Goal: Task Accomplishment & Management: Use online tool/utility

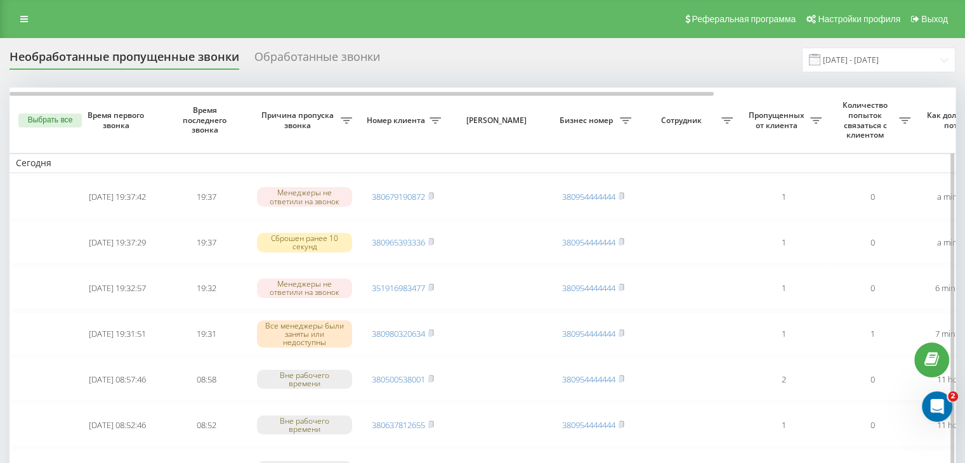
drag, startPoint x: 397, startPoint y: 43, endPoint x: 708, endPoint y: 119, distance: 319.7
click at [876, 67] on input "[DATE] - [DATE]" at bounding box center [879, 60] width 154 height 25
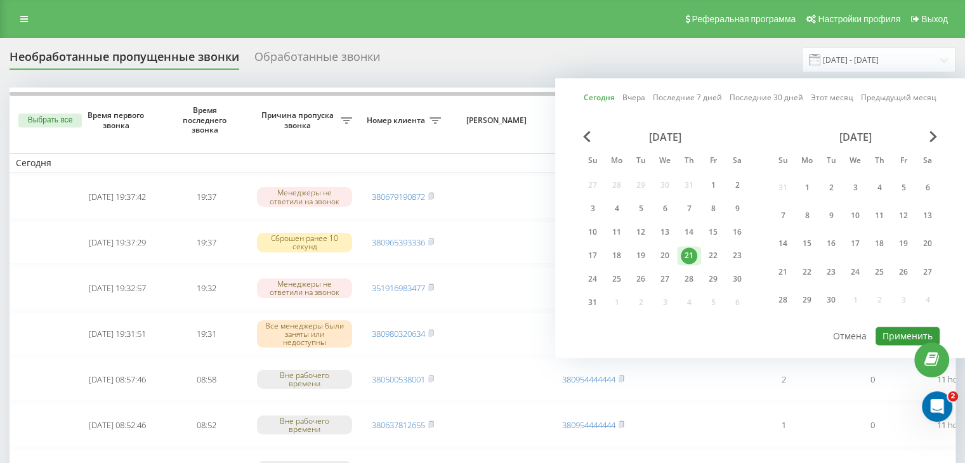
click at [885, 336] on button "Применить" at bounding box center [908, 336] width 64 height 18
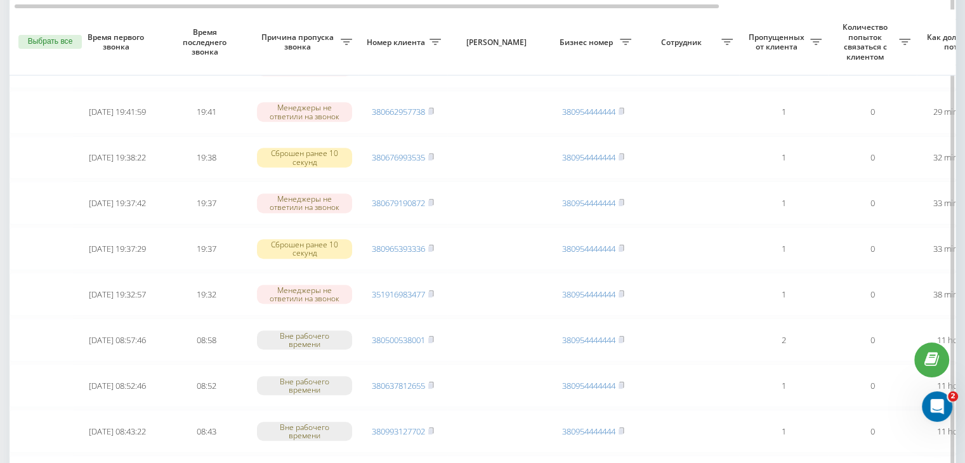
scroll to position [571, 0]
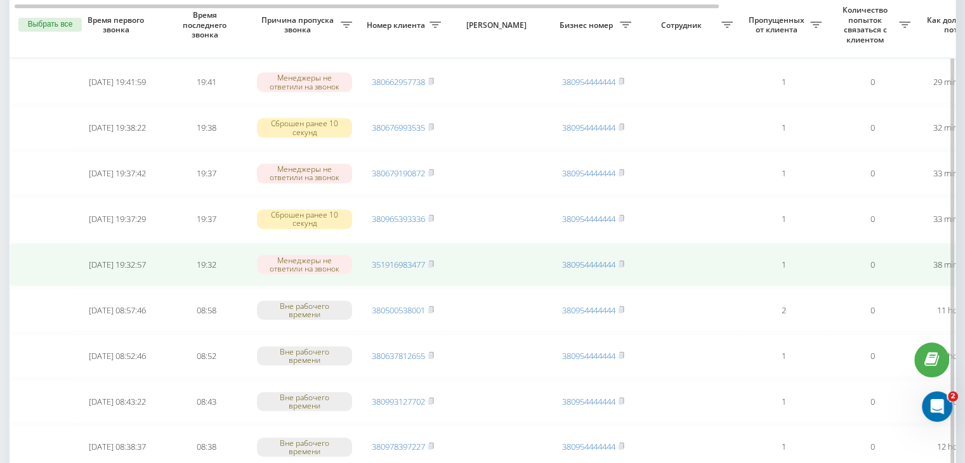
drag, startPoint x: 0, startPoint y: 257, endPoint x: 47, endPoint y: 260, distance: 47.1
click at [0, 257] on div "Необработанные пропущенные звонки Обработанные звонки [DATE] - [DATE] Выбрать в…" at bounding box center [482, 205] width 965 height 1477
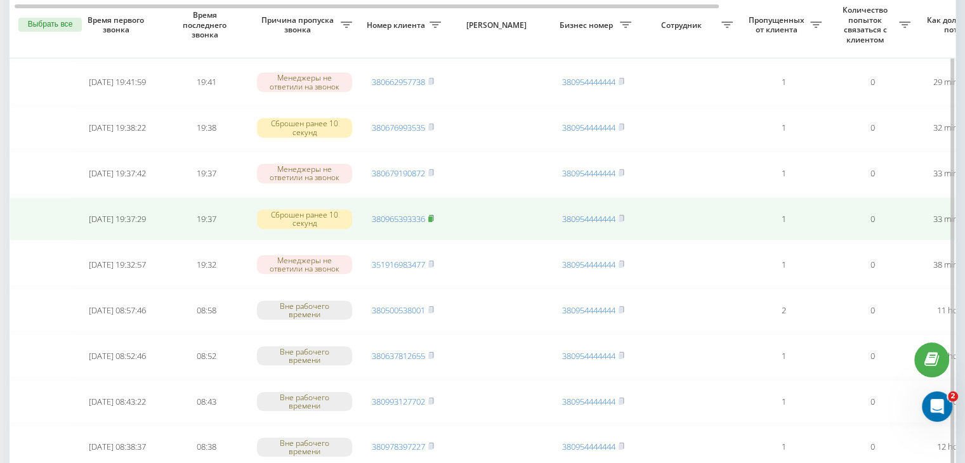
click at [431, 216] on rect at bounding box center [430, 219] width 4 height 6
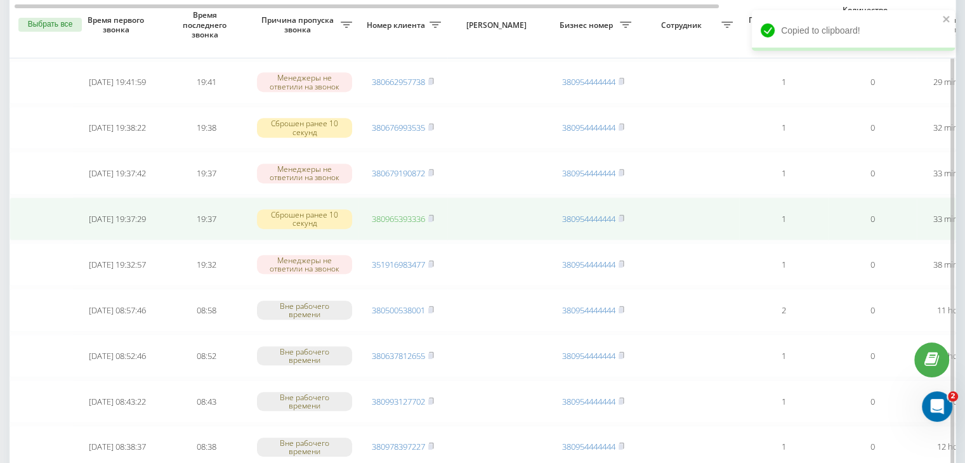
click at [405, 218] on link "380965393336" at bounding box center [398, 218] width 53 height 11
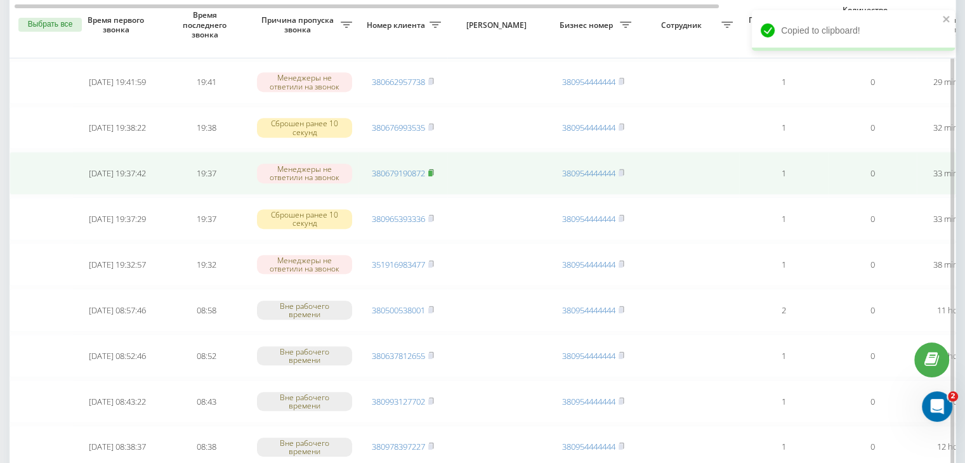
click at [434, 169] on icon at bounding box center [431, 173] width 6 height 8
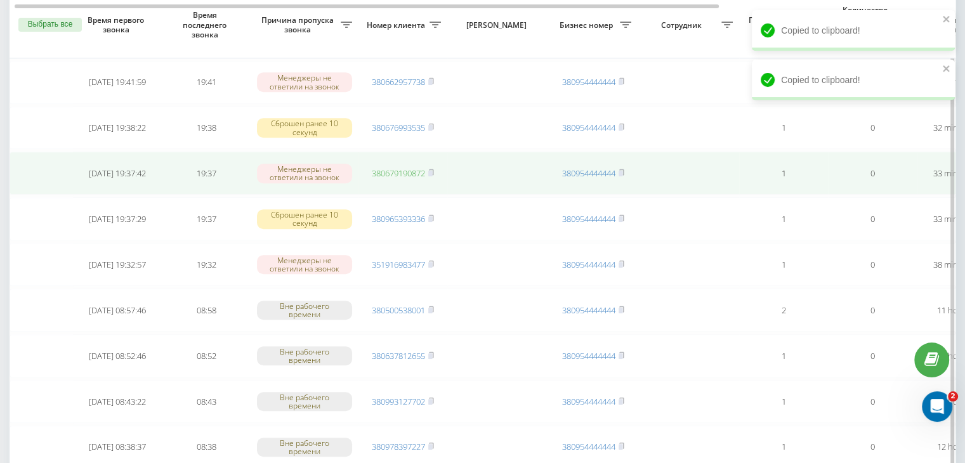
click at [411, 168] on link "380679190872" at bounding box center [398, 173] width 53 height 11
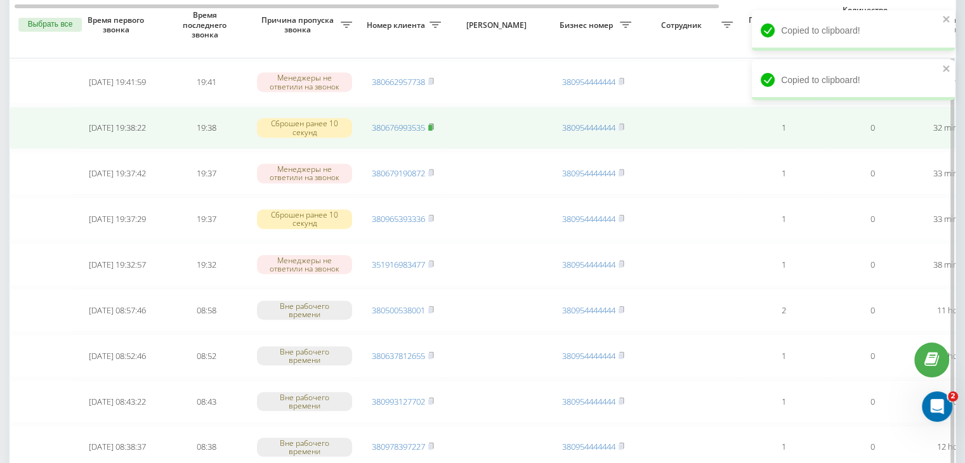
click at [434, 124] on icon at bounding box center [431, 127] width 6 height 8
click at [402, 123] on link "380676993535" at bounding box center [398, 127] width 53 height 11
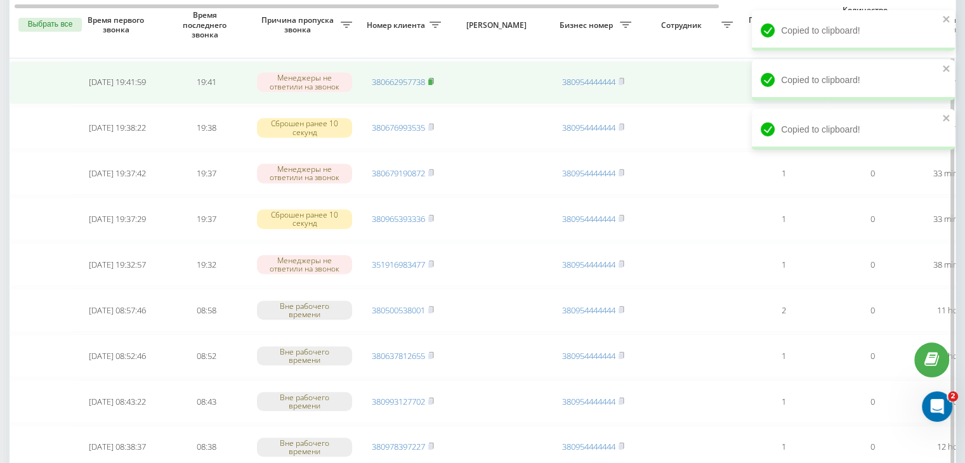
click at [434, 81] on icon at bounding box center [431, 81] width 6 height 8
click at [410, 76] on link "380662957738" at bounding box center [398, 81] width 53 height 11
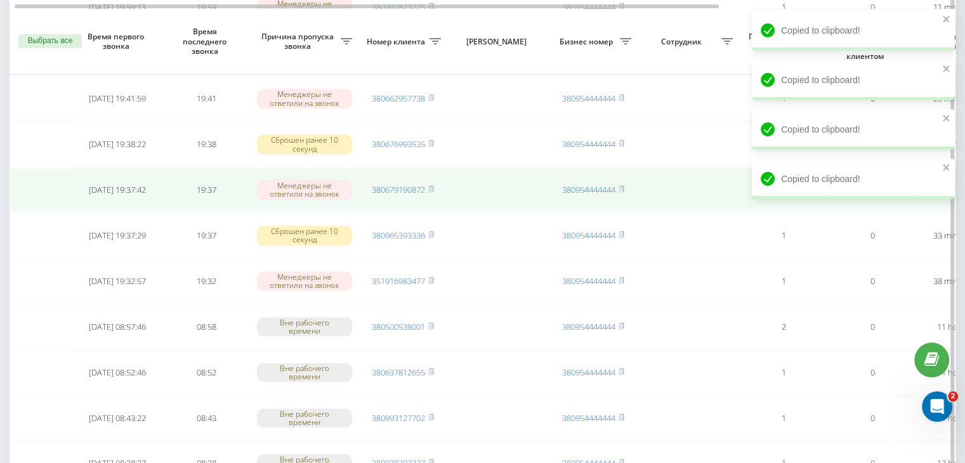
scroll to position [444, 0]
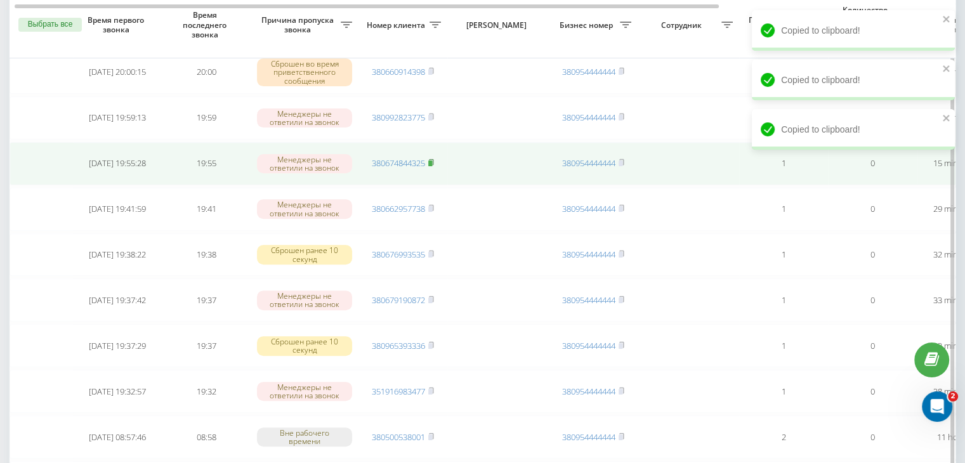
click at [433, 159] on icon at bounding box center [431, 163] width 6 height 8
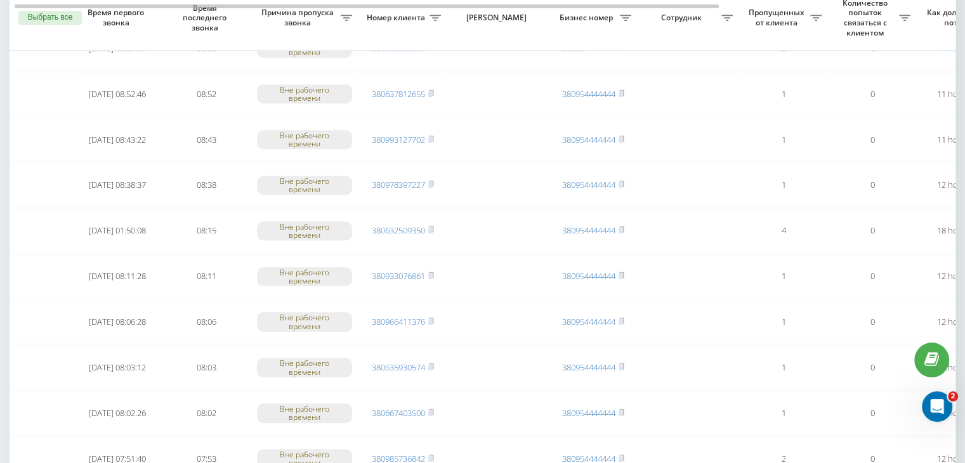
scroll to position [1045, 0]
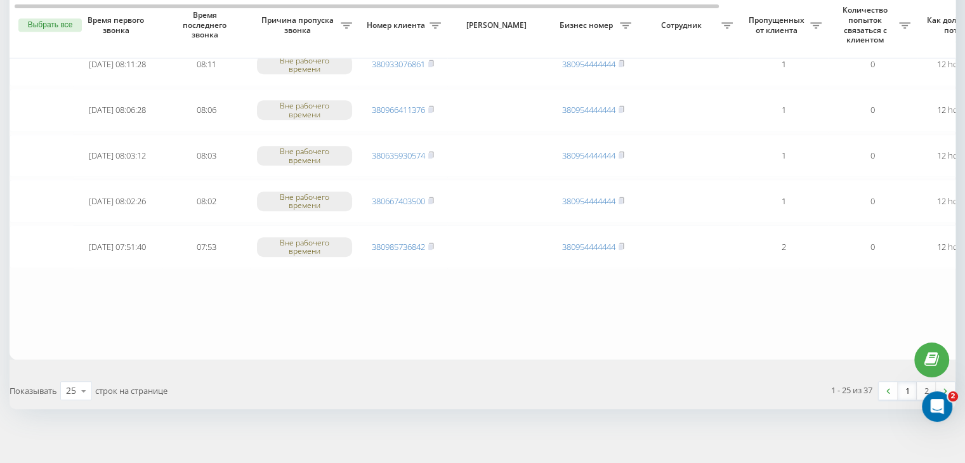
click at [904, 386] on link "1" at bounding box center [907, 391] width 19 height 18
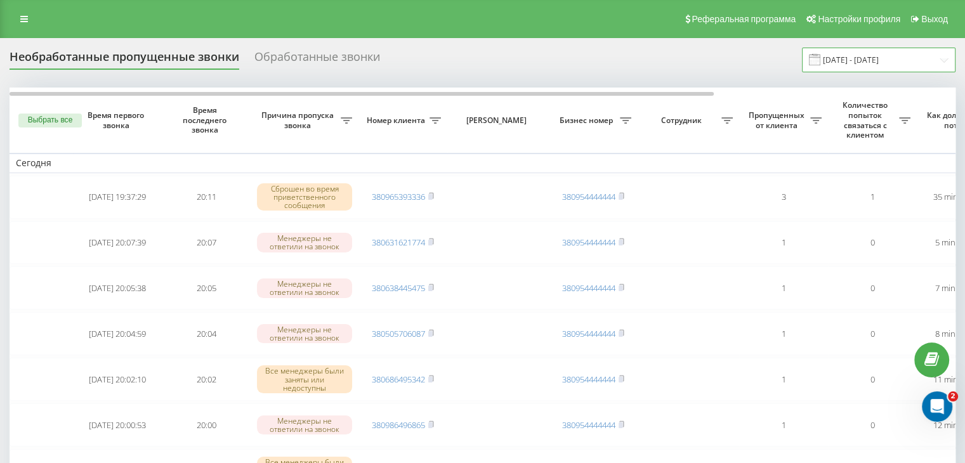
click at [899, 60] on input "[DATE] - [DATE]" at bounding box center [879, 60] width 154 height 25
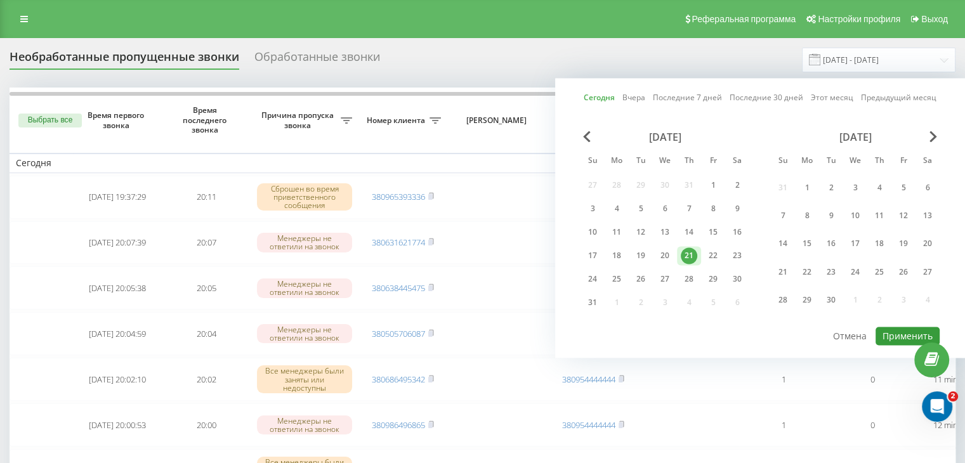
click at [882, 336] on button "Применить" at bounding box center [908, 336] width 64 height 18
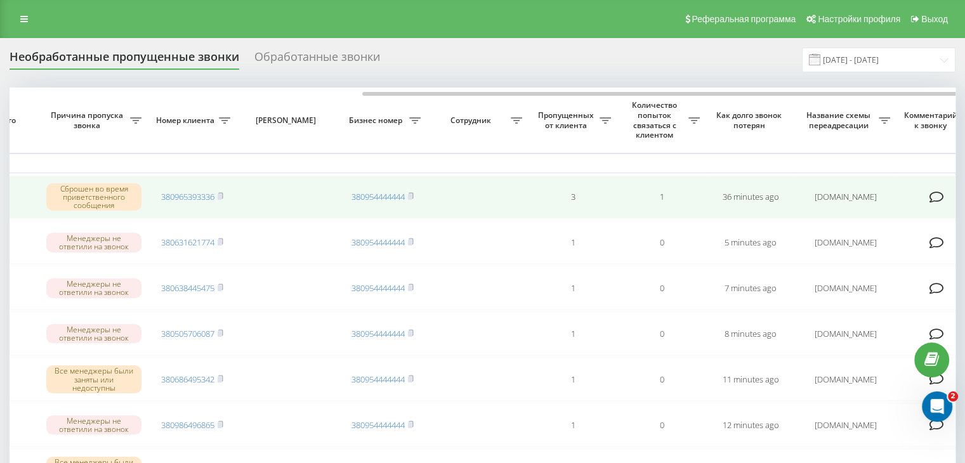
scroll to position [0, 322]
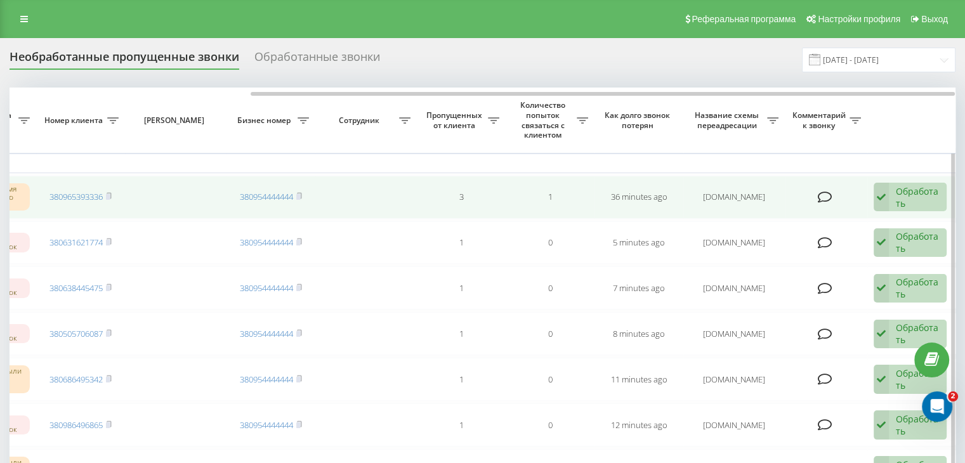
click at [921, 202] on div "Обработать" at bounding box center [918, 197] width 44 height 24
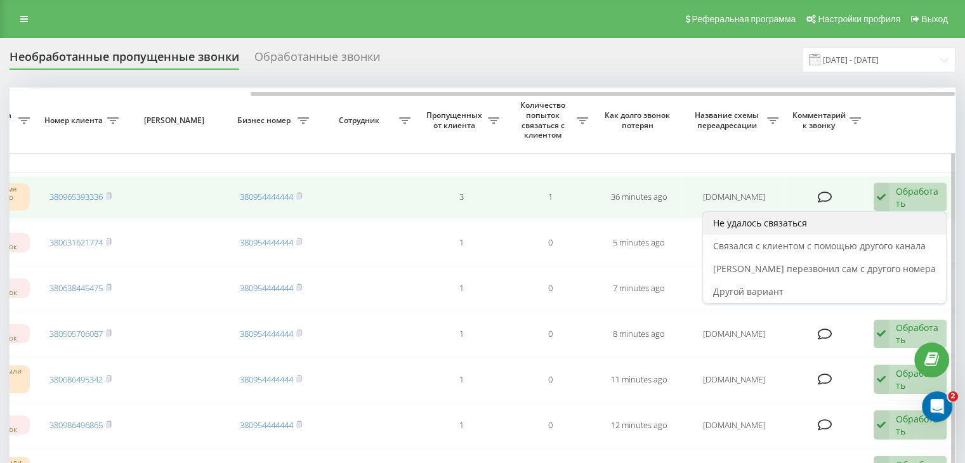
click at [914, 219] on div "Не удалось связаться" at bounding box center [824, 223] width 243 height 23
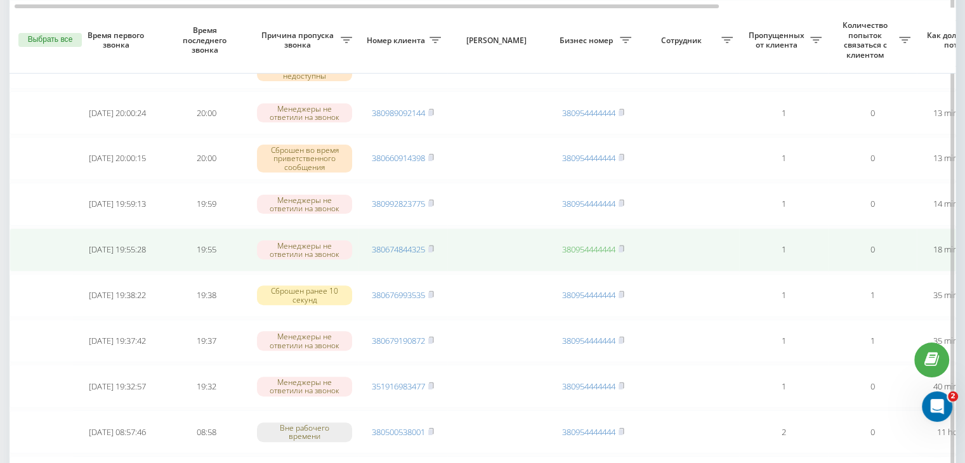
scroll to position [381, 0]
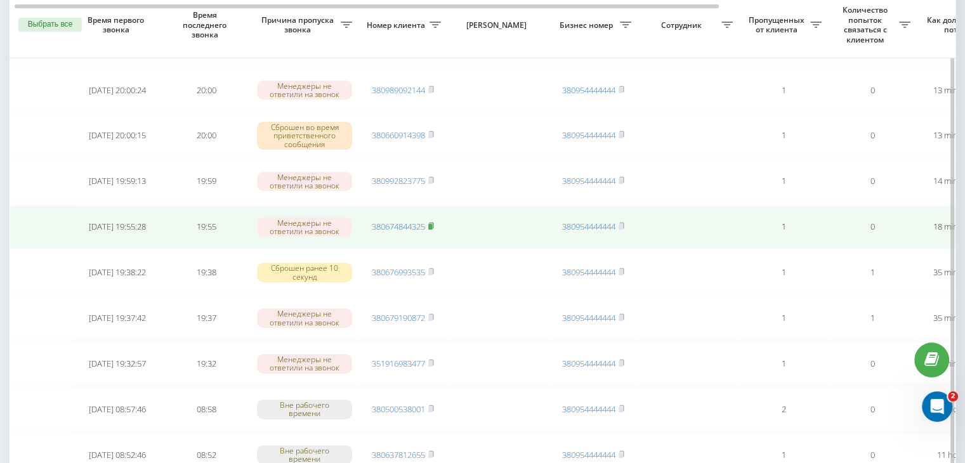
click at [434, 225] on icon at bounding box center [431, 226] width 6 height 8
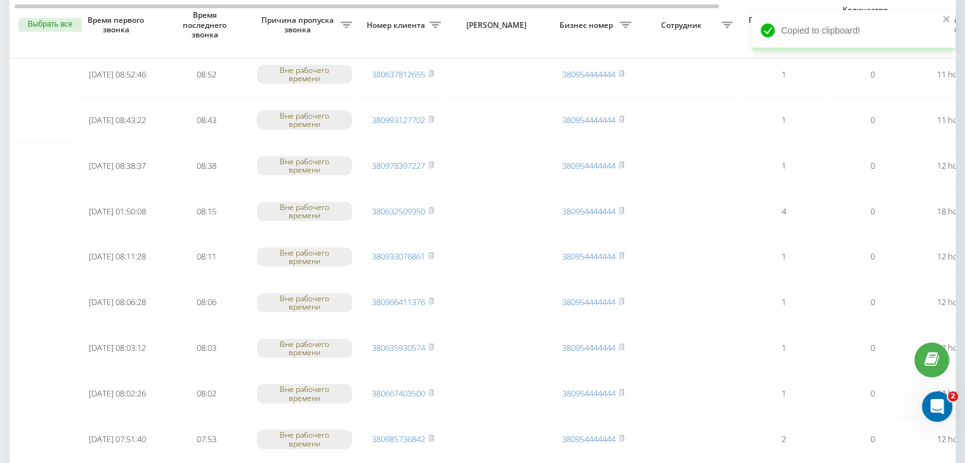
scroll to position [1045, 0]
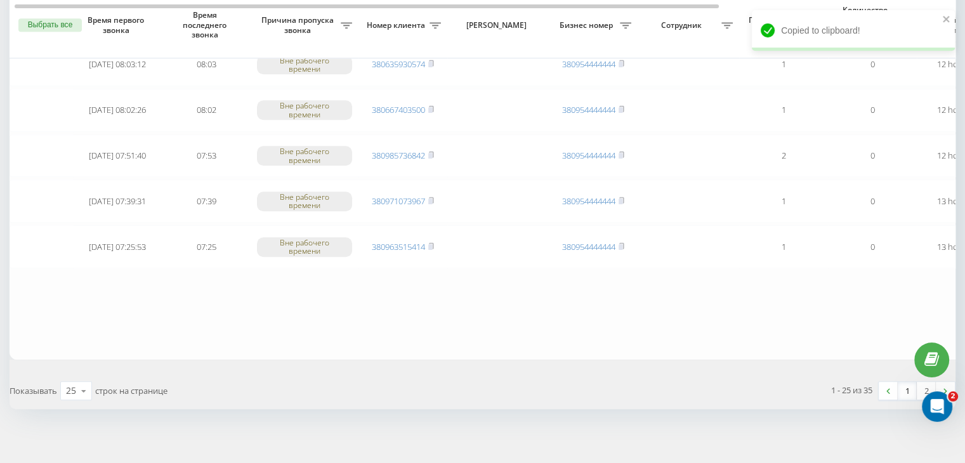
click at [901, 384] on link "1" at bounding box center [907, 391] width 19 height 18
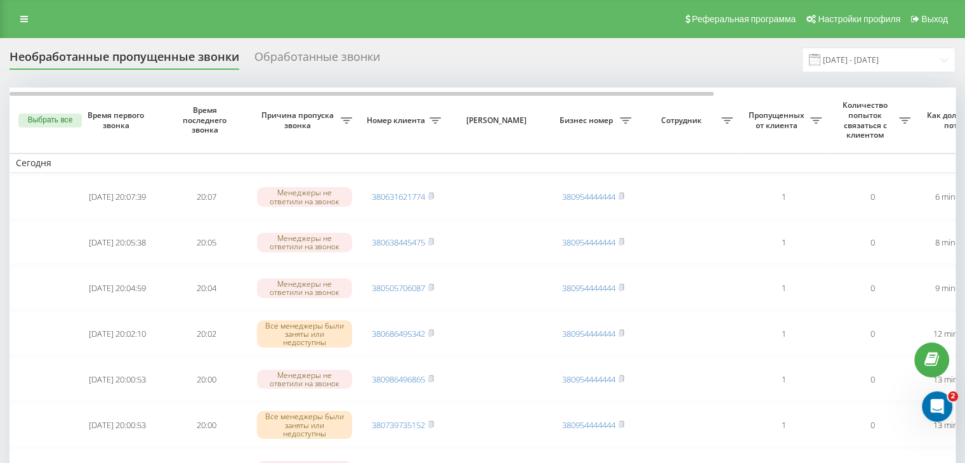
click at [353, 21] on div "Реферальная программа Настройки профиля Выход" at bounding box center [482, 19] width 965 height 38
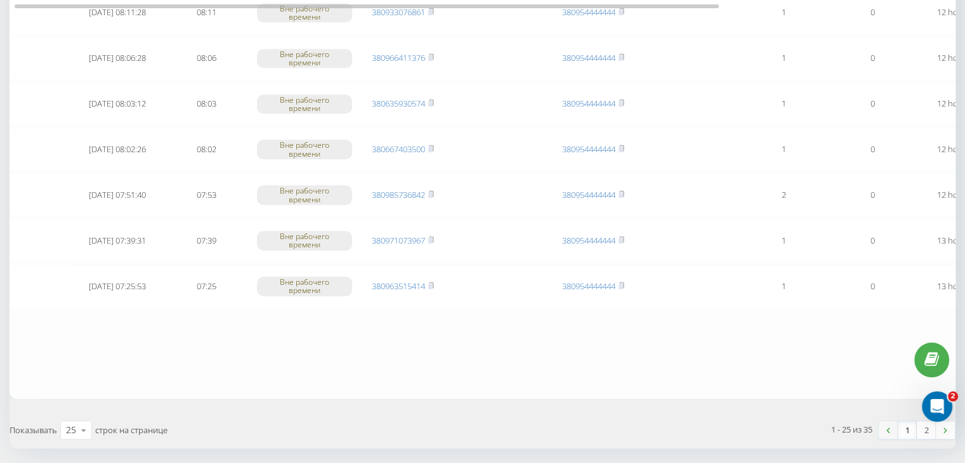
scroll to position [1045, 0]
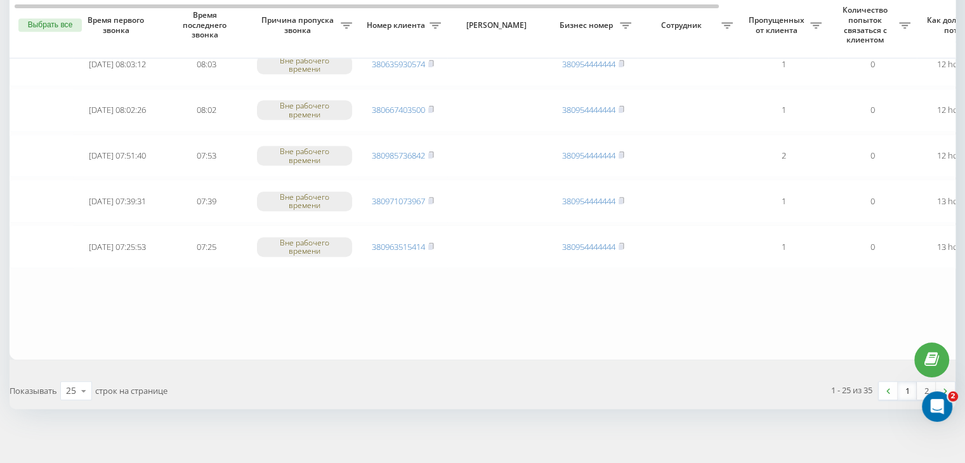
click at [906, 388] on link "1" at bounding box center [907, 391] width 19 height 18
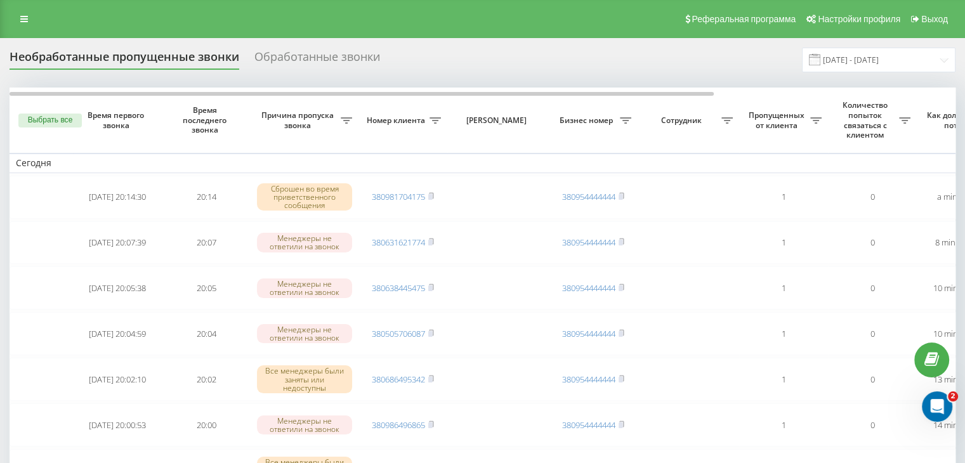
drag, startPoint x: 379, startPoint y: 26, endPoint x: 552, endPoint y: 40, distance: 173.8
click at [379, 26] on div "Реферальная программа Настройки профиля Выход" at bounding box center [482, 19] width 965 height 38
click at [917, 56] on input "[DATE] - [DATE]" at bounding box center [879, 60] width 154 height 25
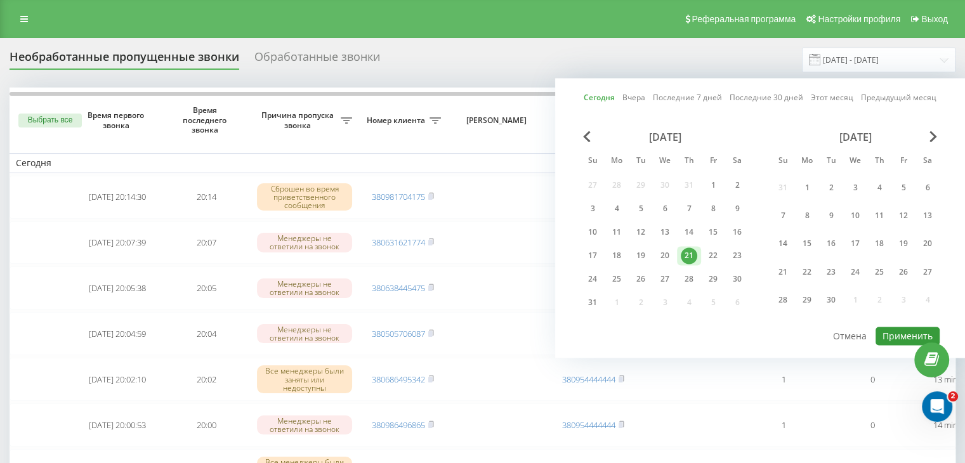
click at [880, 337] on button "Применить" at bounding box center [908, 336] width 64 height 18
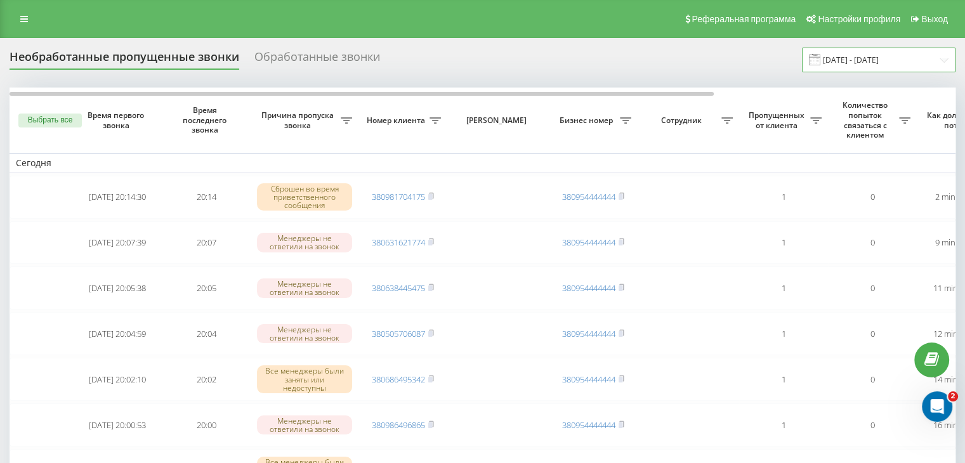
click at [932, 72] on input "[DATE] - [DATE]" at bounding box center [879, 60] width 154 height 25
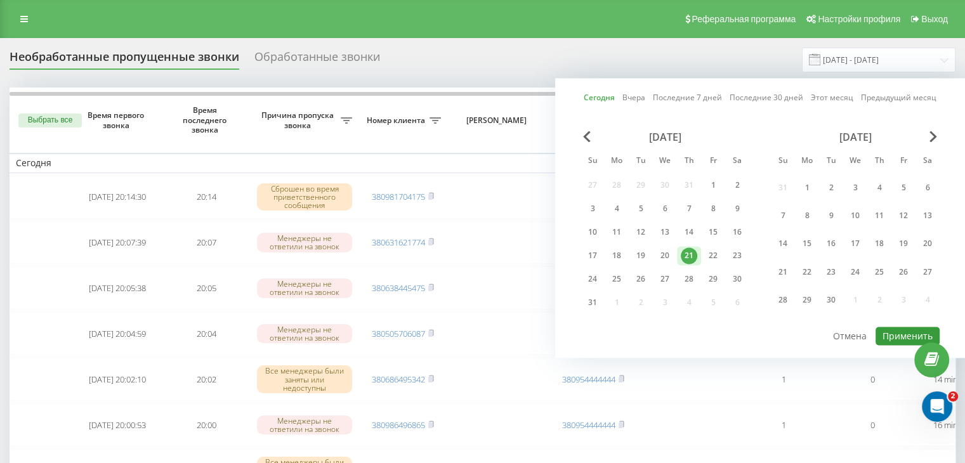
click at [893, 327] on button "Применить" at bounding box center [908, 336] width 64 height 18
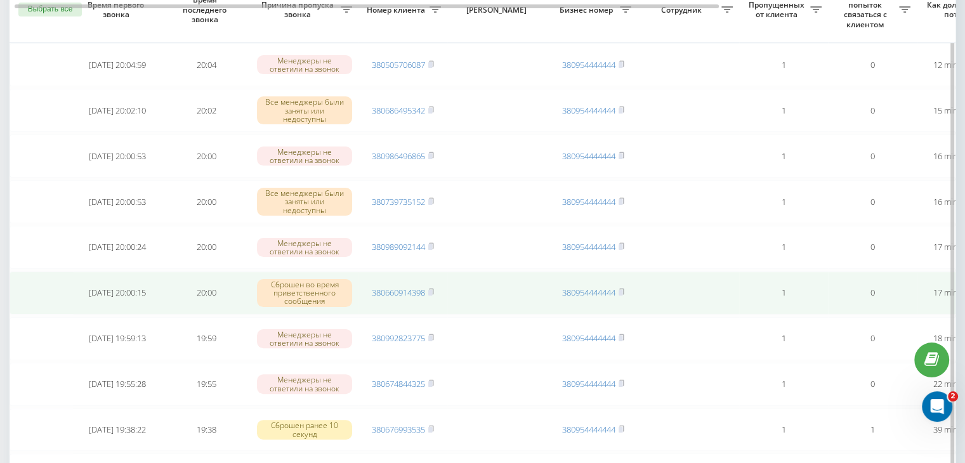
scroll to position [317, 0]
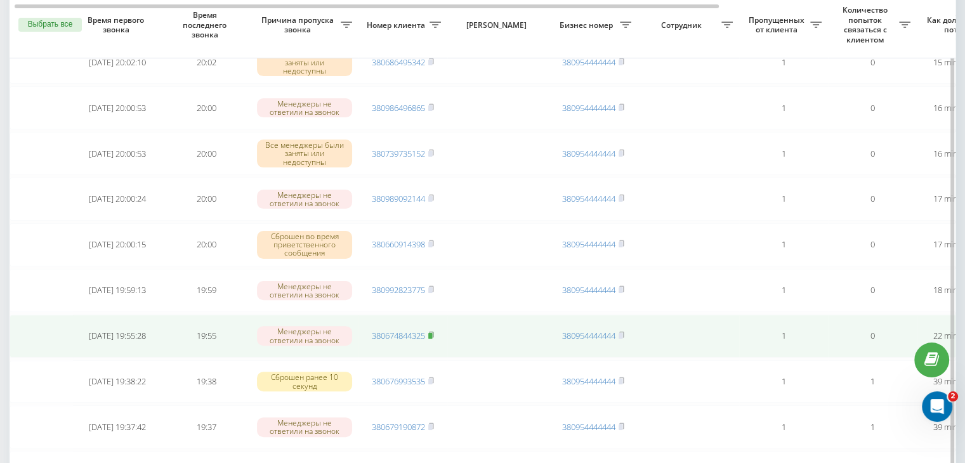
click at [432, 333] on rect at bounding box center [430, 336] width 4 height 6
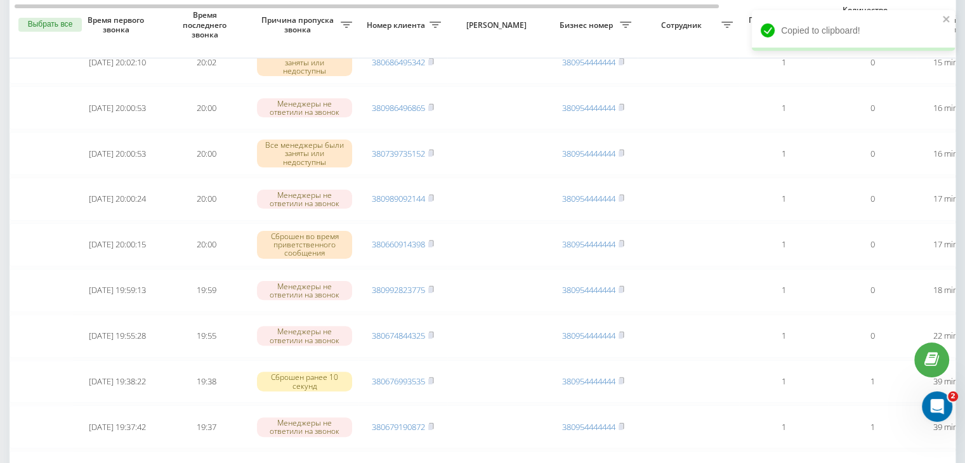
click at [0, 192] on div "Необработанные пропущенные звонки Обработанные звонки [DATE] - [DATE] Выбрать в…" at bounding box center [482, 459] width 965 height 1477
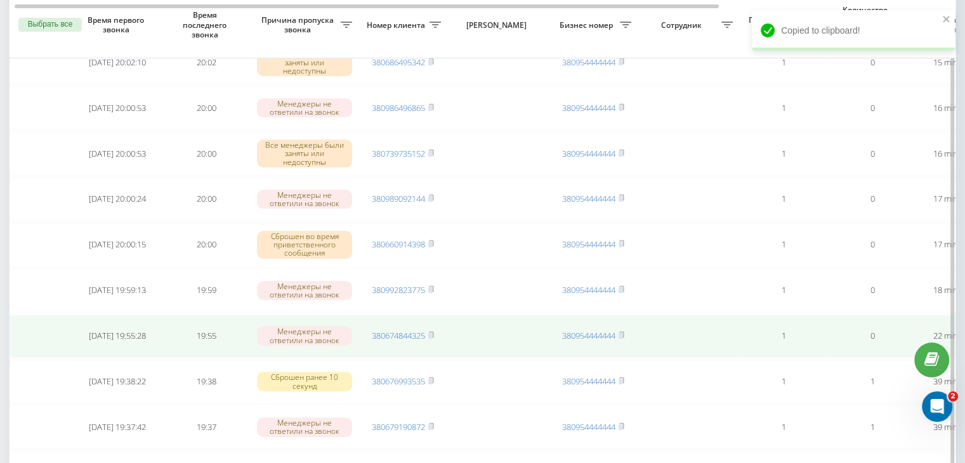
drag, startPoint x: 406, startPoint y: 329, endPoint x: 419, endPoint y: 322, distance: 14.5
click at [407, 330] on link "380674844325" at bounding box center [398, 335] width 53 height 11
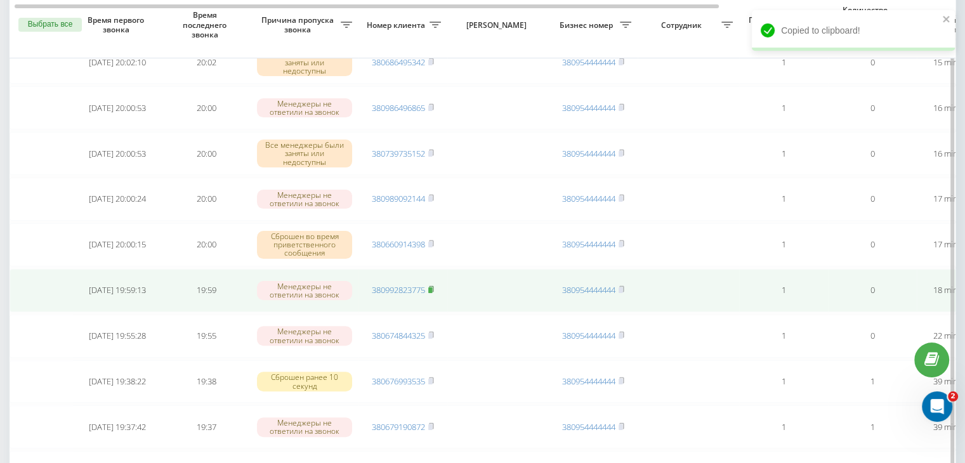
click at [434, 286] on icon at bounding box center [431, 290] width 6 height 8
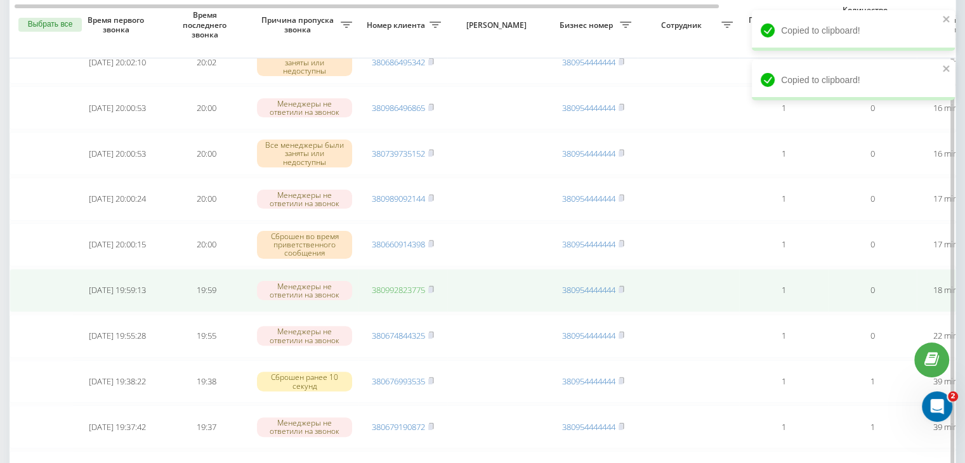
click at [414, 284] on link "380992823775" at bounding box center [398, 289] width 53 height 11
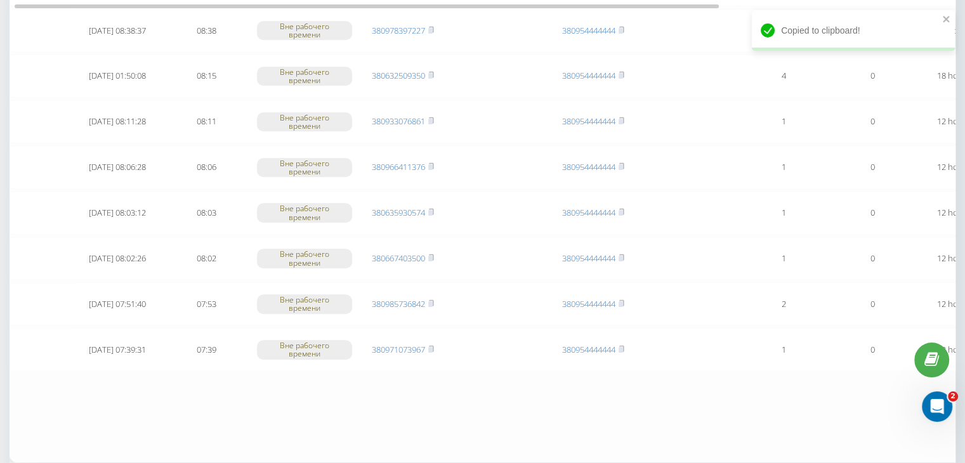
scroll to position [1045, 0]
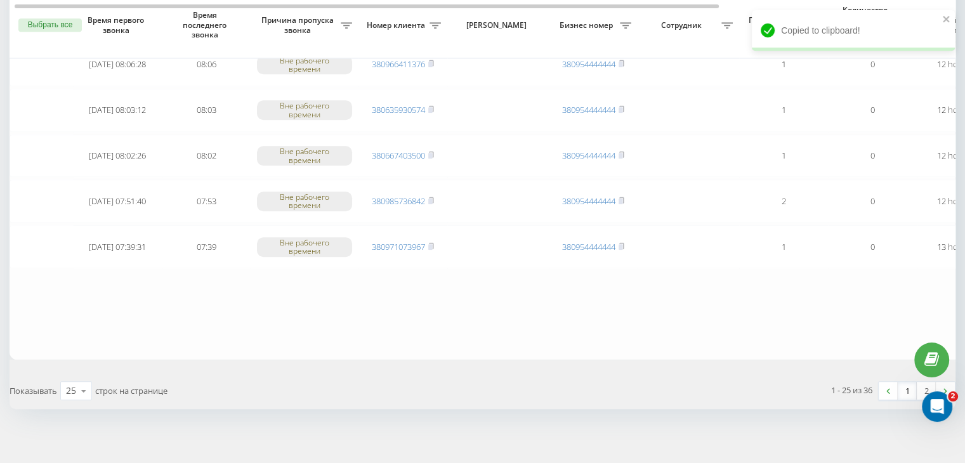
click at [905, 382] on link "1" at bounding box center [907, 391] width 19 height 18
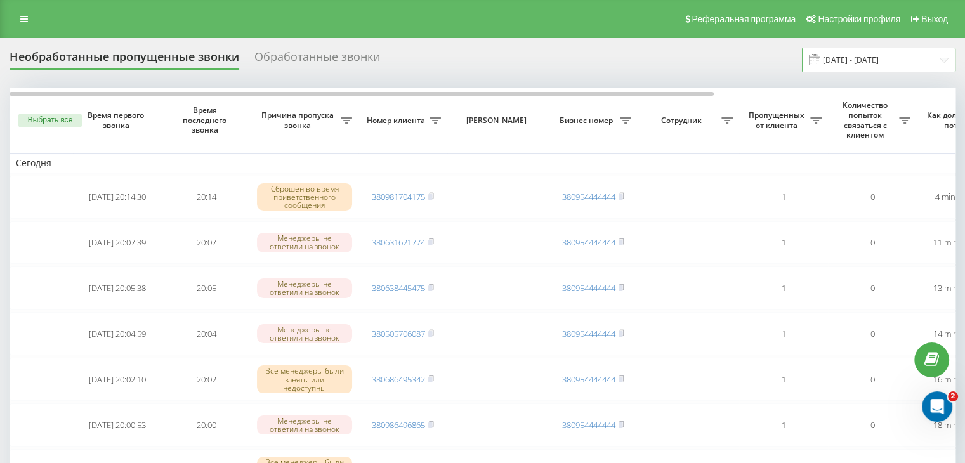
click at [880, 65] on input "[DATE] - [DATE]" at bounding box center [879, 60] width 154 height 25
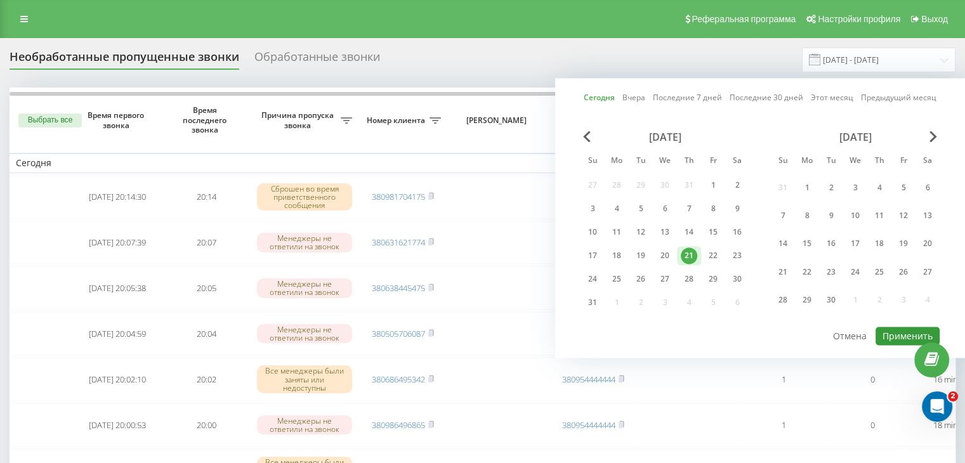
click at [881, 336] on button "Применить" at bounding box center [908, 336] width 64 height 18
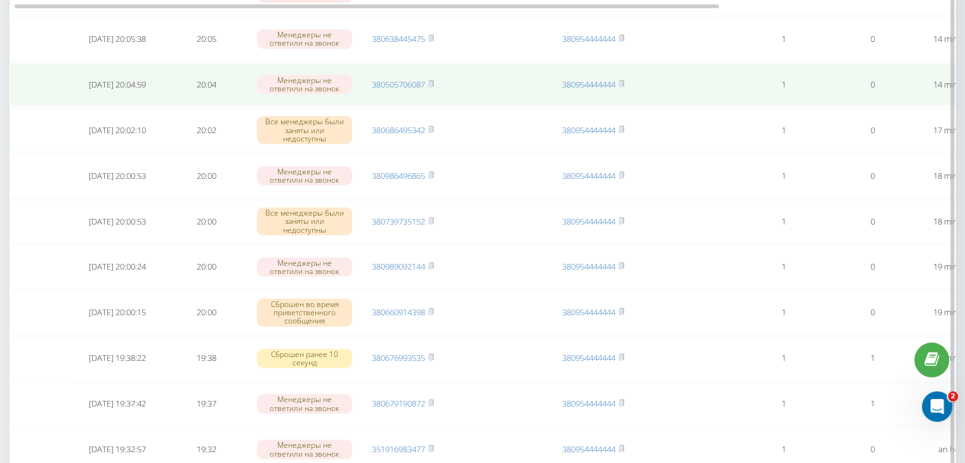
scroll to position [317, 0]
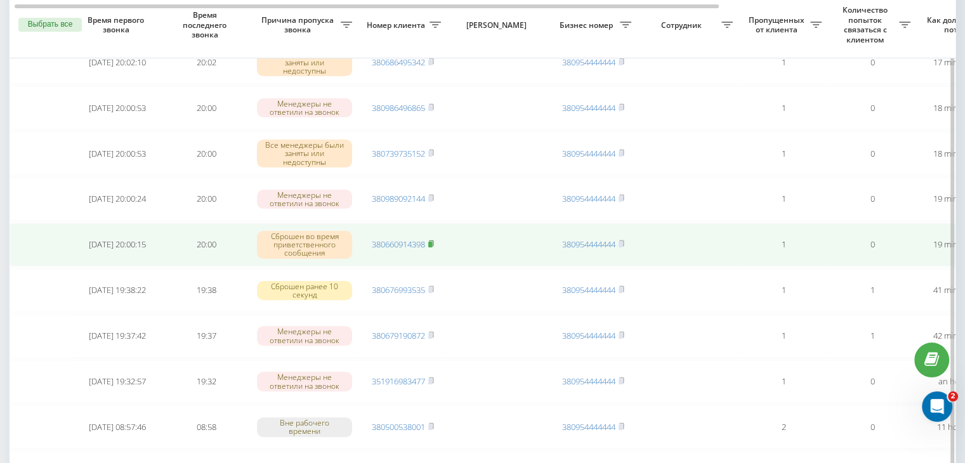
click at [433, 240] on icon at bounding box center [431, 244] width 6 height 8
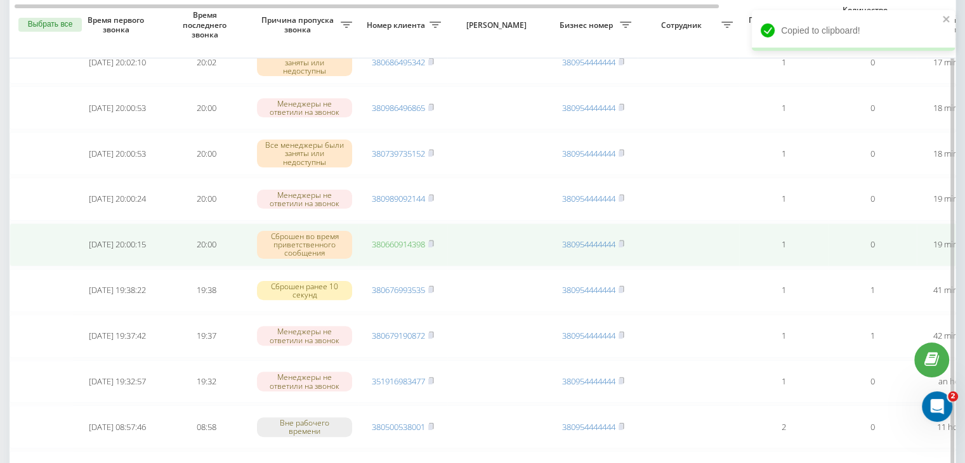
click at [420, 246] on link "380660914398" at bounding box center [398, 244] width 53 height 11
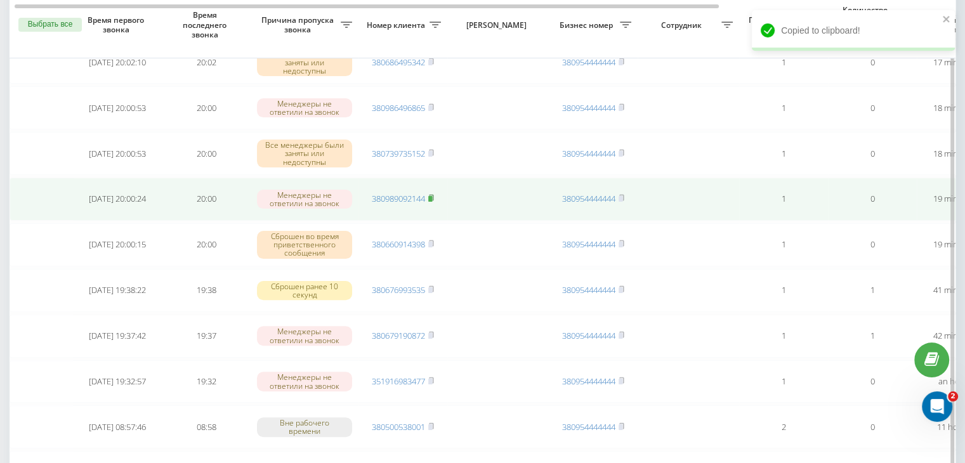
click at [434, 198] on icon at bounding box center [431, 198] width 6 height 8
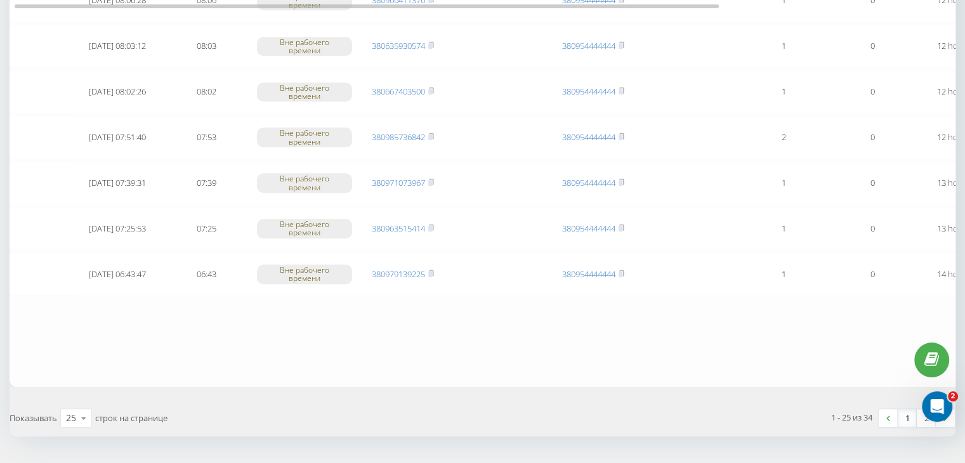
scroll to position [1045, 0]
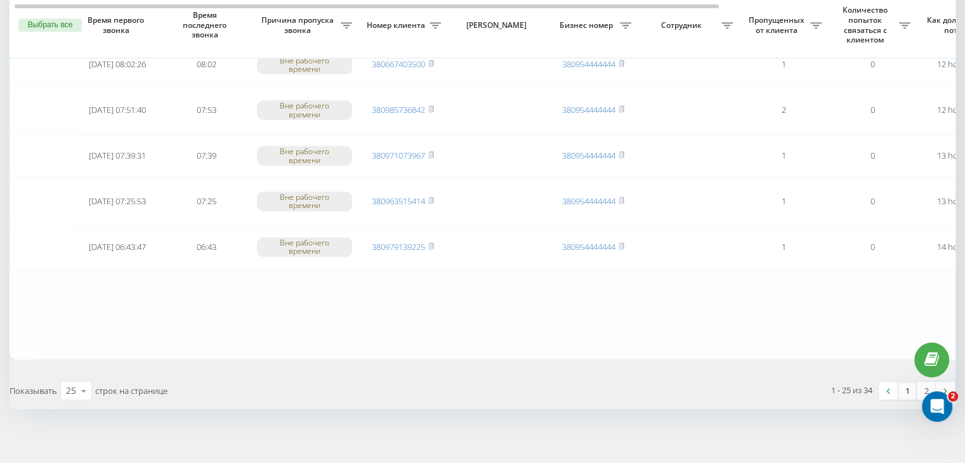
click at [906, 382] on link "1" at bounding box center [907, 391] width 19 height 18
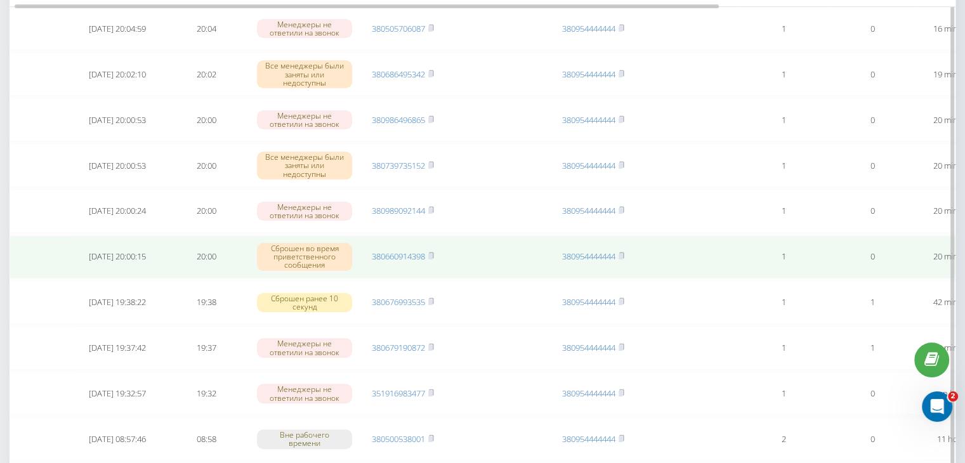
scroll to position [317, 0]
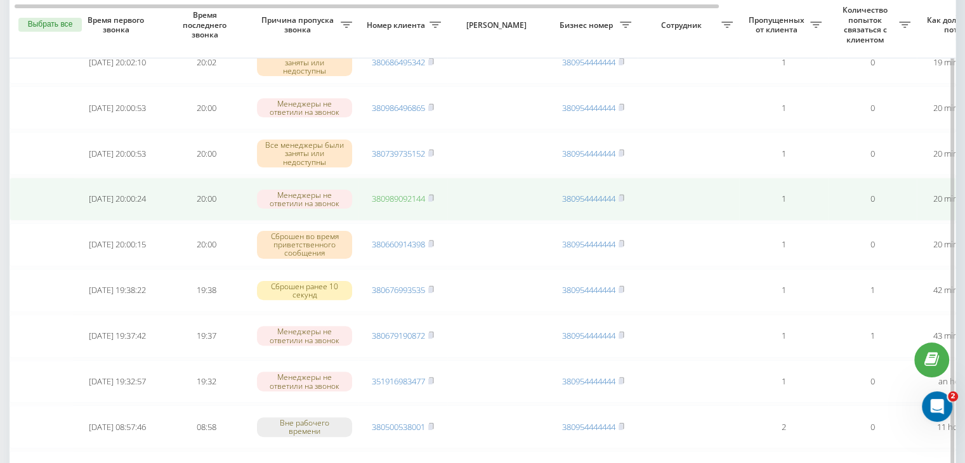
click at [408, 195] on link "380989092144" at bounding box center [398, 198] width 53 height 11
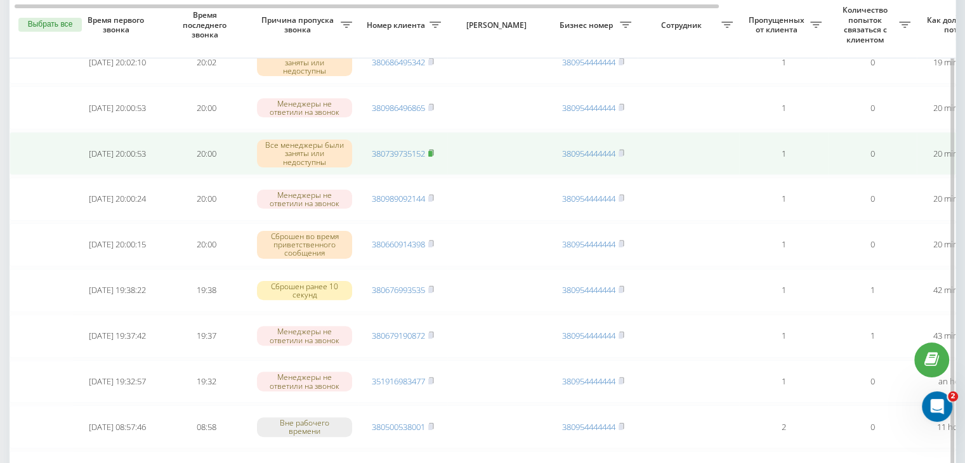
click at [432, 151] on rect at bounding box center [430, 154] width 4 height 6
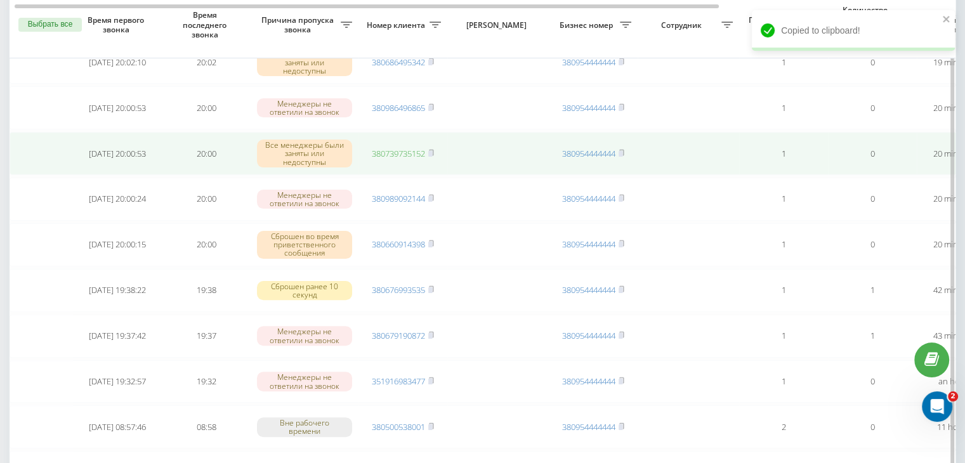
click at [409, 151] on link "380739735152" at bounding box center [398, 153] width 53 height 11
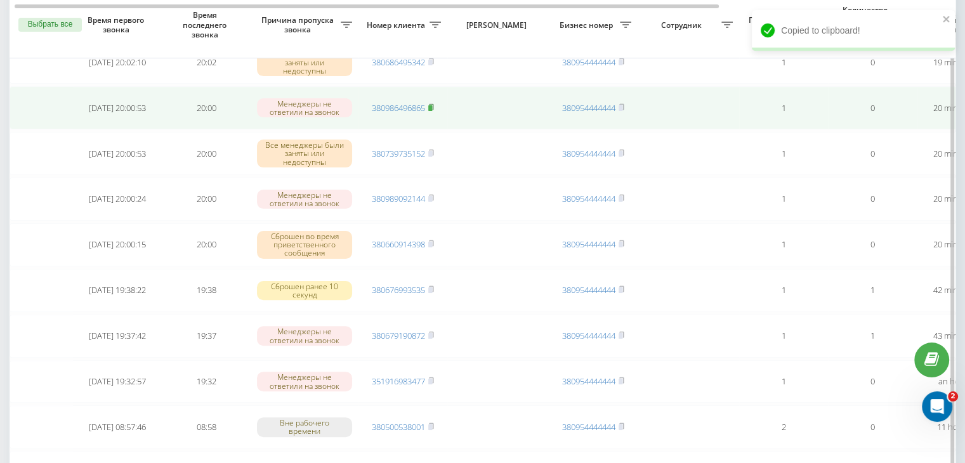
click at [432, 106] on rect at bounding box center [430, 108] width 4 height 6
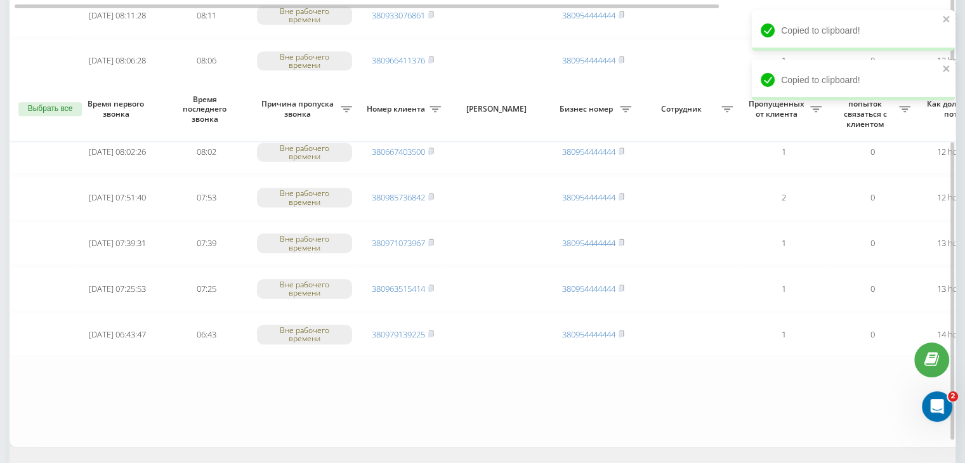
scroll to position [1045, 0]
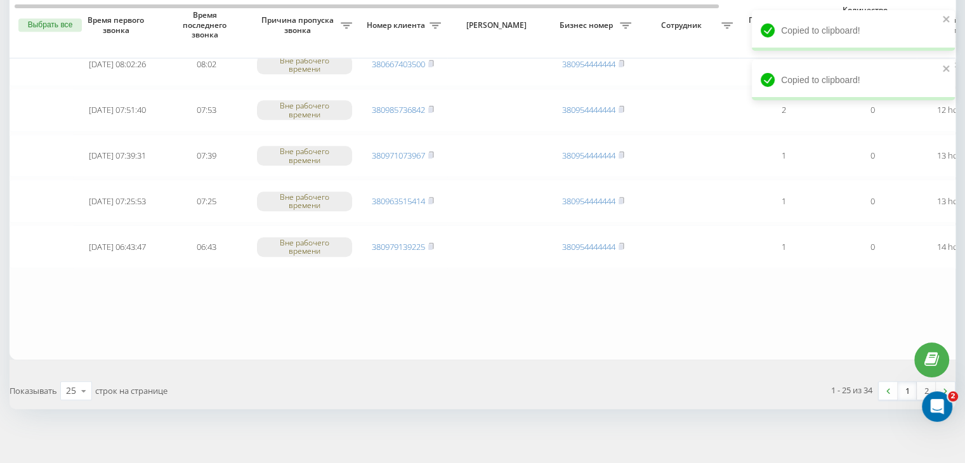
click at [912, 382] on link "1" at bounding box center [907, 391] width 19 height 18
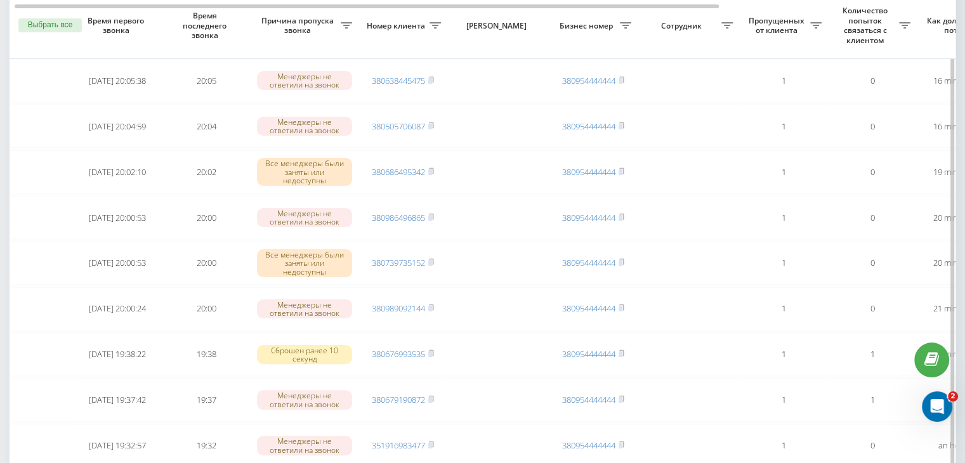
scroll to position [254, 0]
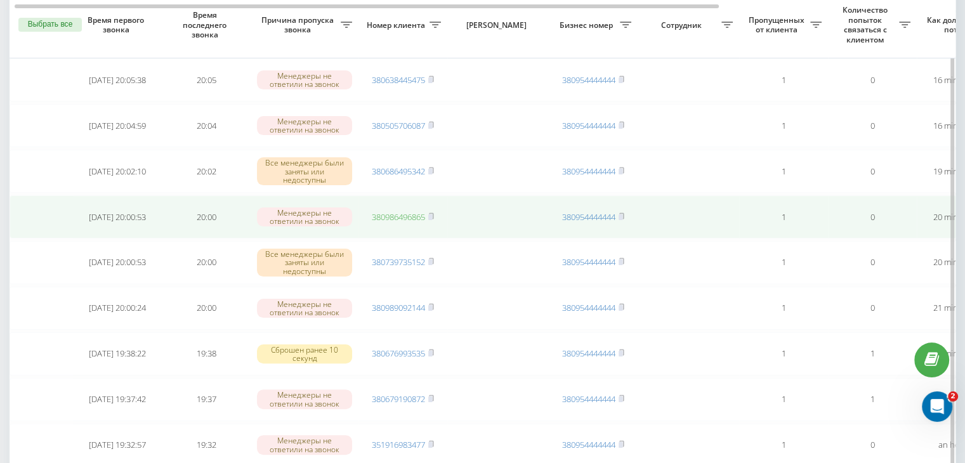
click at [400, 214] on link "380986496865" at bounding box center [398, 216] width 53 height 11
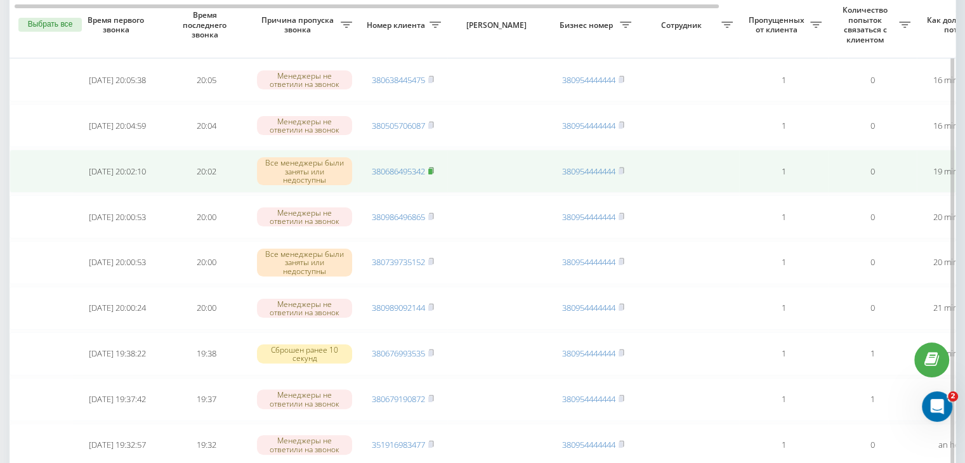
click at [431, 169] on rect at bounding box center [430, 172] width 4 height 6
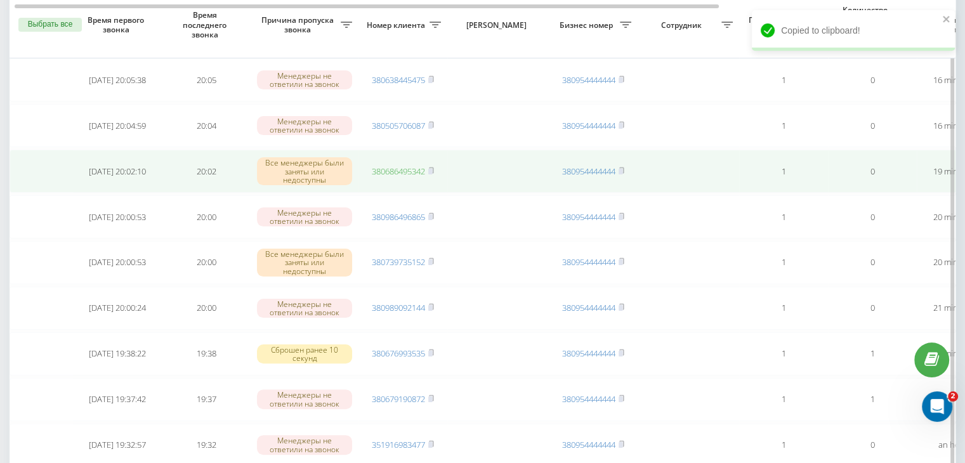
click at [419, 171] on link "380686495342" at bounding box center [398, 171] width 53 height 11
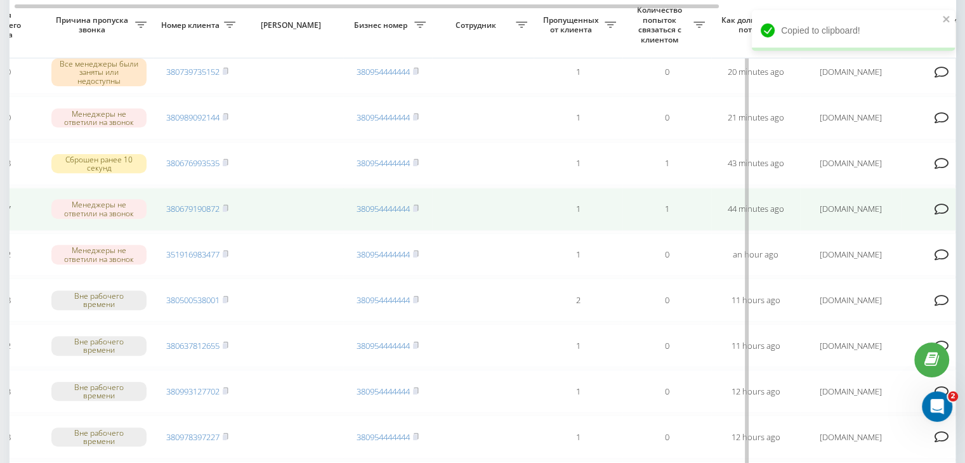
scroll to position [0, 322]
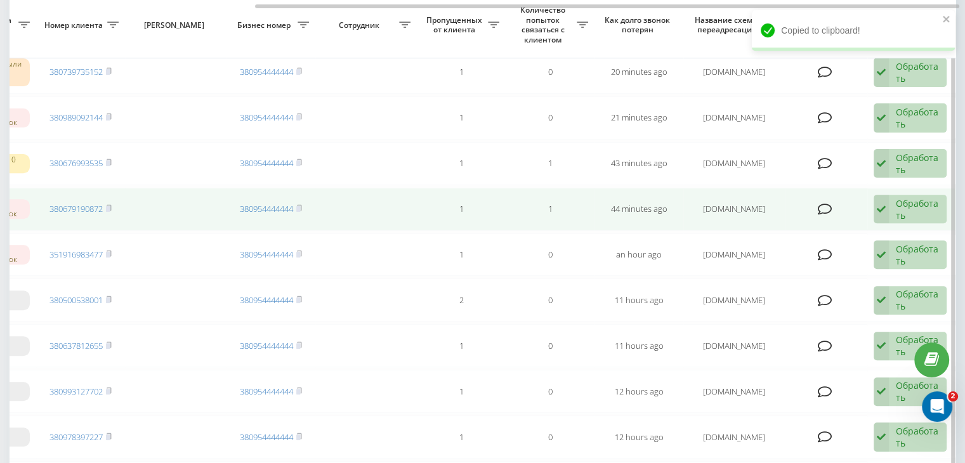
click at [919, 203] on div "Обработать" at bounding box center [918, 209] width 44 height 24
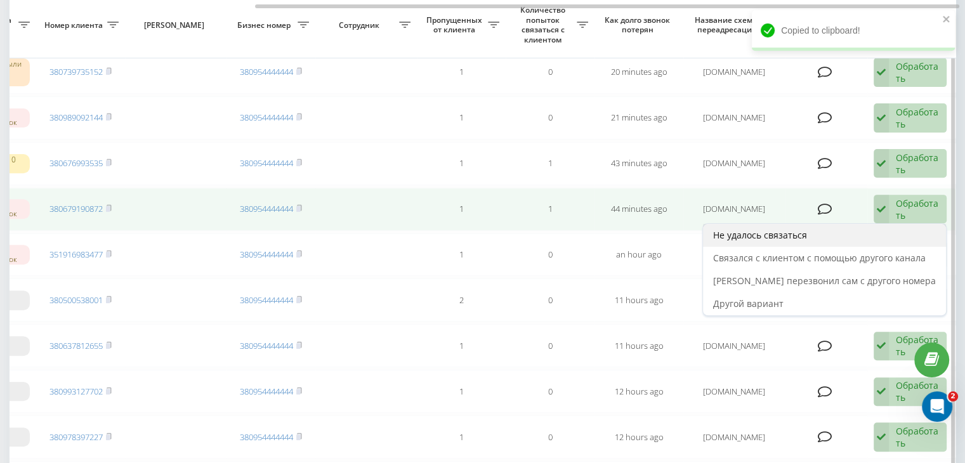
click at [886, 230] on div "Не удалось связаться" at bounding box center [824, 235] width 243 height 23
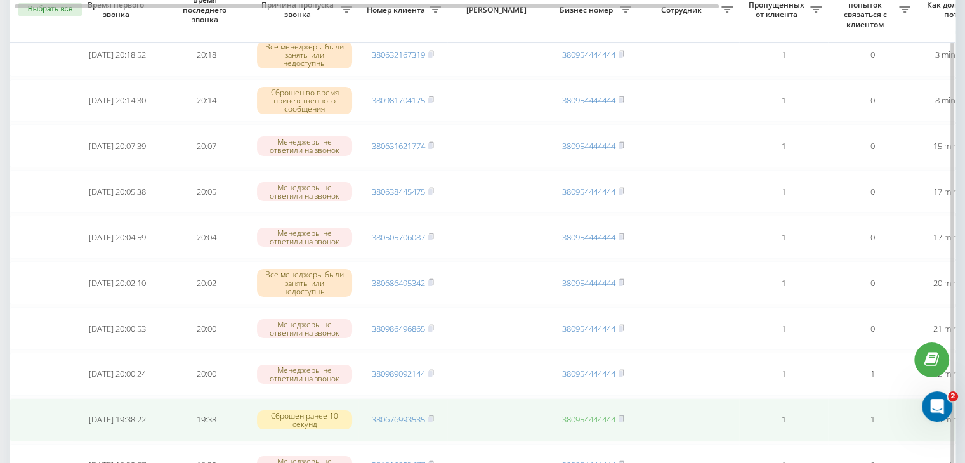
scroll to position [127, 0]
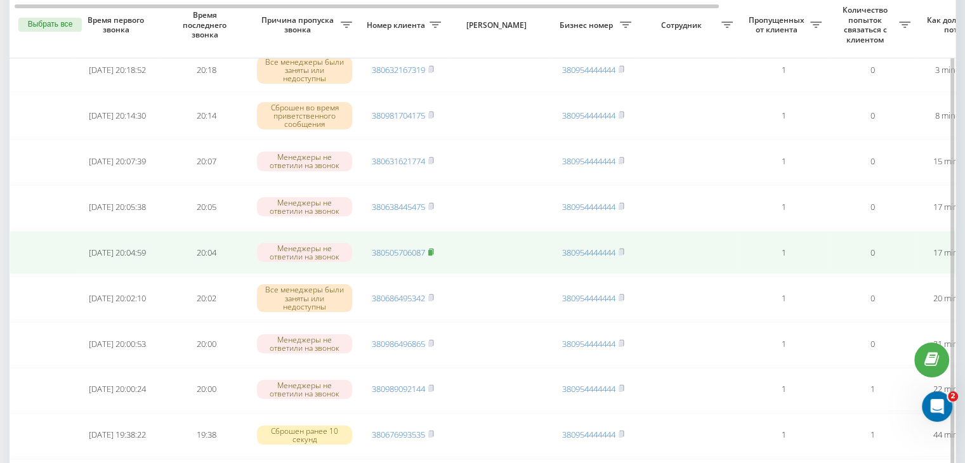
click at [432, 250] on rect at bounding box center [430, 253] width 4 height 6
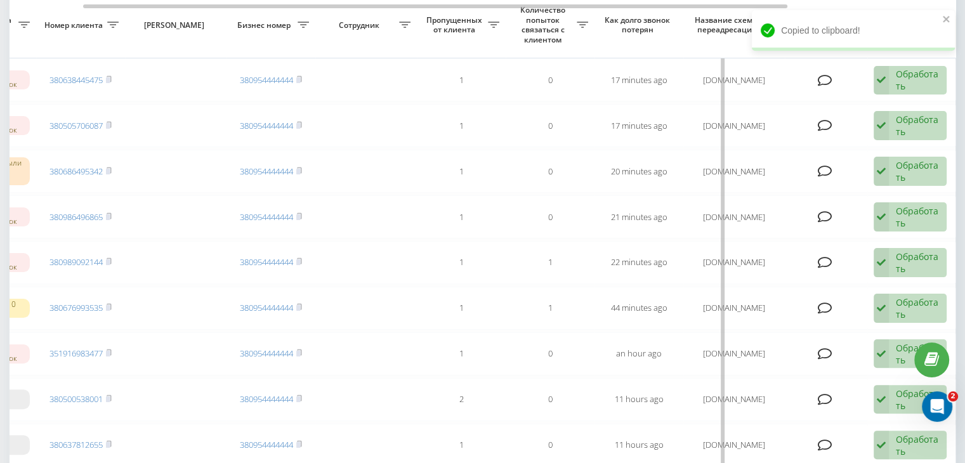
scroll to position [0, 0]
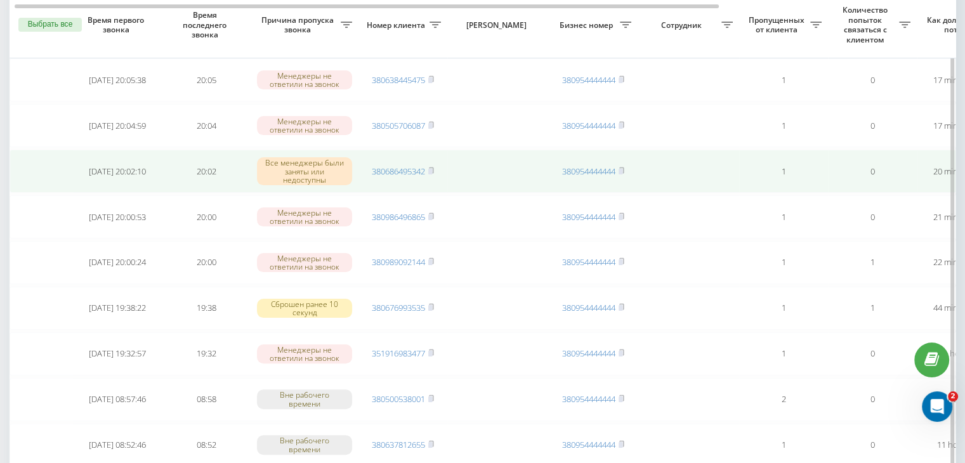
drag, startPoint x: 431, startPoint y: 122, endPoint x: 445, endPoint y: 155, distance: 35.0
click at [431, 123] on rect at bounding box center [430, 126] width 4 height 6
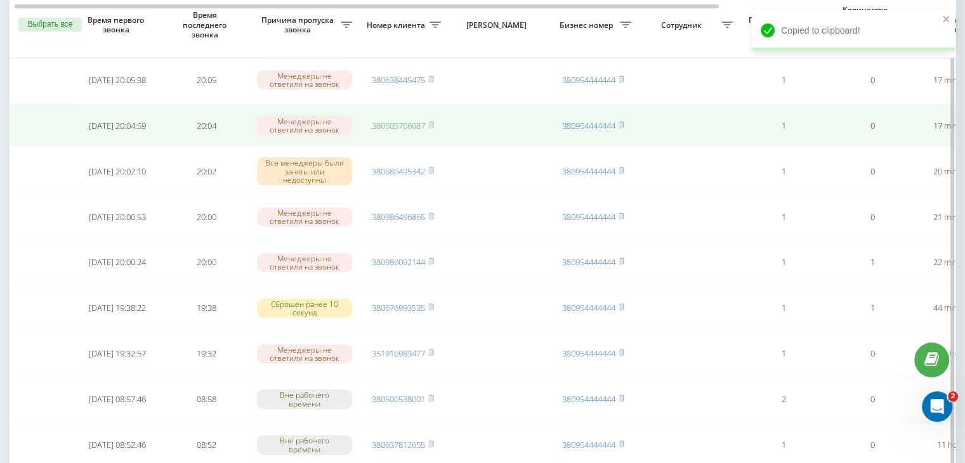
click at [402, 126] on link "380505706087" at bounding box center [398, 125] width 53 height 11
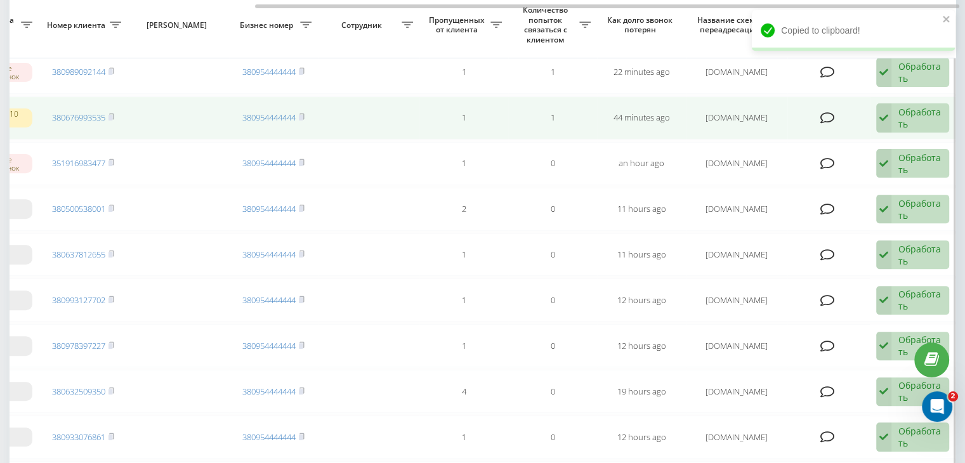
scroll to position [0, 322]
click at [900, 122] on div "Обработать" at bounding box center [918, 118] width 44 height 24
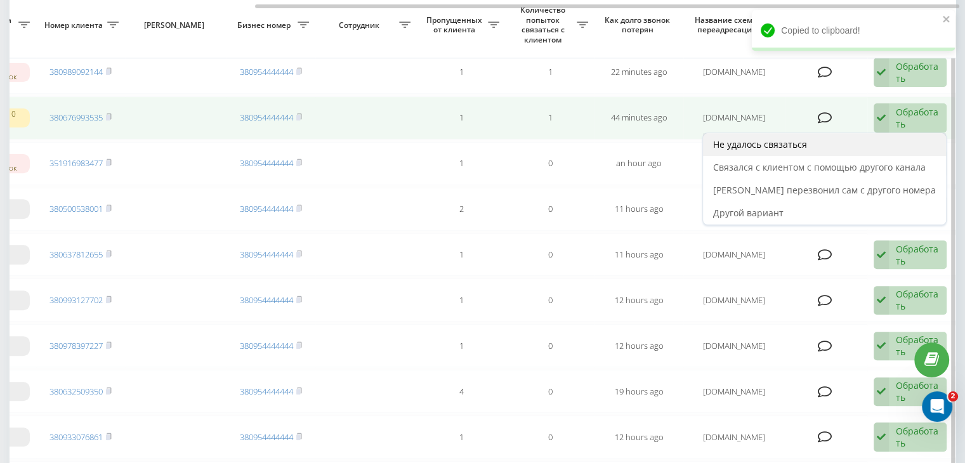
click at [871, 145] on div "Не удалось связаться" at bounding box center [824, 144] width 243 height 23
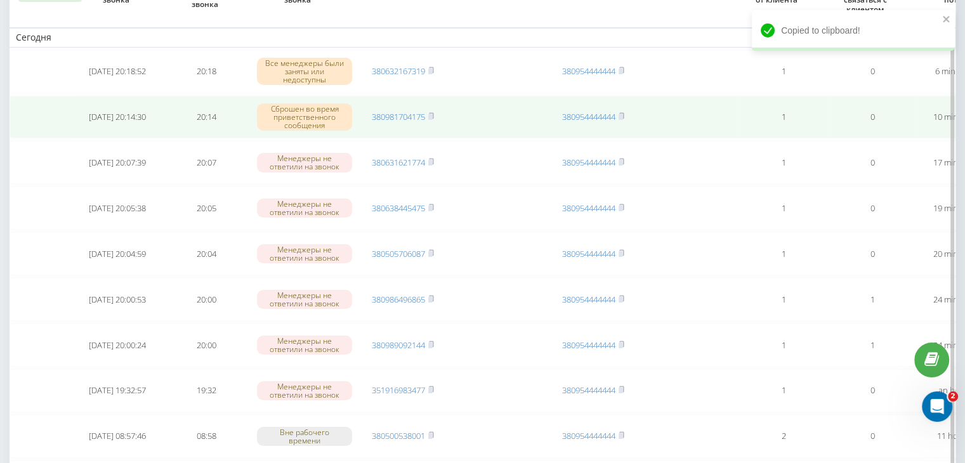
scroll to position [127, 0]
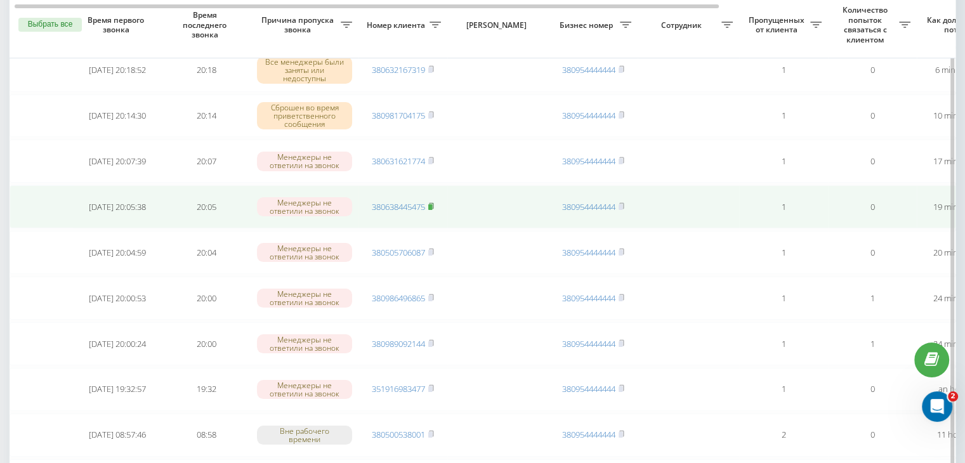
click at [431, 205] on rect at bounding box center [430, 207] width 4 height 6
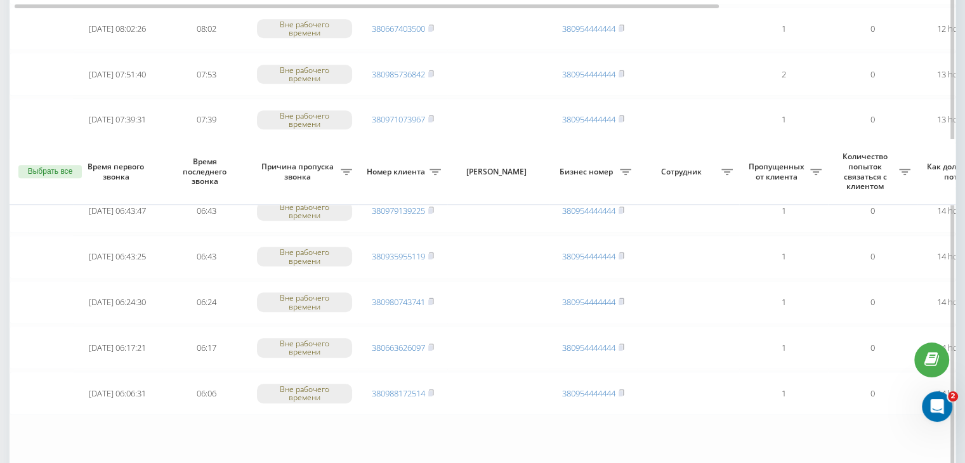
scroll to position [1045, 0]
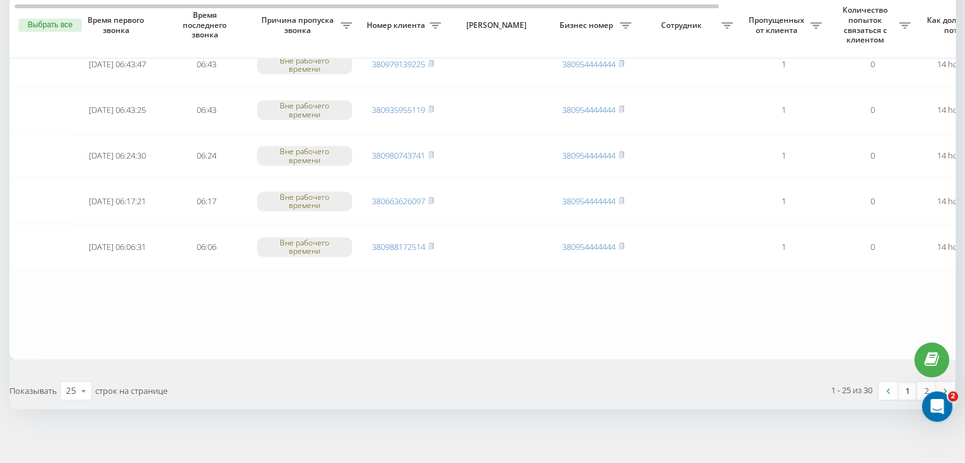
click at [906, 386] on link "1" at bounding box center [907, 391] width 19 height 18
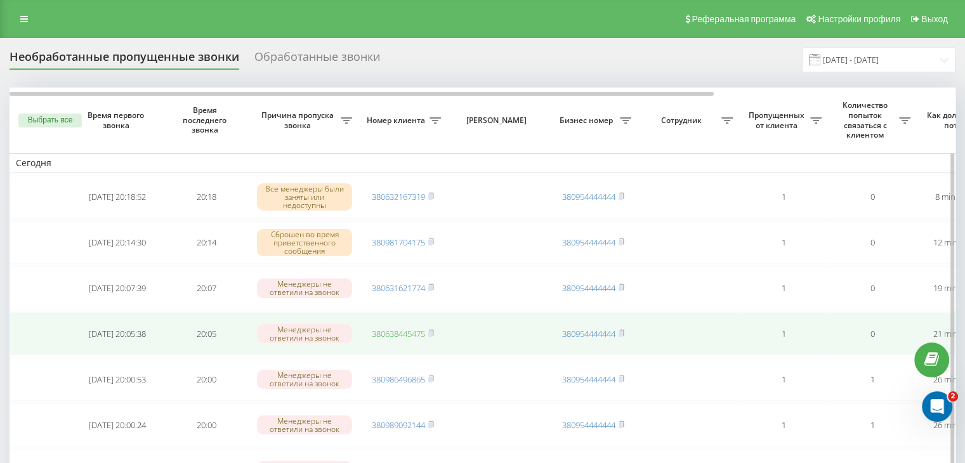
click at [411, 331] on link "380638445475" at bounding box center [398, 333] width 53 height 11
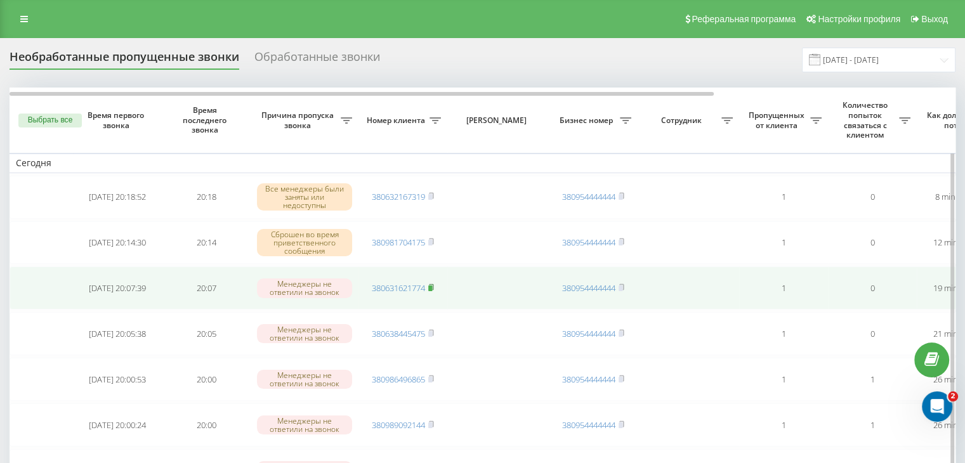
click at [431, 287] on rect at bounding box center [430, 289] width 4 height 6
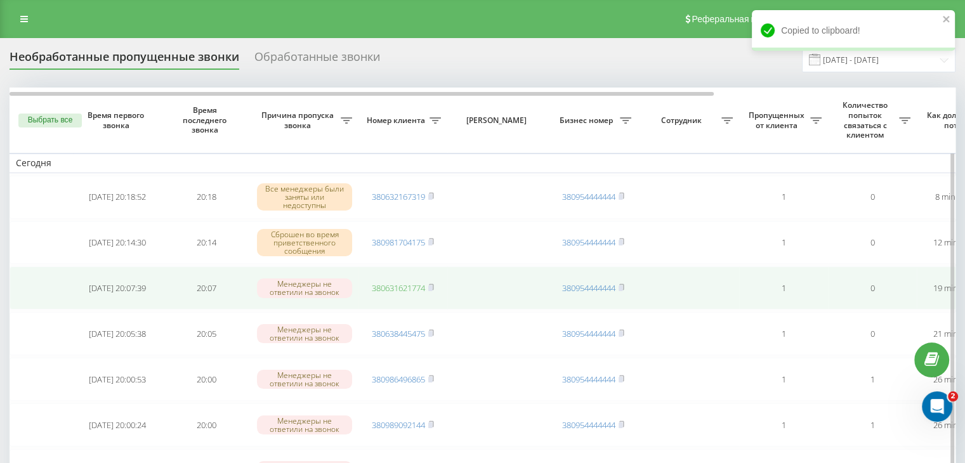
click at [390, 286] on link "380631621774" at bounding box center [398, 287] width 53 height 11
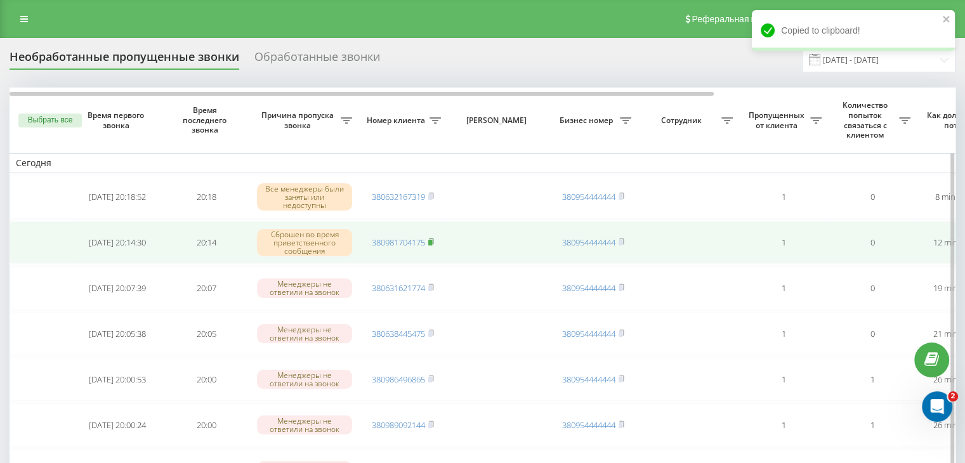
click at [434, 240] on icon at bounding box center [431, 242] width 6 height 8
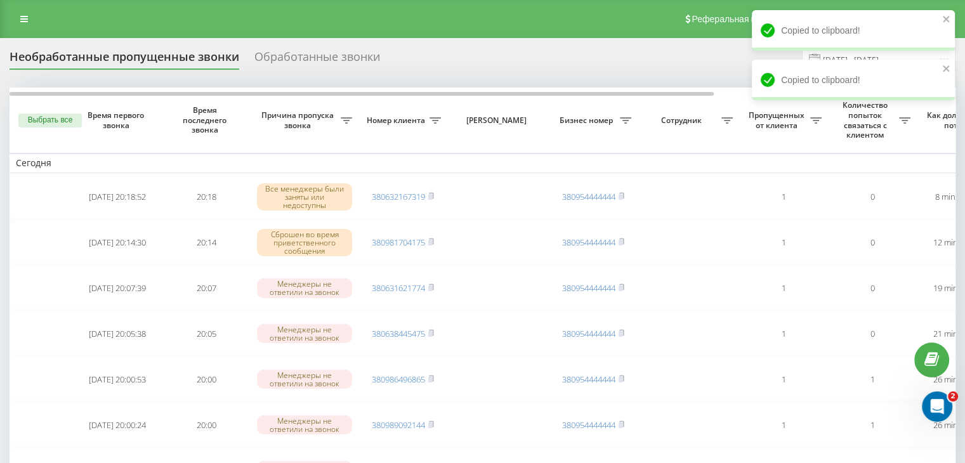
click at [390, 6] on div "Реферальная программа Настройки профиля Выход" at bounding box center [482, 19] width 965 height 38
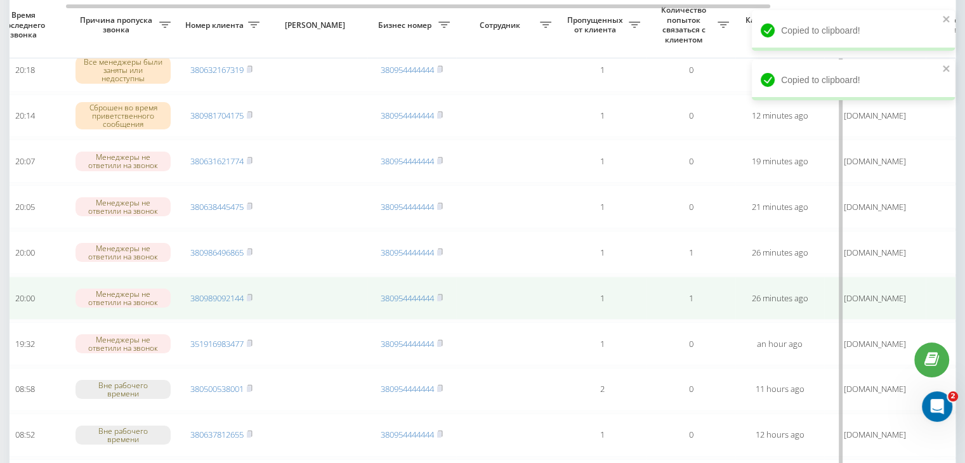
scroll to position [0, 322]
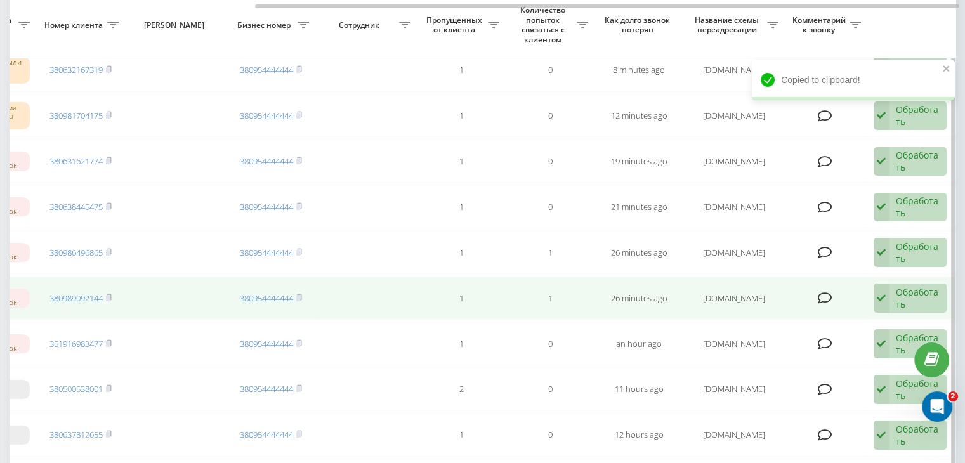
click at [912, 301] on div "Обработать" at bounding box center [918, 298] width 44 height 24
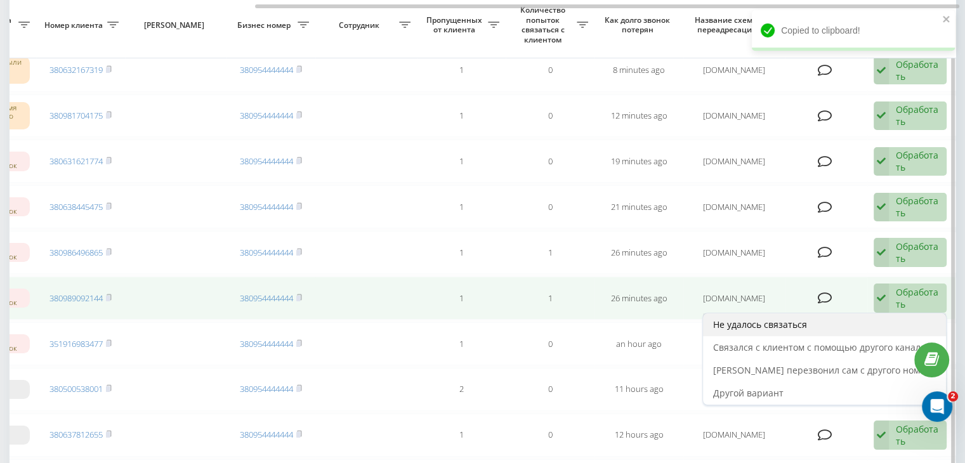
click at [878, 319] on div "Не удалось связаться" at bounding box center [824, 324] width 243 height 23
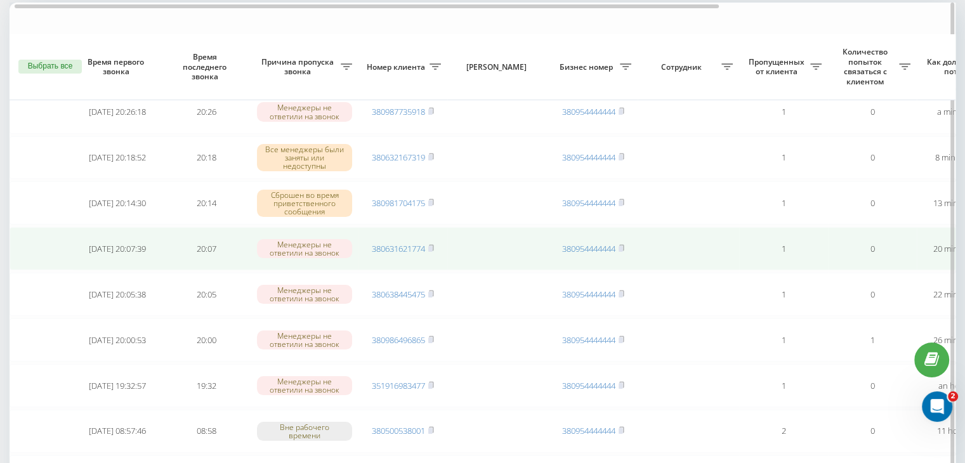
scroll to position [63, 0]
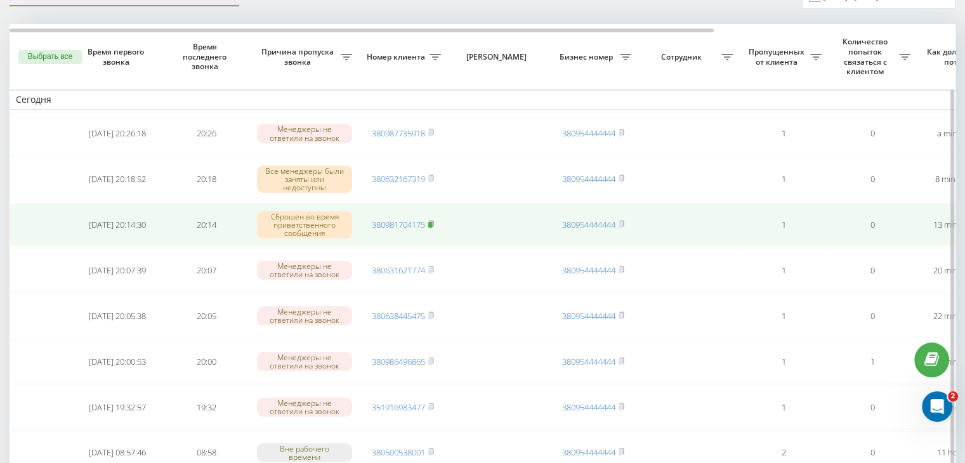
click at [433, 220] on icon at bounding box center [431, 224] width 6 height 8
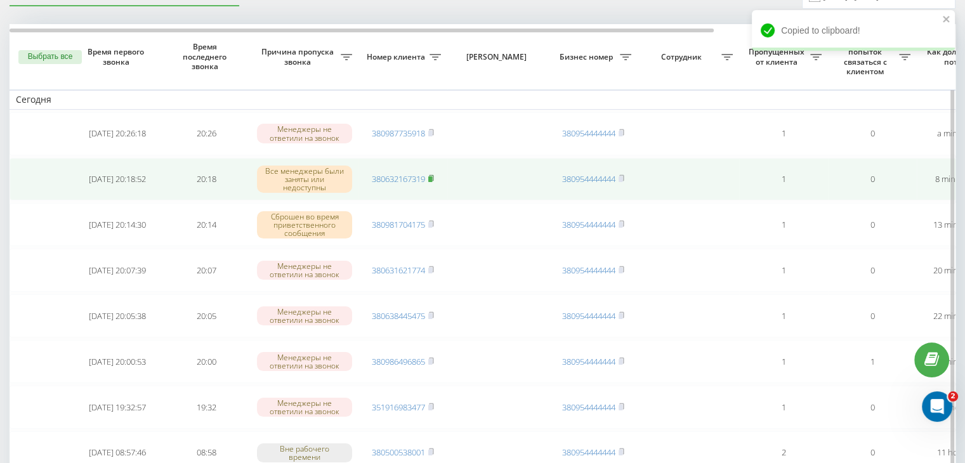
click at [432, 181] on rect at bounding box center [430, 179] width 4 height 6
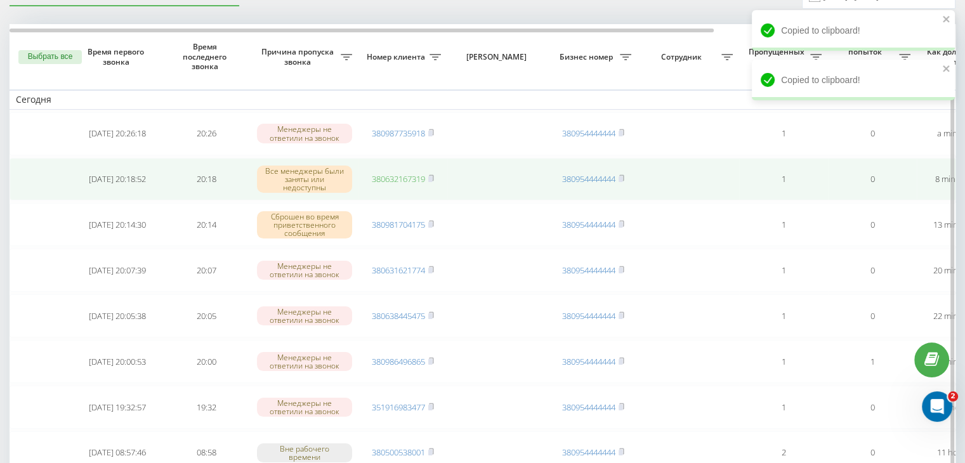
click at [409, 181] on link "380632167319" at bounding box center [398, 178] width 53 height 11
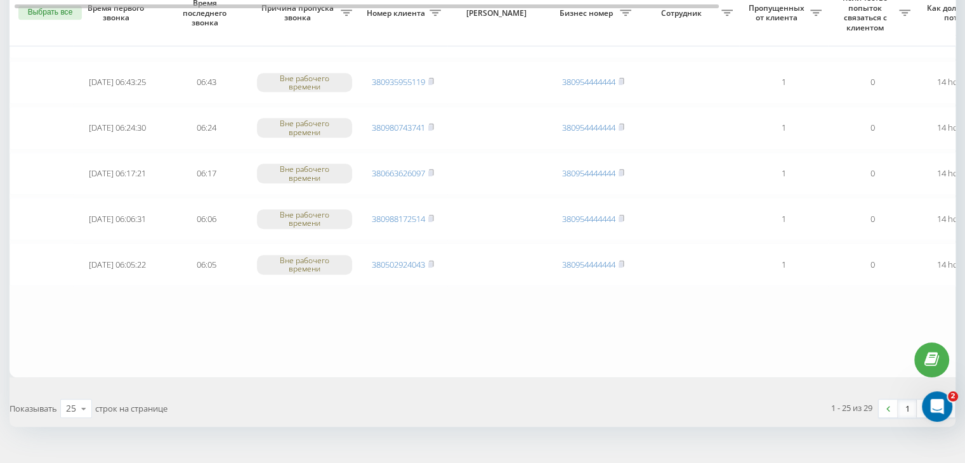
scroll to position [1045, 0]
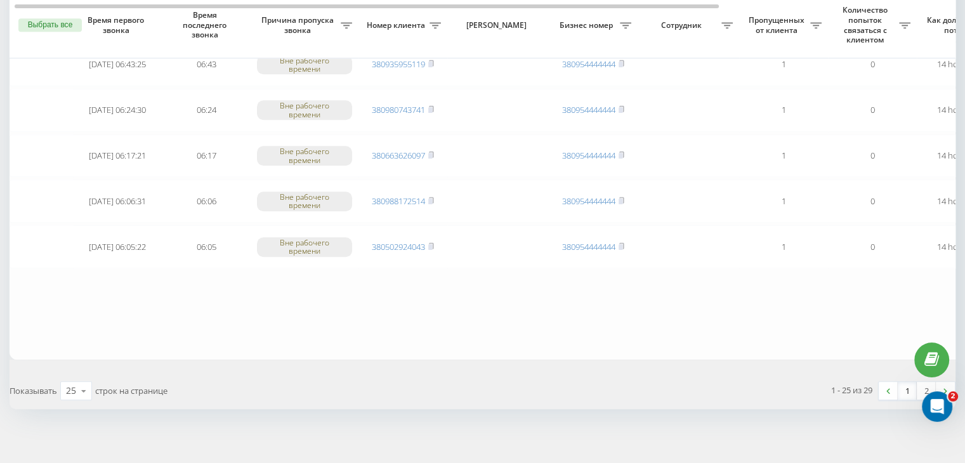
click at [909, 388] on link "1" at bounding box center [907, 391] width 19 height 18
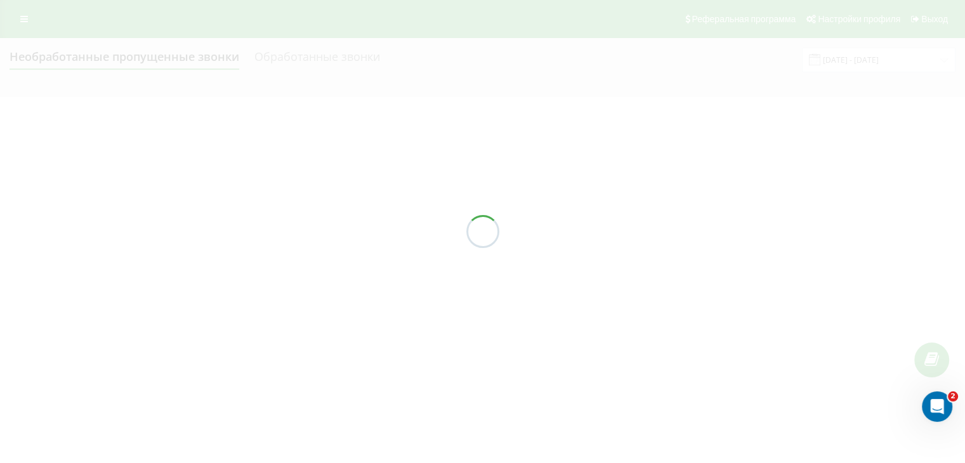
scroll to position [0, 0]
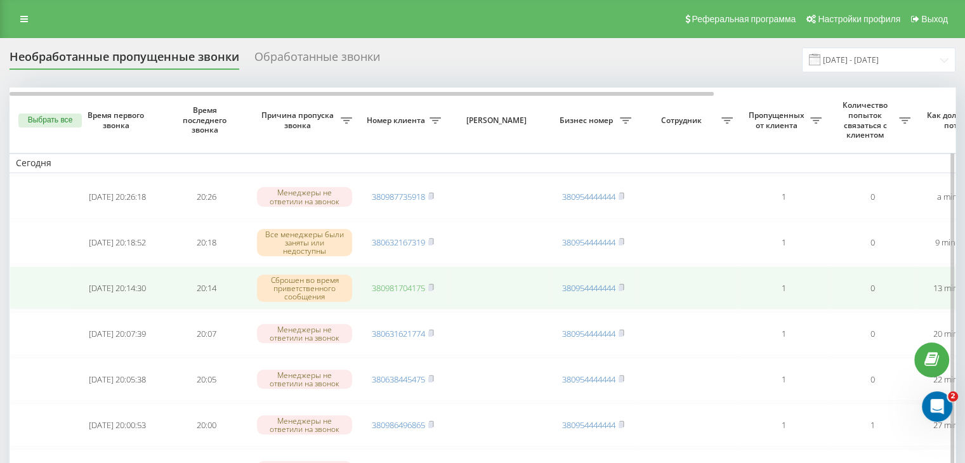
click at [404, 292] on link "380981704175" at bounding box center [398, 287] width 53 height 11
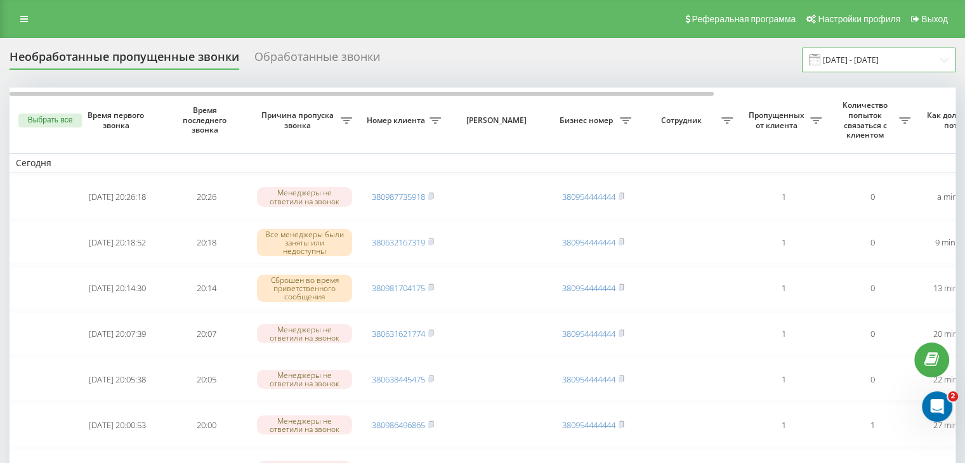
click at [876, 63] on input "[DATE] - [DATE]" at bounding box center [879, 60] width 154 height 25
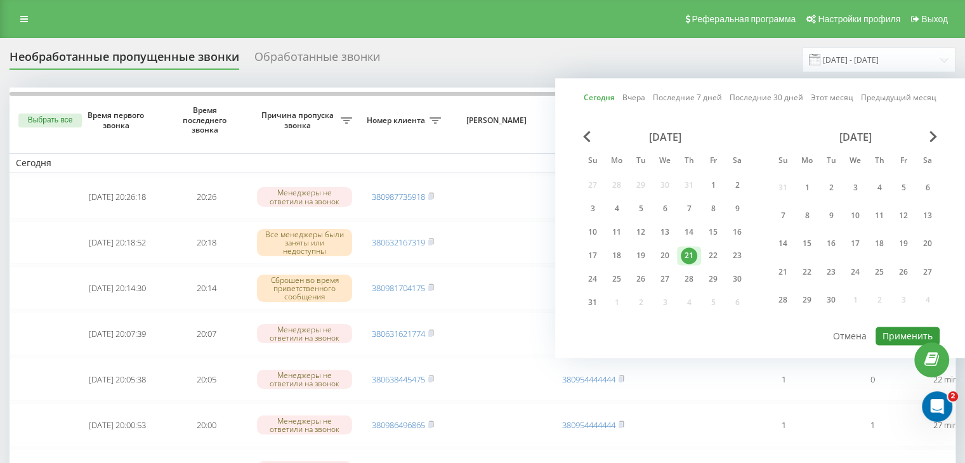
click at [897, 337] on button "Применить" at bounding box center [908, 336] width 64 height 18
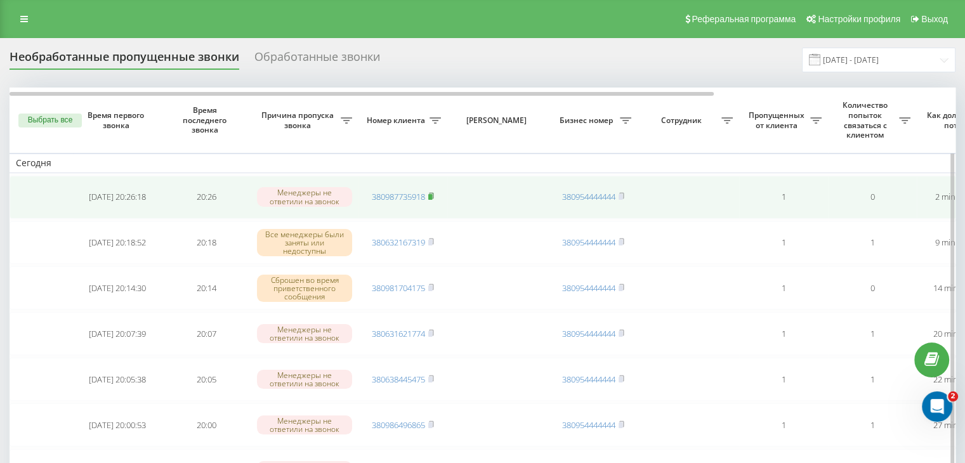
click at [430, 195] on rect at bounding box center [430, 197] width 4 height 6
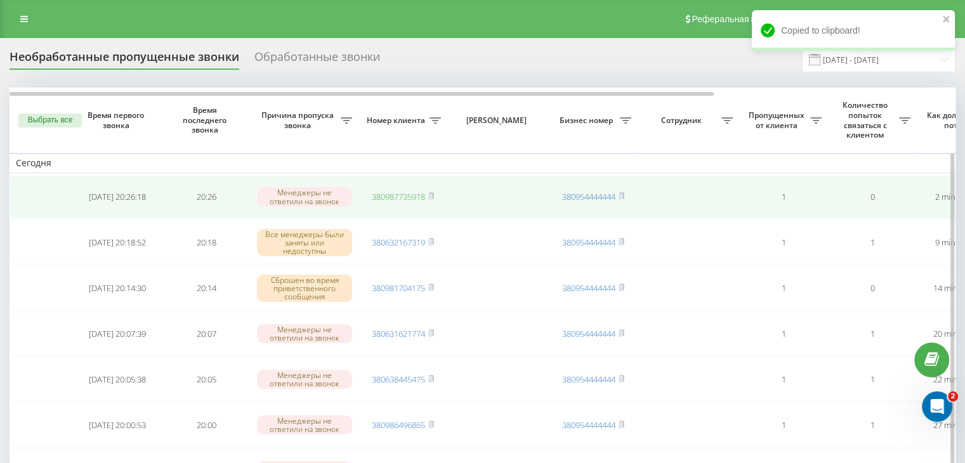
click at [403, 195] on link "380987735918" at bounding box center [398, 196] width 53 height 11
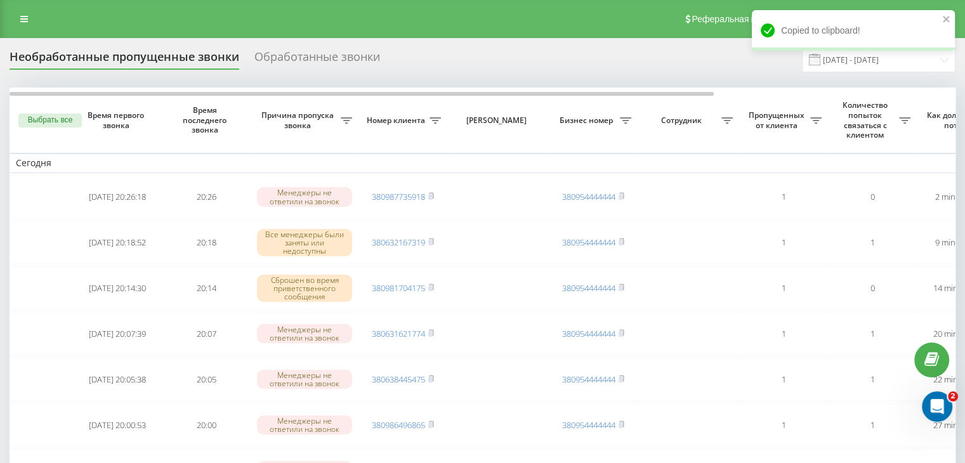
click at [332, 10] on div "Реферальная программа Настройки профиля Выход" at bounding box center [482, 19] width 965 height 38
click at [843, 67] on input "[DATE] - [DATE]" at bounding box center [879, 60] width 154 height 25
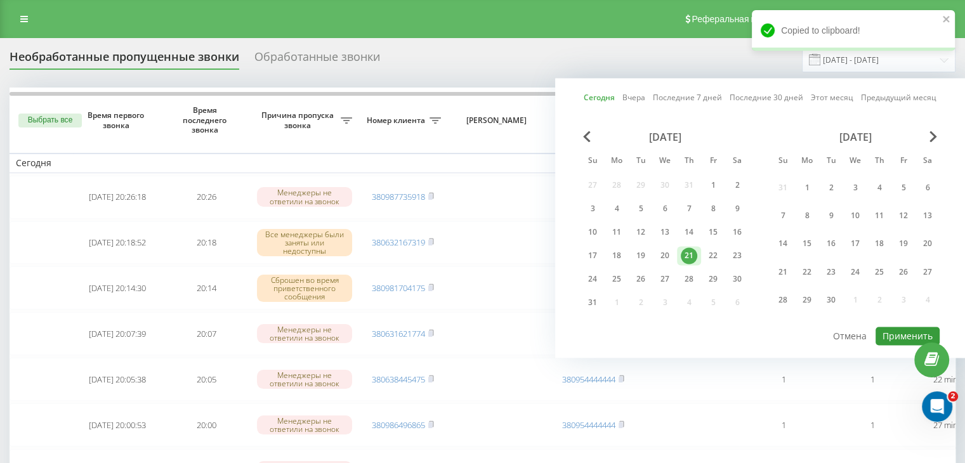
click at [905, 328] on button "Применить" at bounding box center [908, 336] width 64 height 18
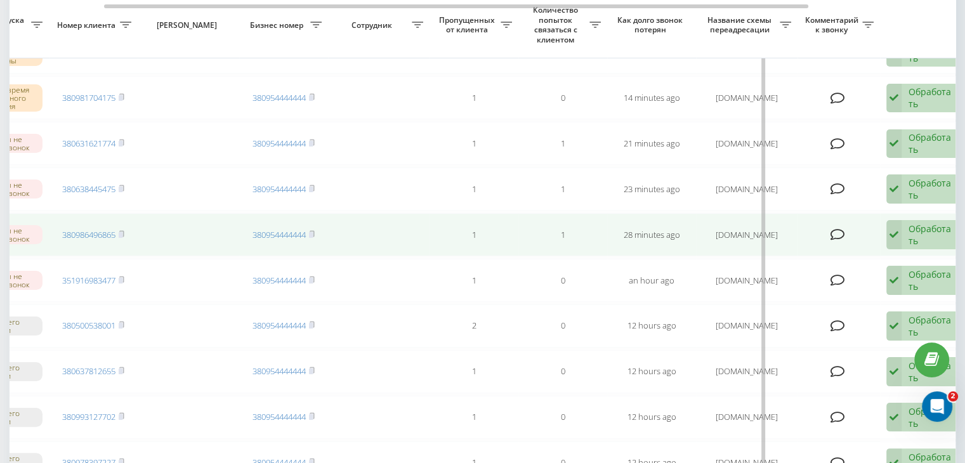
scroll to position [0, 322]
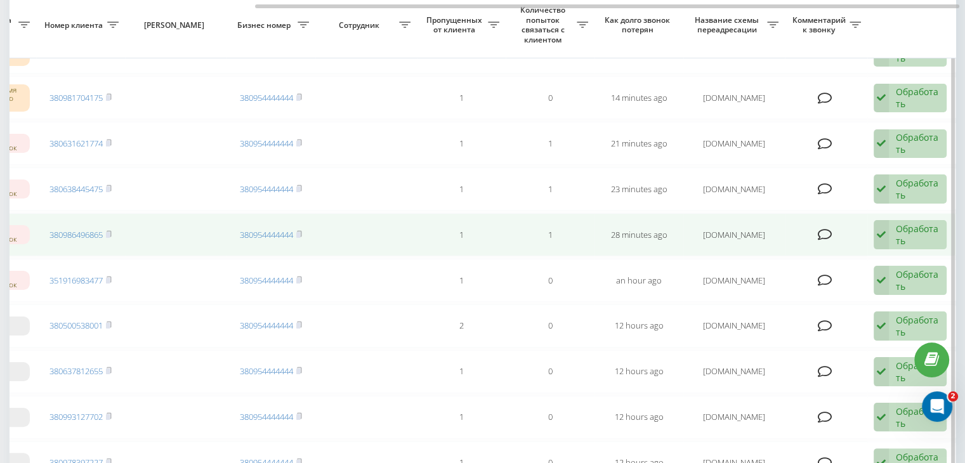
click at [909, 224] on div "Обработать" at bounding box center [918, 235] width 44 height 24
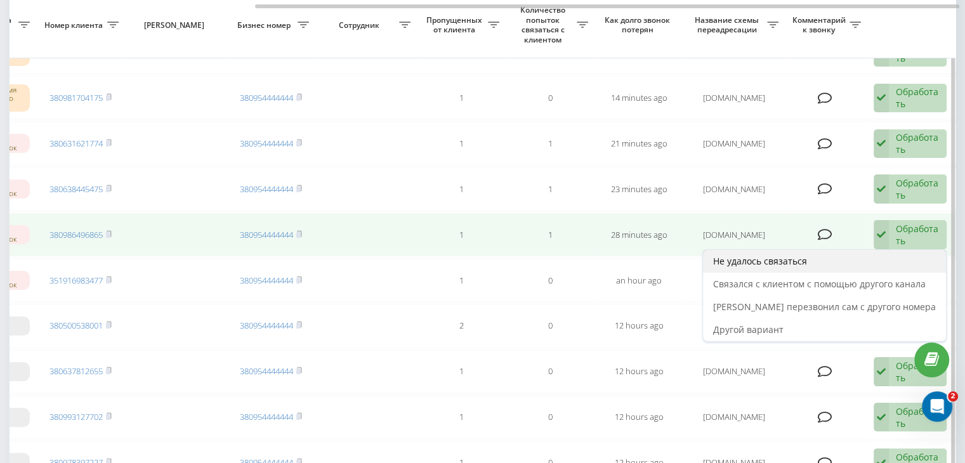
click at [865, 254] on div "Не удалось связаться" at bounding box center [824, 261] width 243 height 23
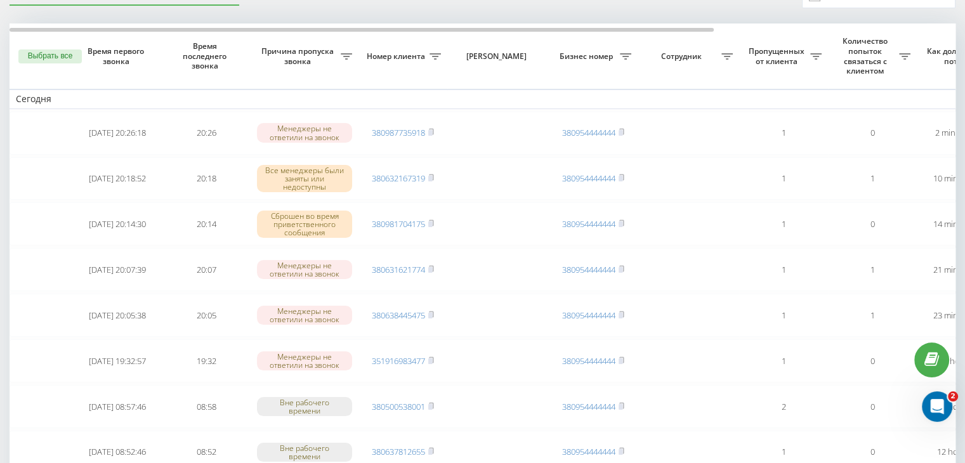
scroll to position [0, 0]
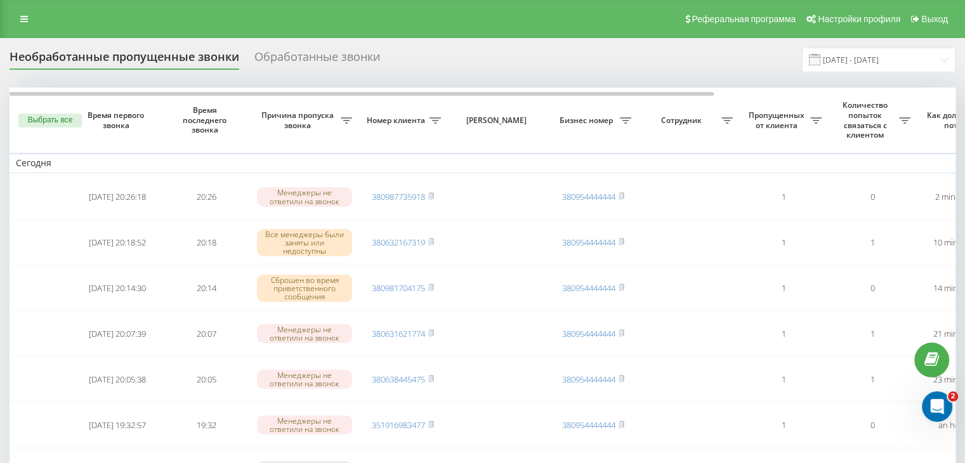
drag, startPoint x: 378, startPoint y: 12, endPoint x: 454, endPoint y: 31, distance: 78.5
click at [378, 12] on div "Реферальная программа Настройки профиля Выход" at bounding box center [482, 19] width 965 height 38
click at [876, 62] on input "[DATE] - [DATE]" at bounding box center [879, 60] width 154 height 25
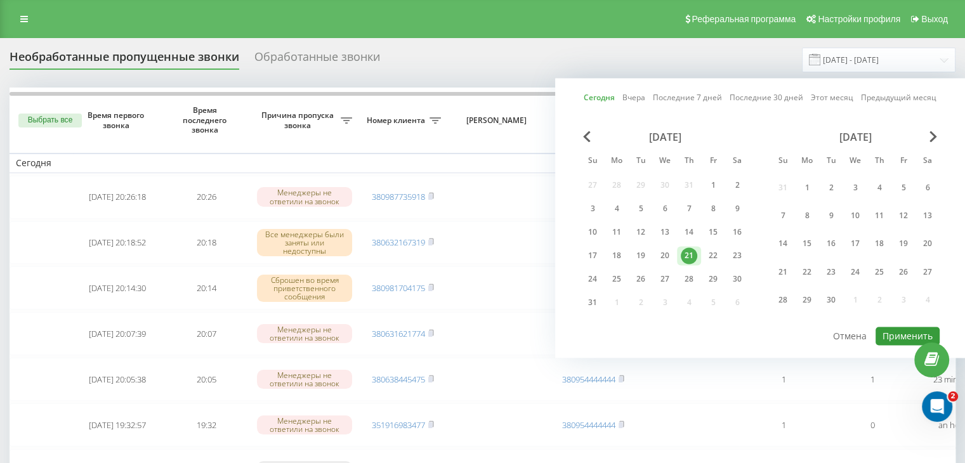
click at [890, 328] on button "Применить" at bounding box center [908, 336] width 64 height 18
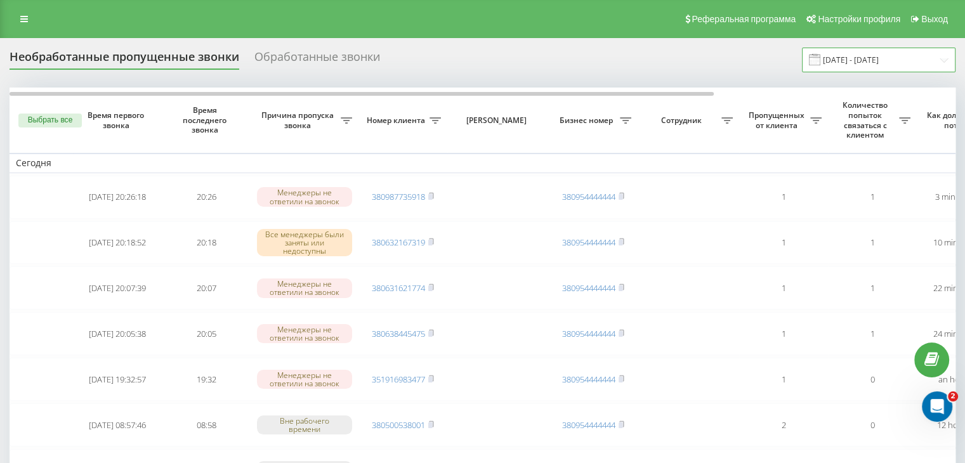
click at [888, 65] on input "[DATE] - [DATE]" at bounding box center [879, 60] width 154 height 25
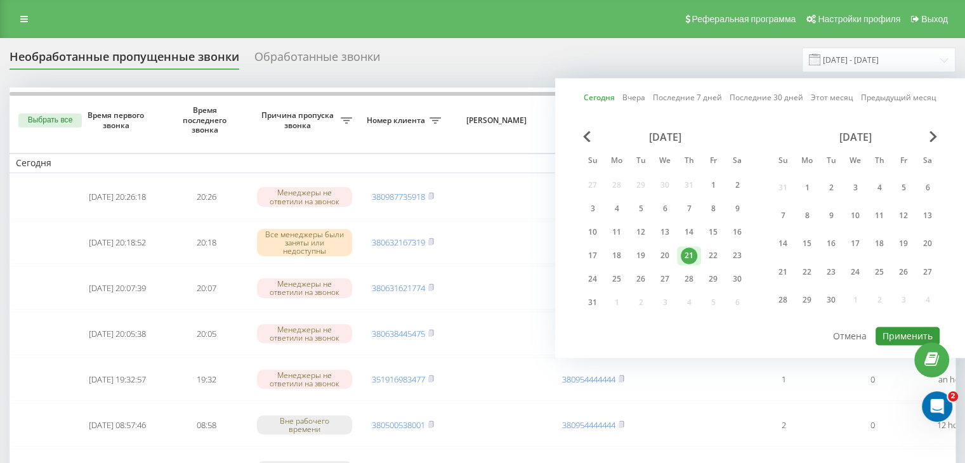
click at [887, 329] on button "Применить" at bounding box center [908, 336] width 64 height 18
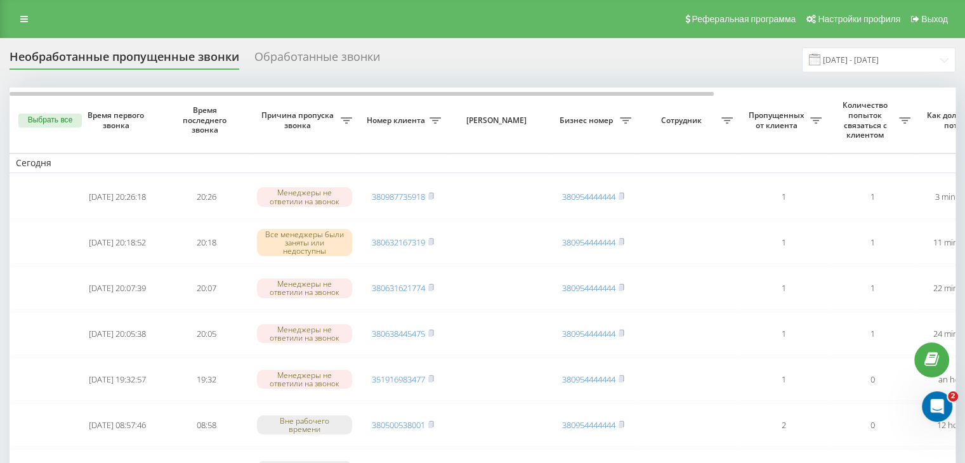
click at [393, 23] on div "Реферальная программа Настройки профиля Выход" at bounding box center [482, 19] width 965 height 38
click at [891, 68] on input "[DATE] - [DATE]" at bounding box center [879, 60] width 154 height 25
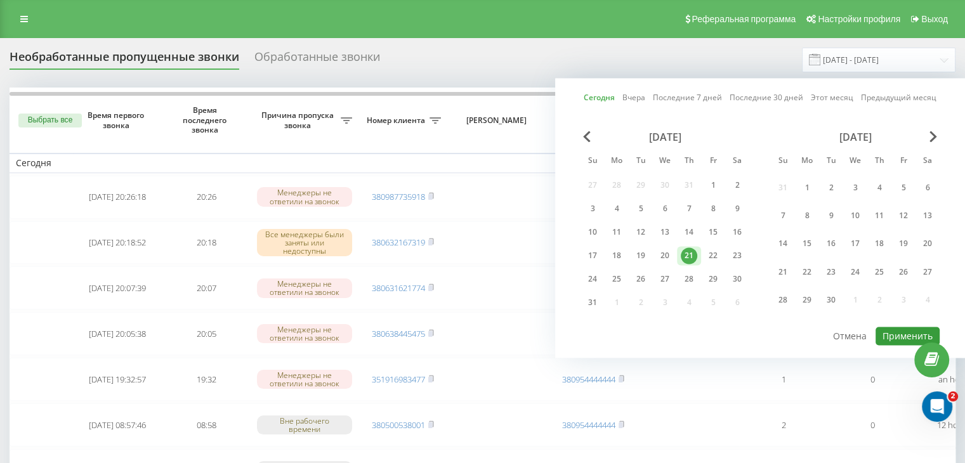
click at [892, 340] on button "Применить" at bounding box center [908, 336] width 64 height 18
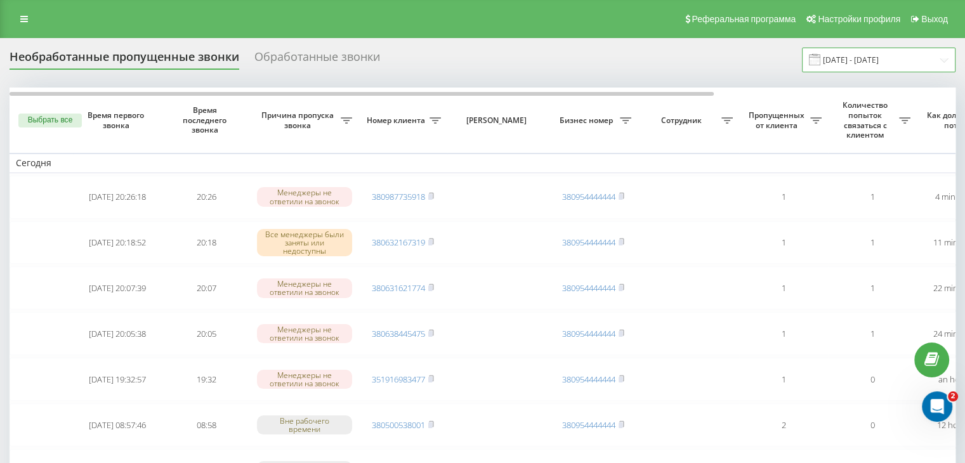
click at [864, 56] on input "[DATE] - [DATE]" at bounding box center [879, 60] width 154 height 25
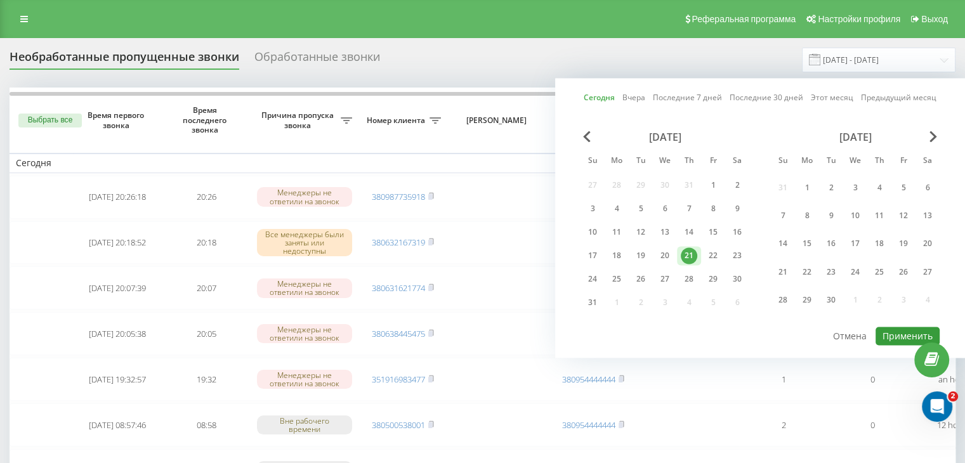
click at [896, 328] on button "Применить" at bounding box center [908, 336] width 64 height 18
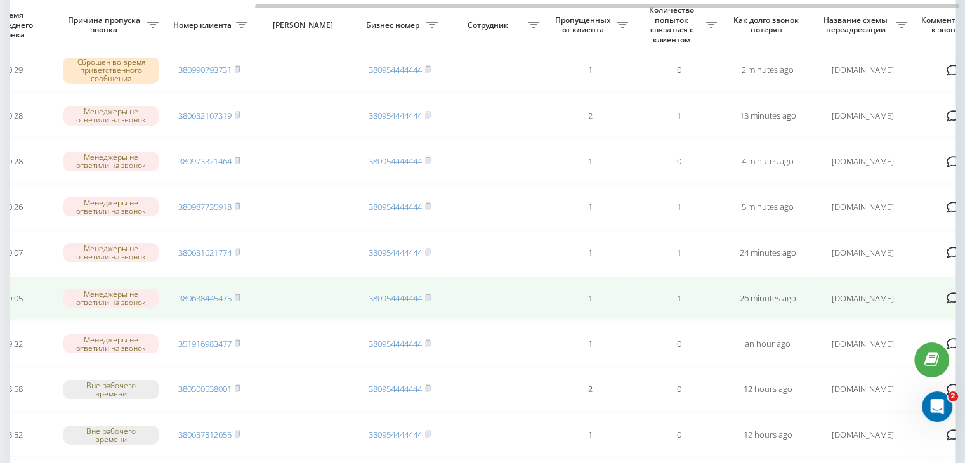
scroll to position [0, 322]
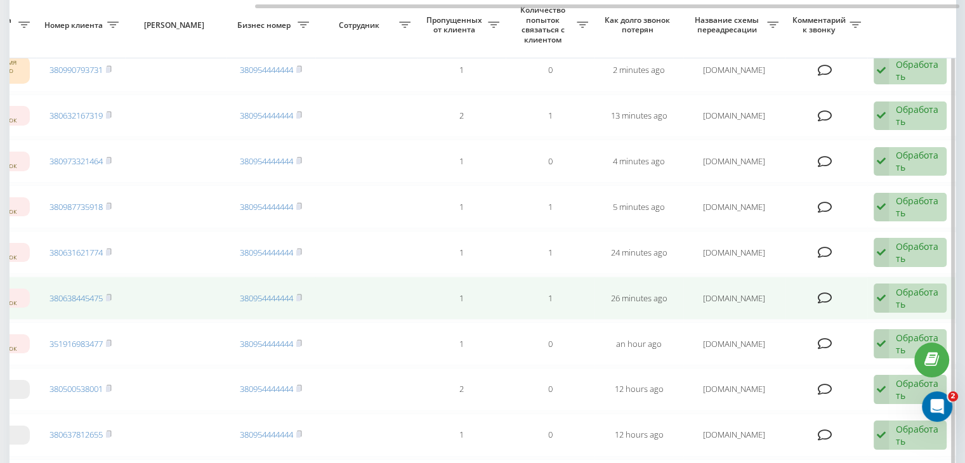
click at [903, 295] on div "Обработать" at bounding box center [918, 298] width 44 height 24
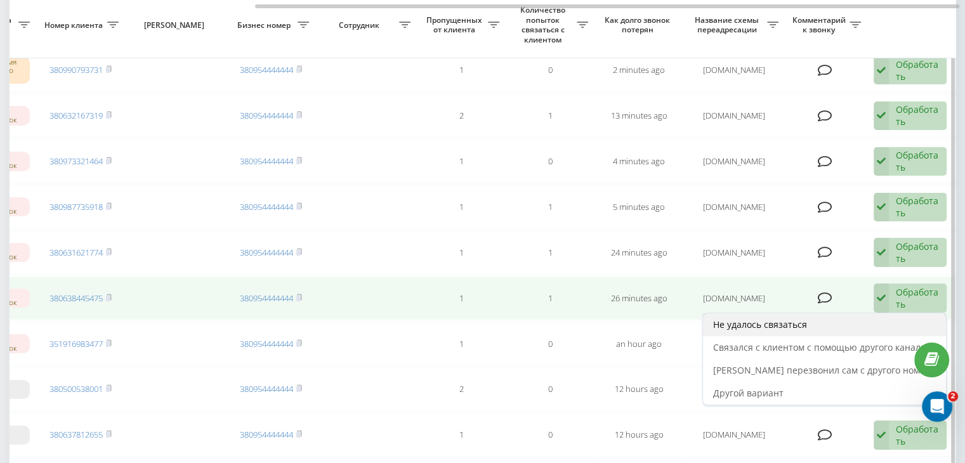
click at [859, 328] on div "Не удалось связаться" at bounding box center [824, 324] width 243 height 23
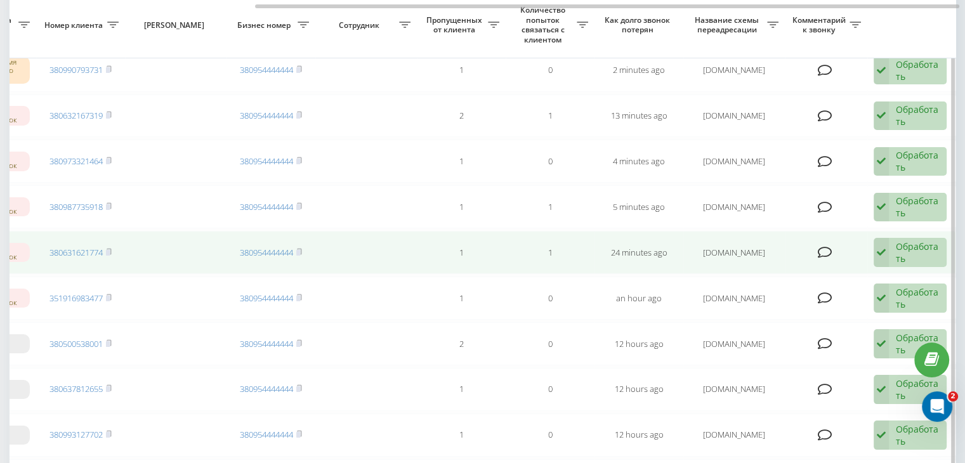
click at [899, 250] on div "Обработать" at bounding box center [918, 252] width 44 height 24
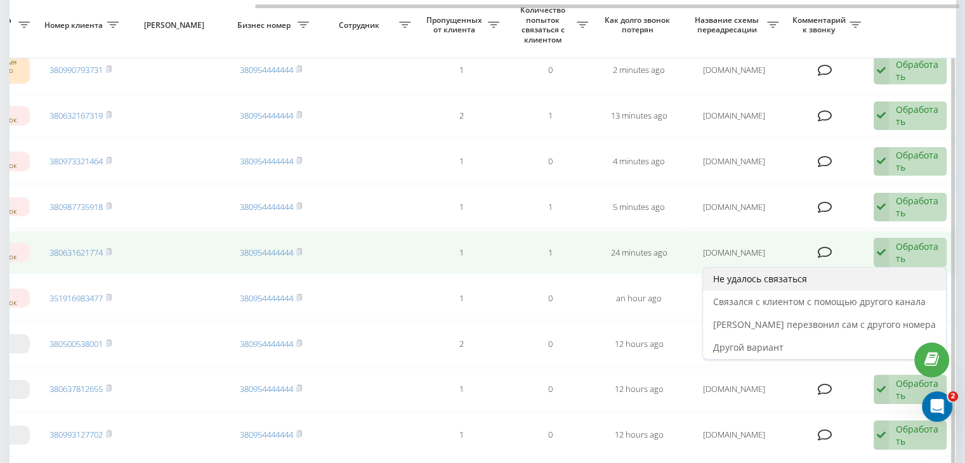
click at [878, 272] on div "Не удалось связаться" at bounding box center [824, 279] width 243 height 23
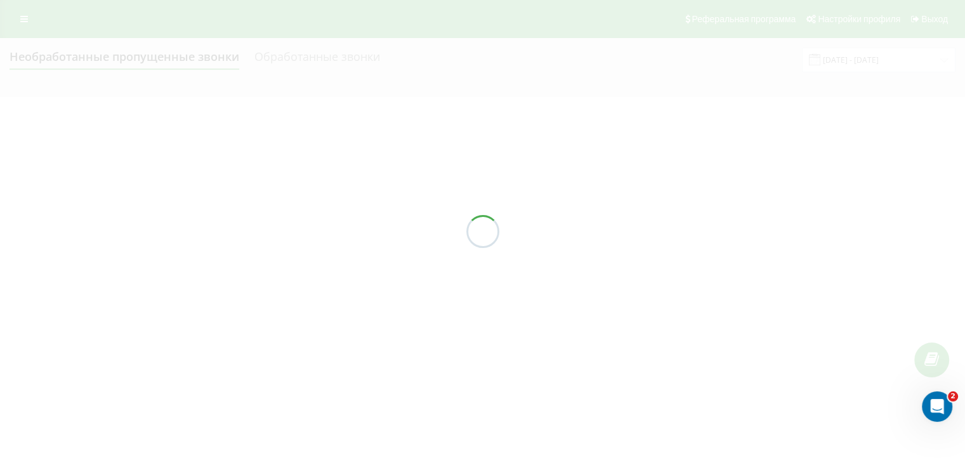
scroll to position [0, 0]
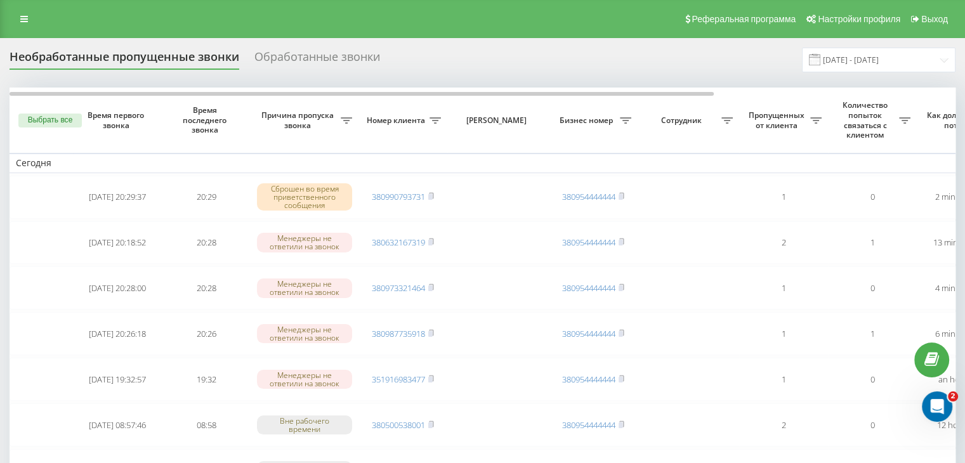
click at [381, 24] on div "Реферальная программа Настройки профиля Выход" at bounding box center [482, 19] width 965 height 38
click at [867, 53] on input "[DATE] - [DATE]" at bounding box center [879, 60] width 154 height 25
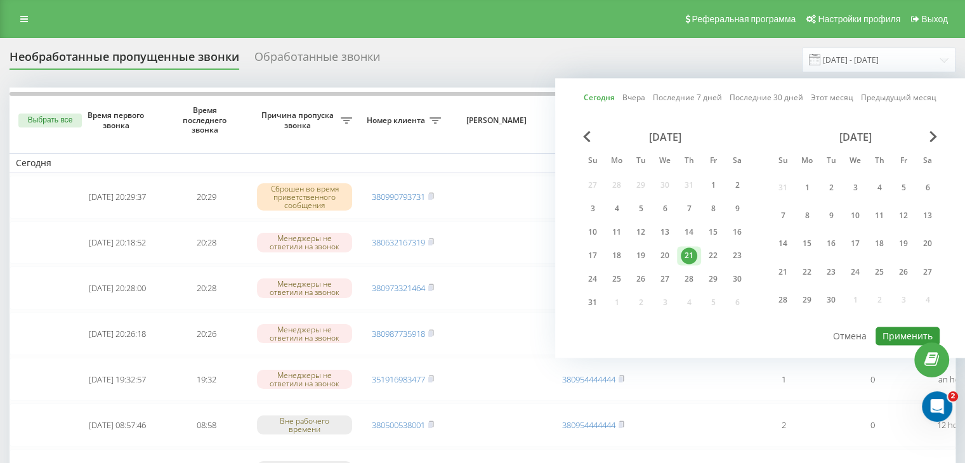
click at [887, 331] on button "Применить" at bounding box center [908, 336] width 64 height 18
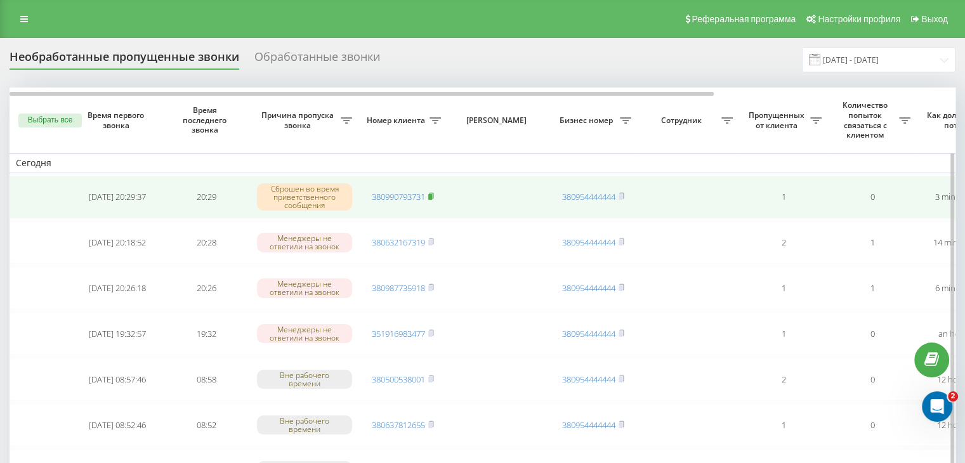
click at [431, 194] on rect at bounding box center [430, 197] width 4 height 6
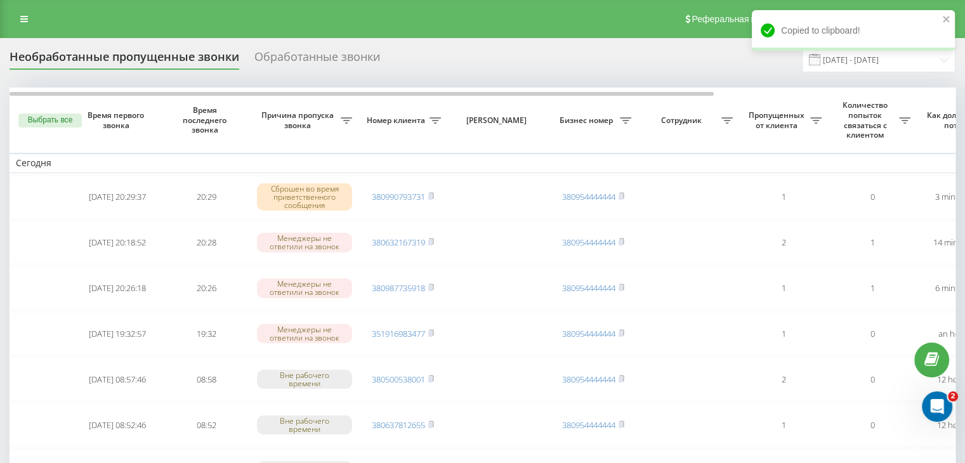
click at [820, 65] on span at bounding box center [814, 59] width 11 height 11
click at [888, 65] on input "[DATE] - [DATE]" at bounding box center [879, 60] width 154 height 25
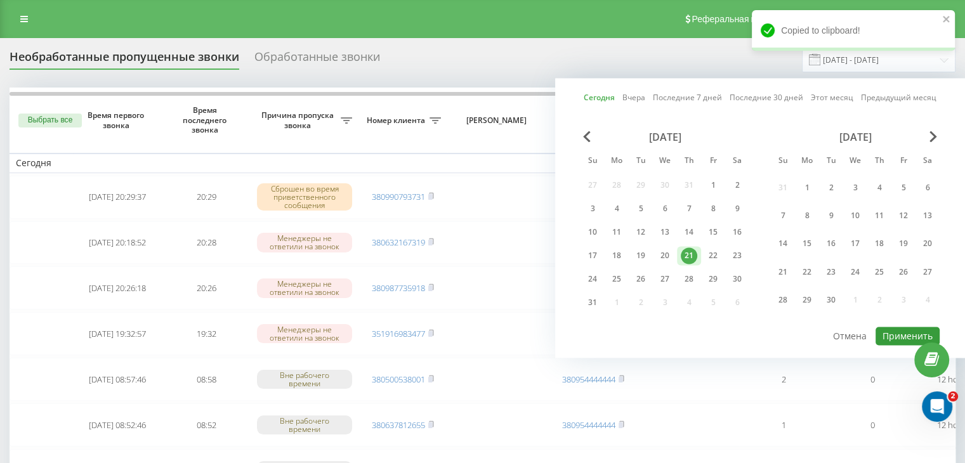
click at [895, 327] on button "Применить" at bounding box center [908, 336] width 64 height 18
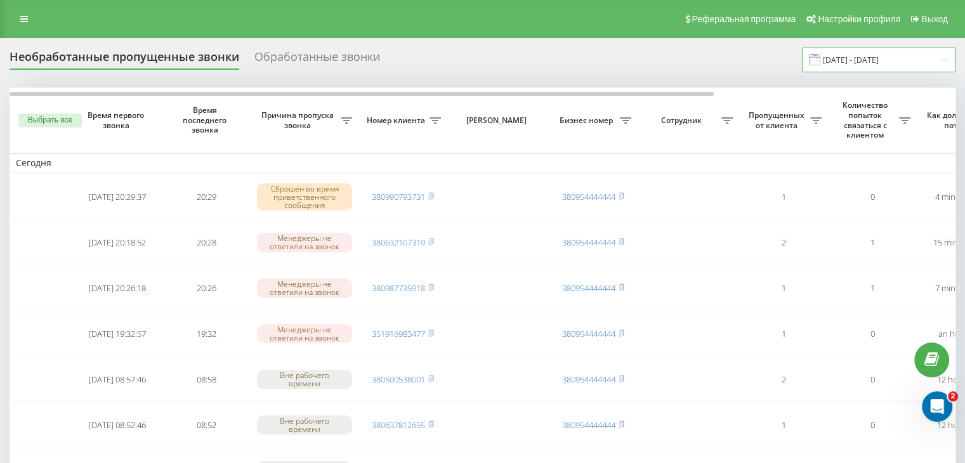
click at [919, 59] on input "[DATE] - [DATE]" at bounding box center [879, 60] width 154 height 25
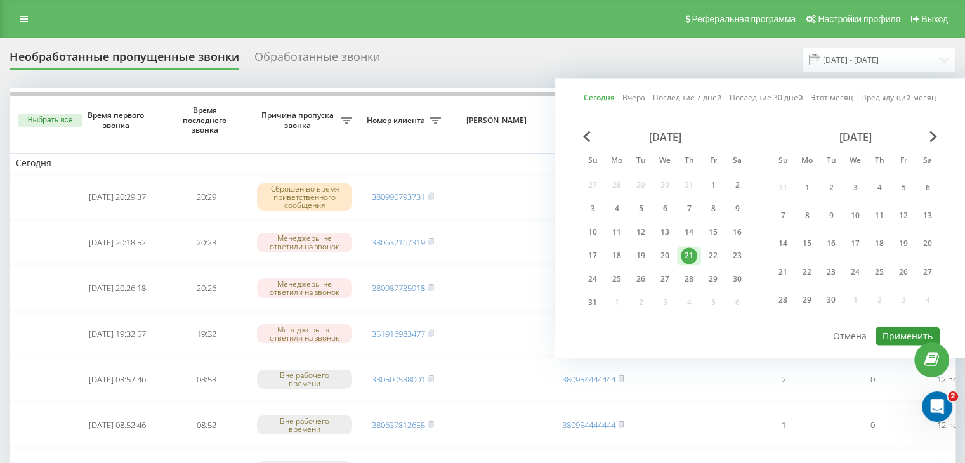
click at [888, 333] on button "Применить" at bounding box center [908, 336] width 64 height 18
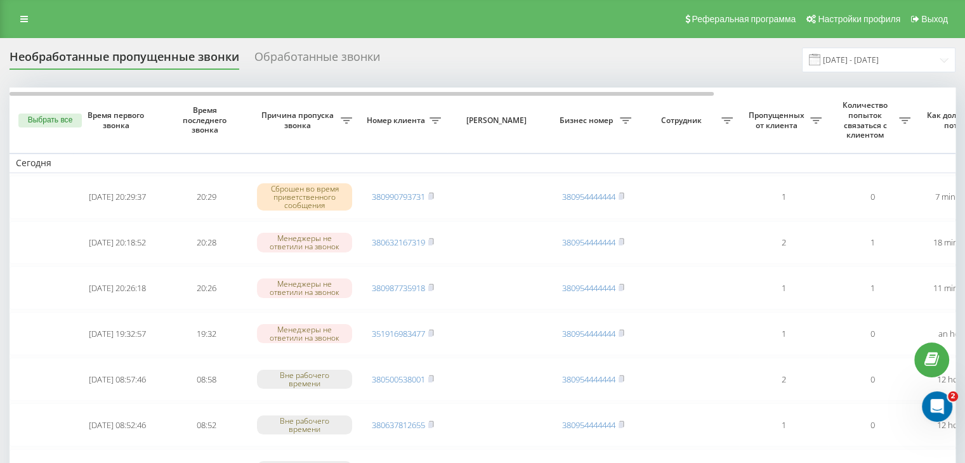
click at [406, 32] on div "Реферальная программа Настройки профиля Выход" at bounding box center [482, 19] width 965 height 38
click at [861, 60] on input "[DATE] - [DATE]" at bounding box center [879, 60] width 154 height 25
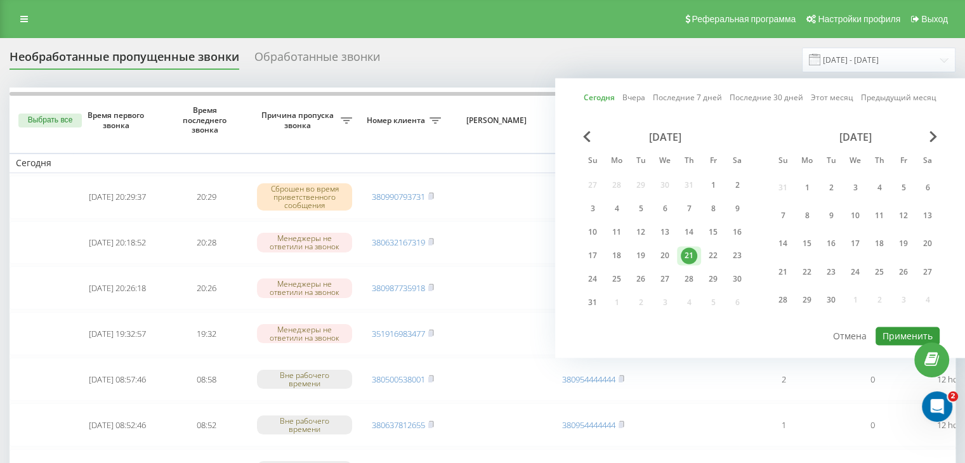
click at [895, 337] on button "Применить" at bounding box center [908, 336] width 64 height 18
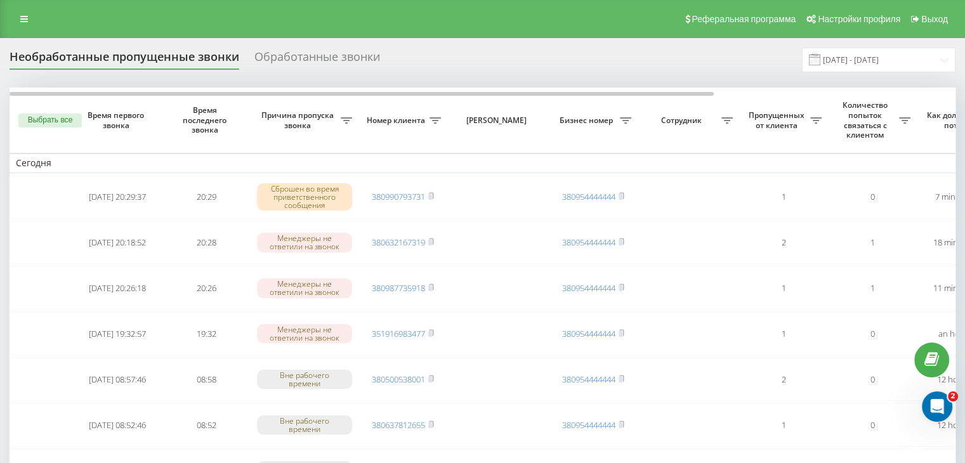
click at [376, 16] on div "Реферальная программа Настройки профиля Выход" at bounding box center [482, 19] width 965 height 38
drag, startPoint x: 360, startPoint y: 20, endPoint x: 592, endPoint y: 74, distance: 238.6
click at [360, 20] on div "Реферальная программа Настройки профиля Выход" at bounding box center [482, 19] width 965 height 38
click at [866, 60] on input "[DATE] - [DATE]" at bounding box center [879, 60] width 154 height 25
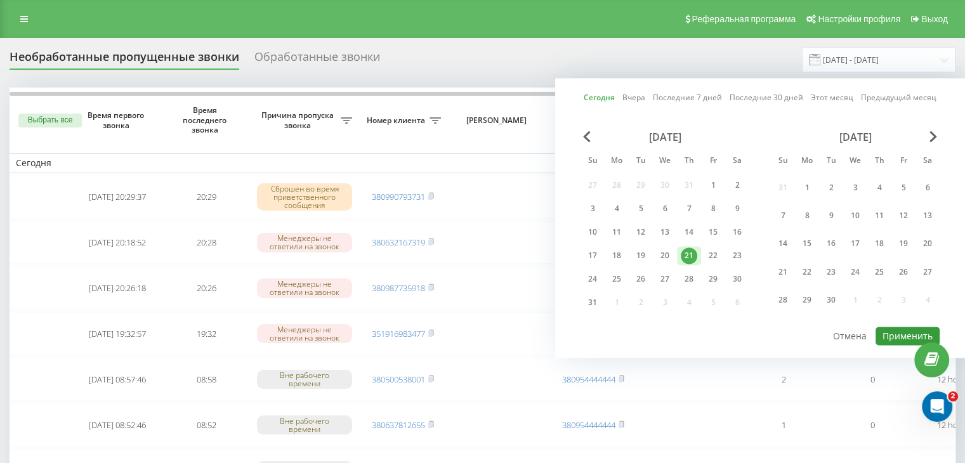
click at [900, 336] on button "Применить" at bounding box center [908, 336] width 64 height 18
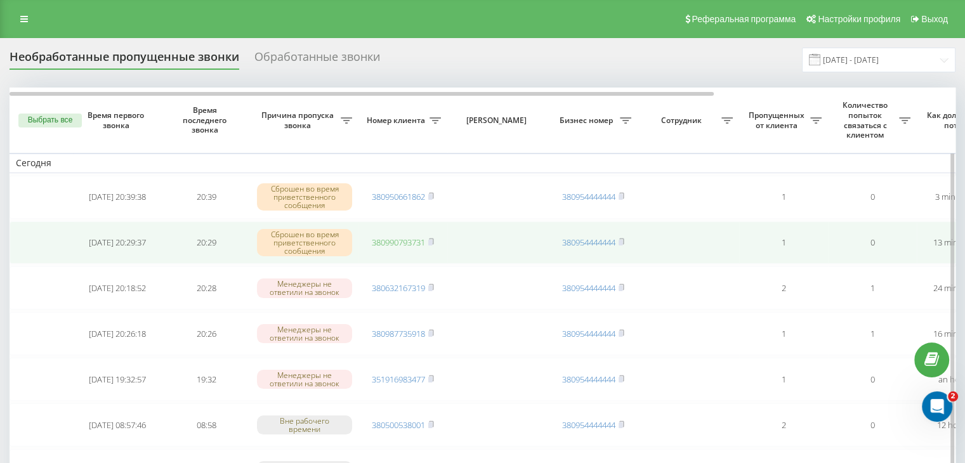
click at [416, 241] on link "380990793731" at bounding box center [398, 242] width 53 height 11
click at [432, 240] on rect at bounding box center [430, 243] width 4 height 6
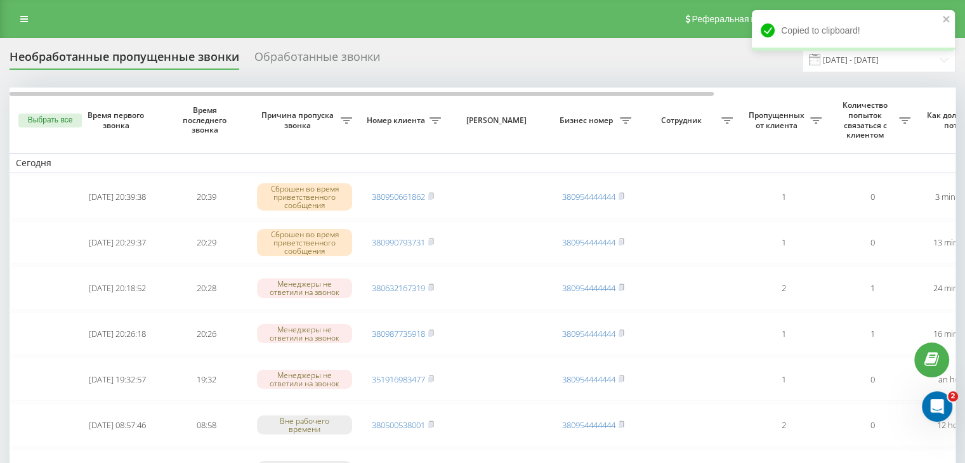
click at [409, 49] on div "Необработанные пропущенные звонки Обработанные звонки [DATE] - [DATE]" at bounding box center [483, 60] width 946 height 25
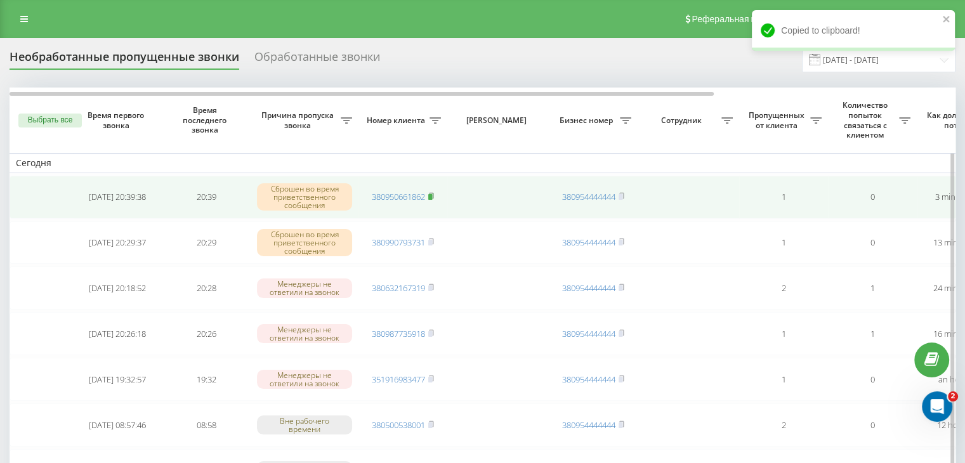
click at [432, 197] on rect at bounding box center [430, 197] width 4 height 6
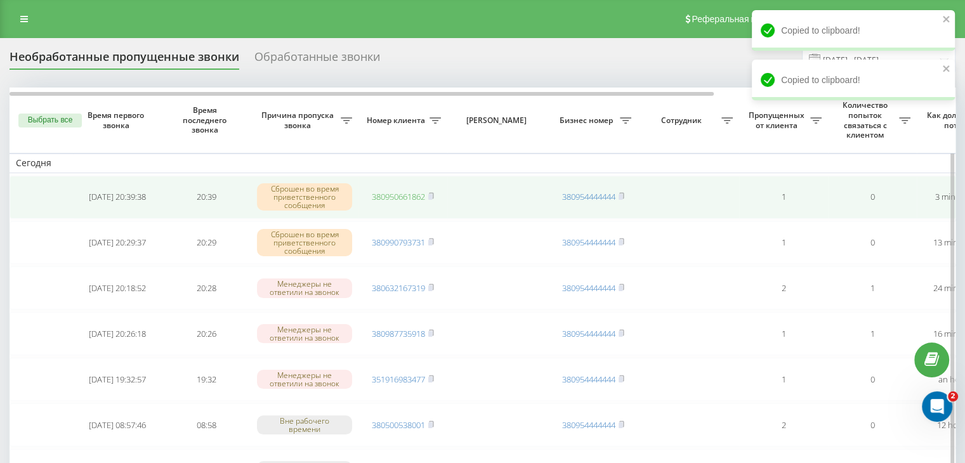
click at [400, 195] on link "380950661862" at bounding box center [398, 196] width 53 height 11
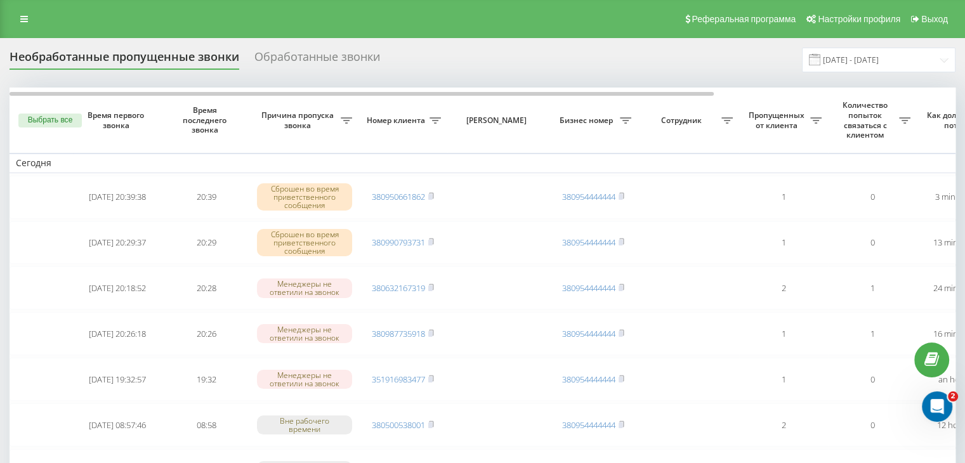
click at [909, 62] on input "[DATE] - [DATE]" at bounding box center [879, 60] width 154 height 25
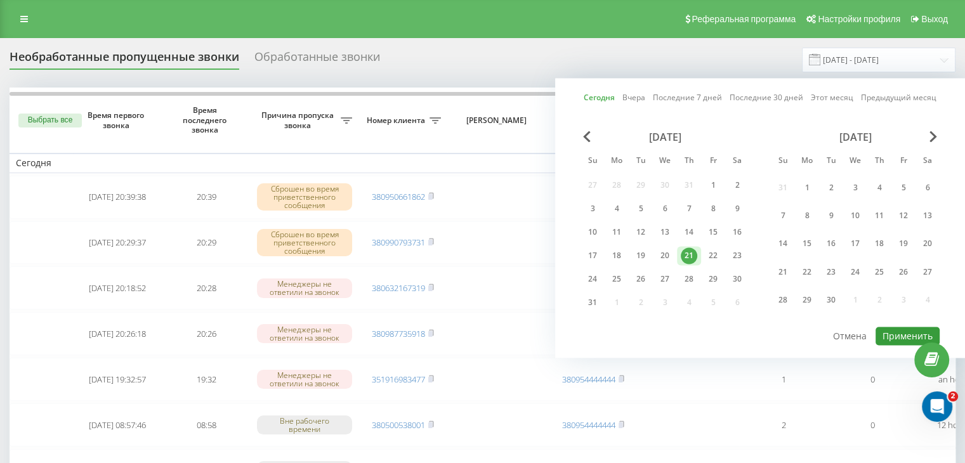
click at [879, 335] on button "Применить" at bounding box center [908, 336] width 64 height 18
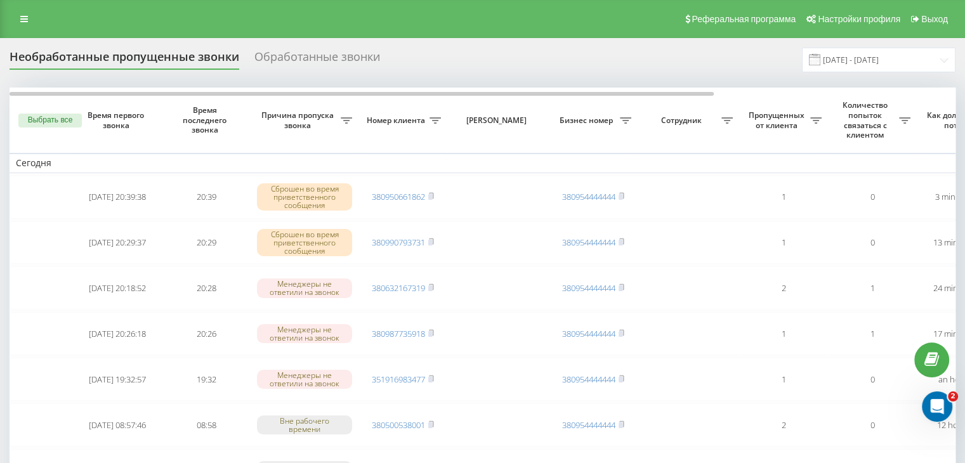
click at [416, 3] on div "Реферальная программа Настройки профиля Выход" at bounding box center [482, 19] width 965 height 38
click at [919, 60] on input "[DATE] - [DATE]" at bounding box center [879, 60] width 154 height 25
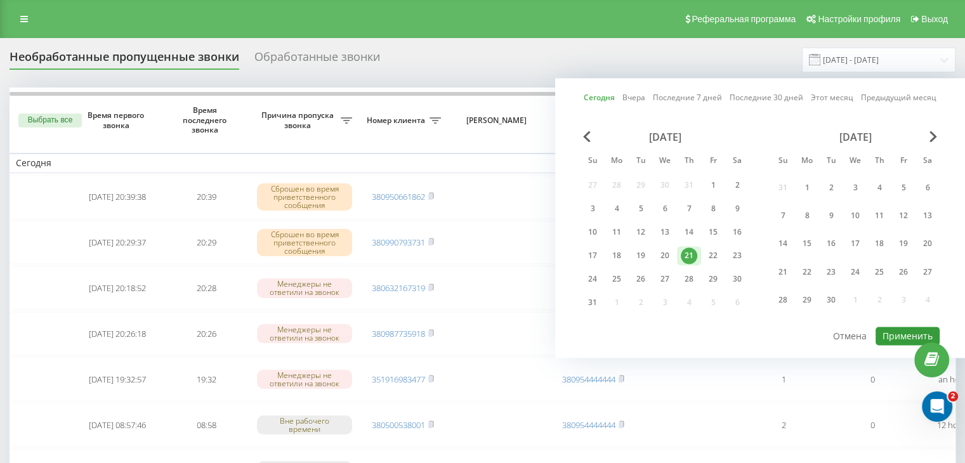
click at [888, 336] on button "Применить" at bounding box center [908, 336] width 64 height 18
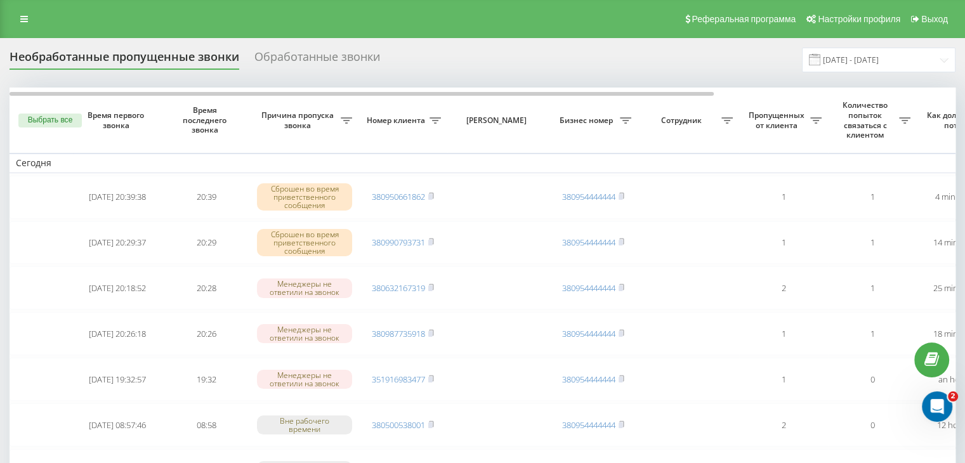
click at [385, 6] on div "Реферальная программа Настройки профиля Выход" at bounding box center [482, 19] width 965 height 38
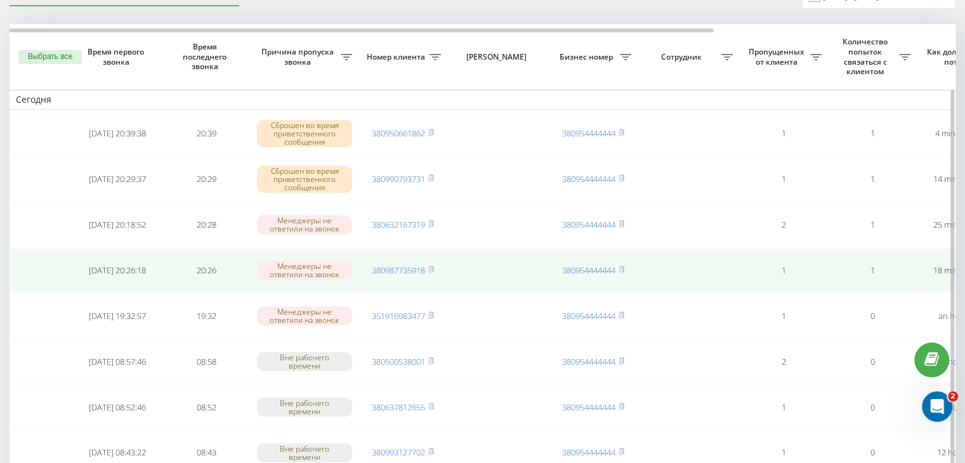
scroll to position [0, 322]
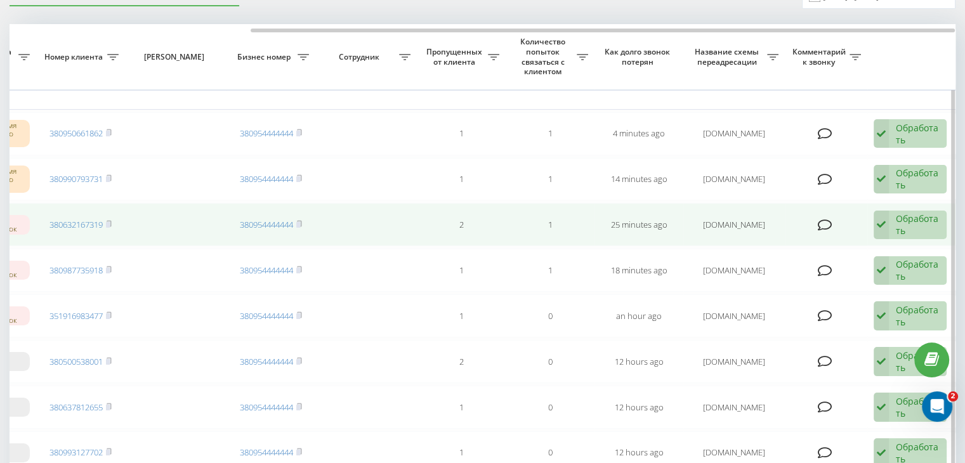
click at [897, 225] on div "Обработать" at bounding box center [918, 225] width 44 height 24
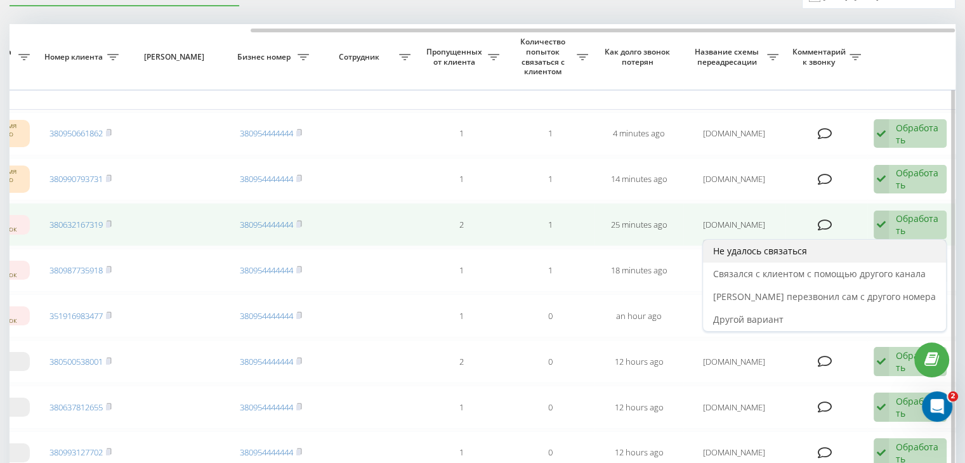
click at [879, 247] on div "Не удалось связаться" at bounding box center [824, 251] width 243 height 23
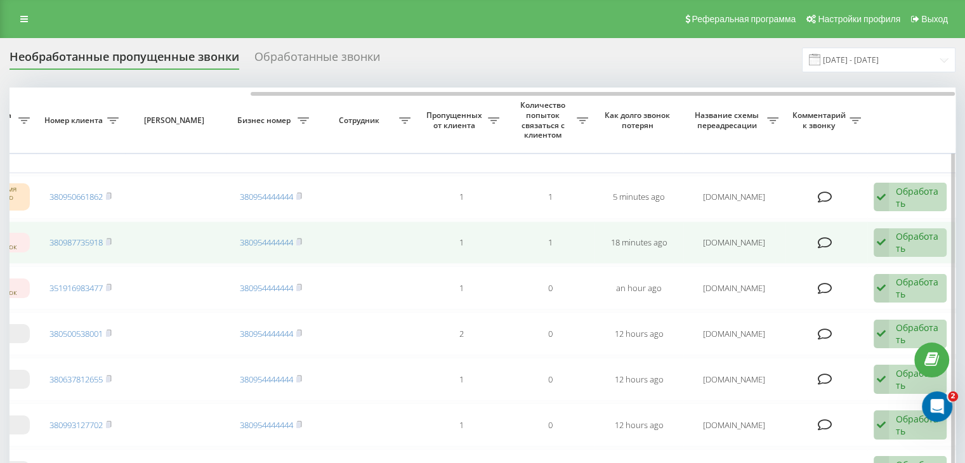
click at [897, 237] on div "Обработать" at bounding box center [918, 242] width 44 height 24
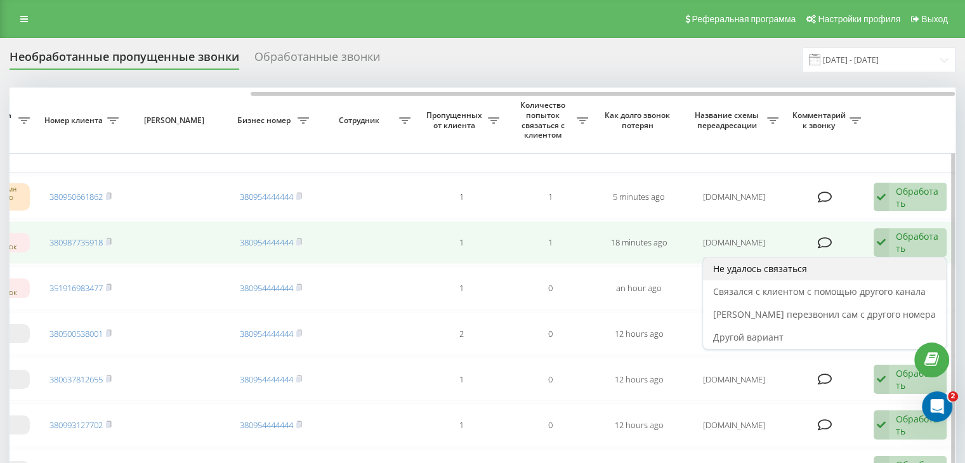
click at [872, 263] on div "Не удалось связаться" at bounding box center [824, 269] width 243 height 23
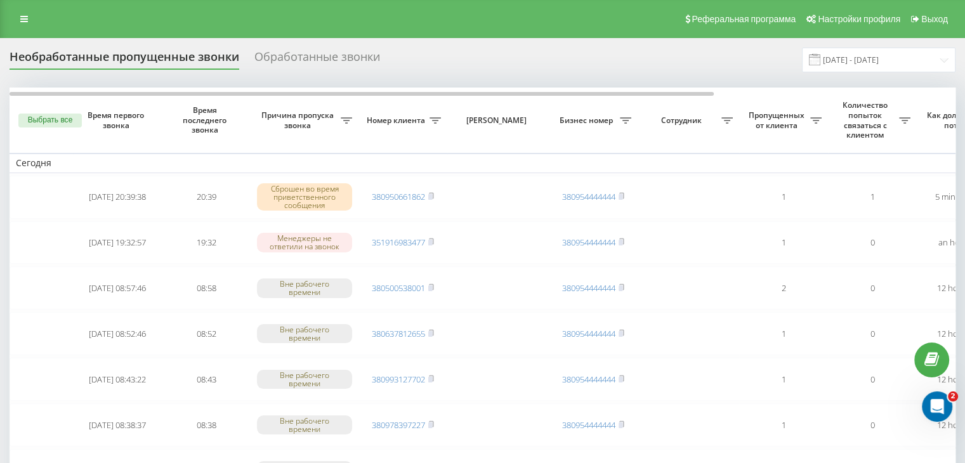
click at [389, 3] on div "Реферальная программа Настройки профиля Выход" at bounding box center [482, 19] width 965 height 38
click at [857, 61] on input "[DATE] - [DATE]" at bounding box center [879, 60] width 154 height 25
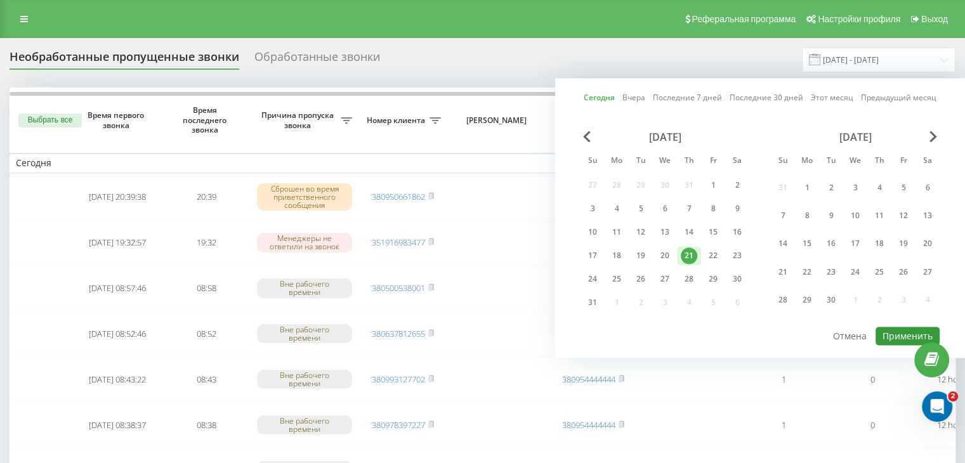
click at [893, 335] on button "Применить" at bounding box center [908, 336] width 64 height 18
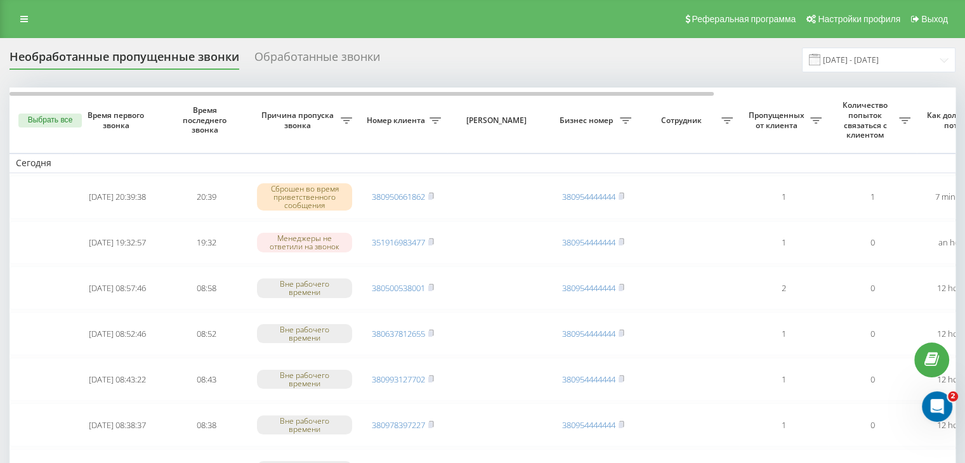
click at [899, 61] on input "[DATE] - [DATE]" at bounding box center [879, 60] width 154 height 25
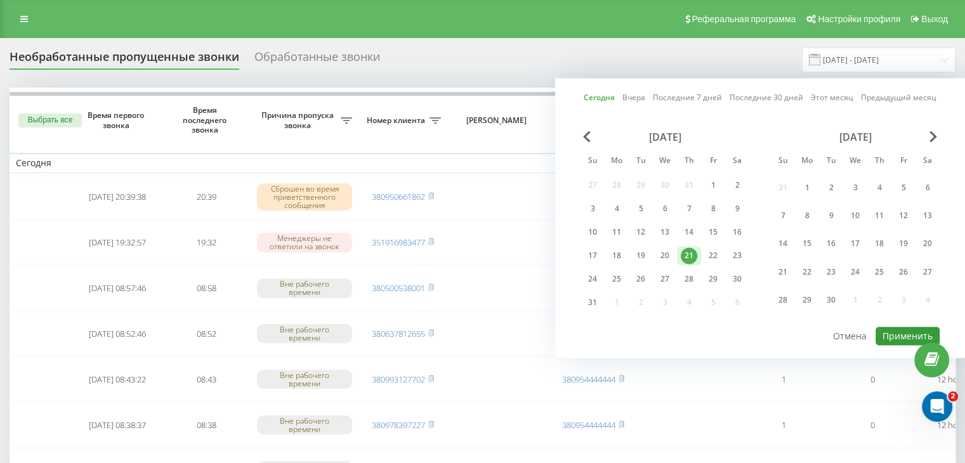
click at [893, 330] on button "Применить" at bounding box center [908, 336] width 64 height 18
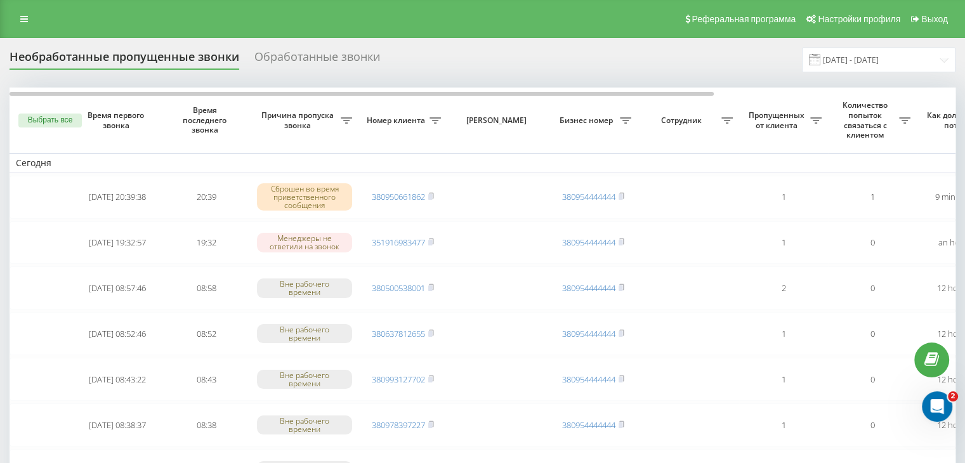
click at [385, 18] on div "Реферальная программа Настройки профиля Выход" at bounding box center [482, 19] width 965 height 38
click at [419, 48] on div "Необработанные пропущенные звонки Обработанные звонки [DATE] - [DATE]" at bounding box center [483, 60] width 946 height 25
click at [867, 54] on input "[DATE] - [DATE]" at bounding box center [879, 60] width 154 height 25
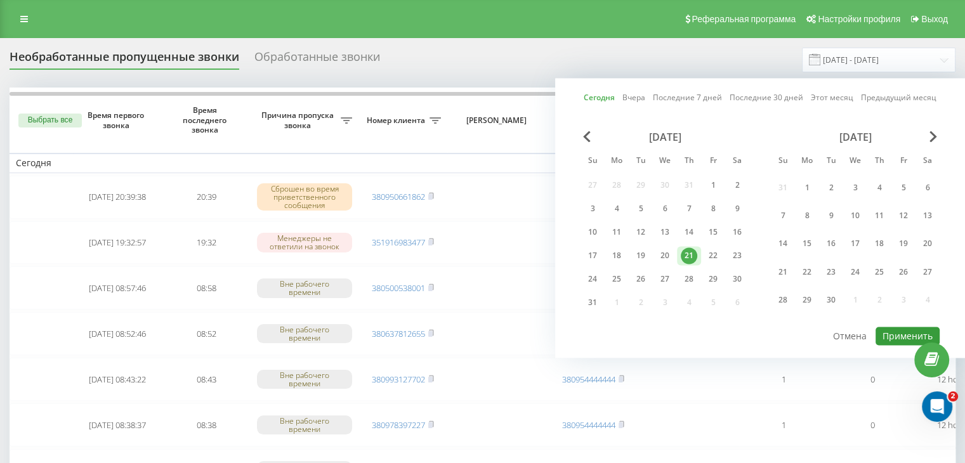
click at [887, 336] on button "Применить" at bounding box center [908, 336] width 64 height 18
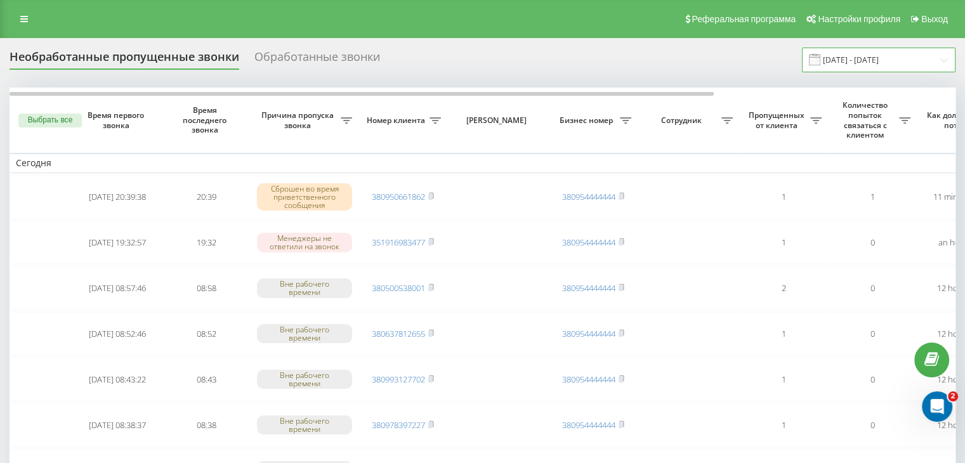
click at [876, 70] on input "[DATE] - [DATE]" at bounding box center [879, 60] width 154 height 25
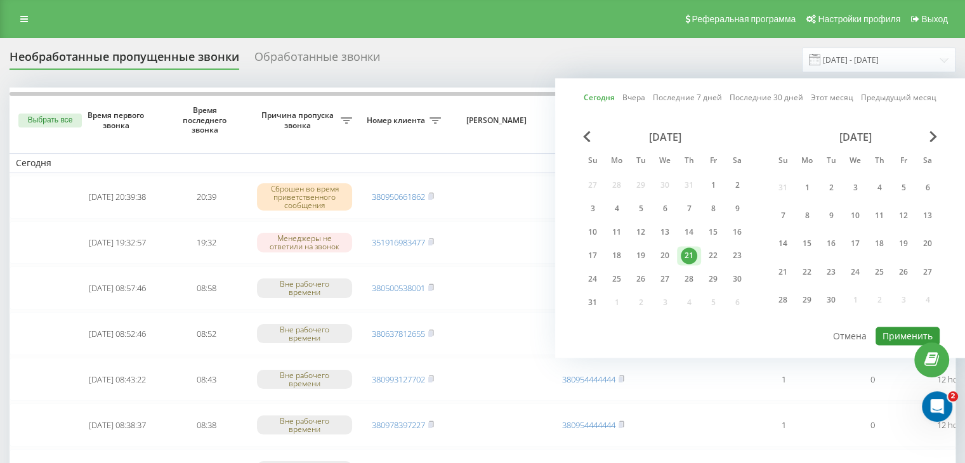
click at [898, 336] on button "Применить" at bounding box center [908, 336] width 64 height 18
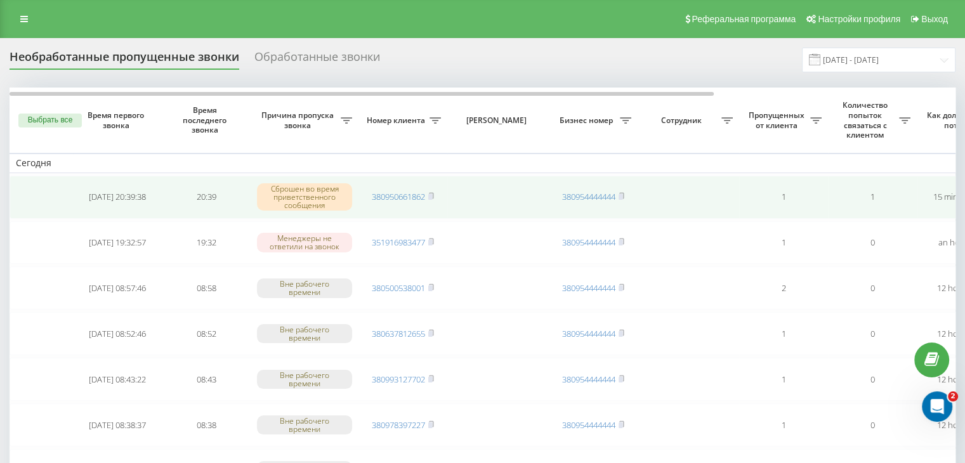
scroll to position [0, 322]
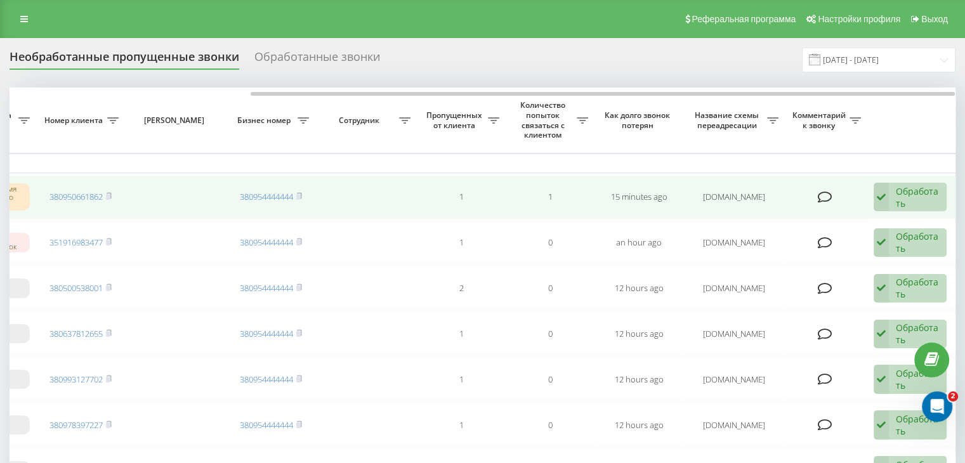
click at [896, 196] on div "Обработать" at bounding box center [918, 197] width 44 height 24
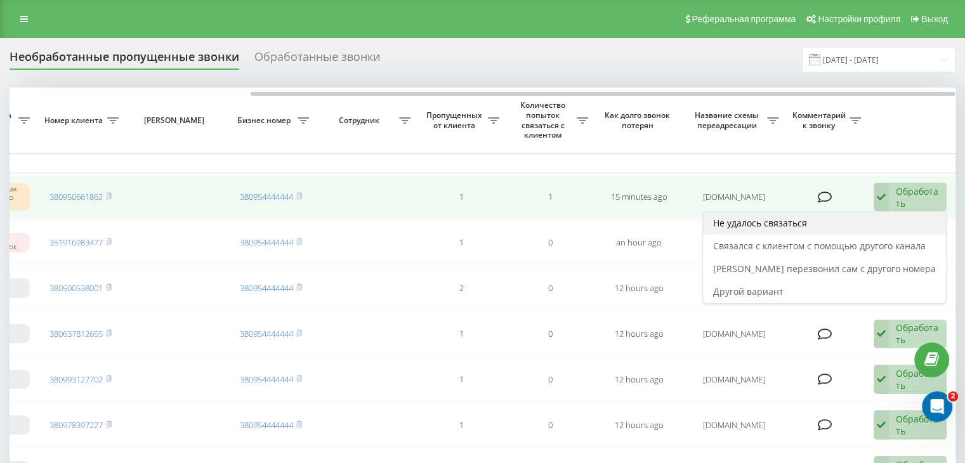
click at [863, 219] on div "Не удалось связаться" at bounding box center [824, 223] width 243 height 23
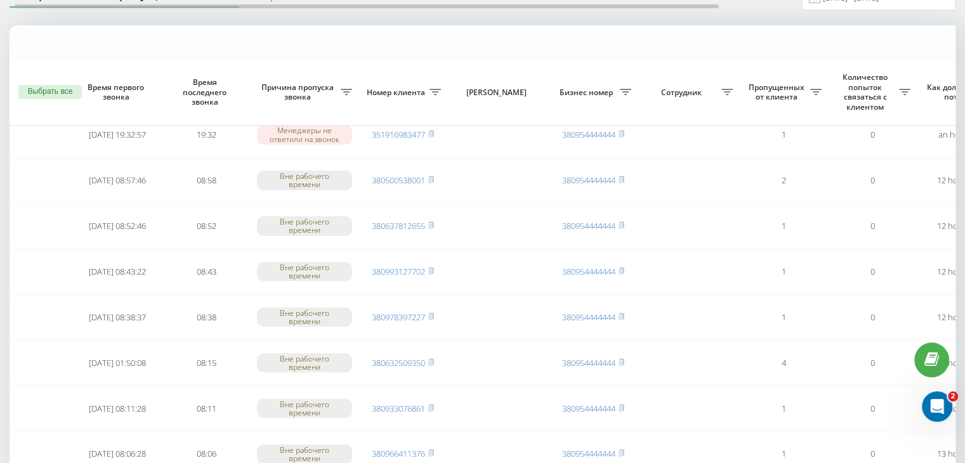
scroll to position [0, 0]
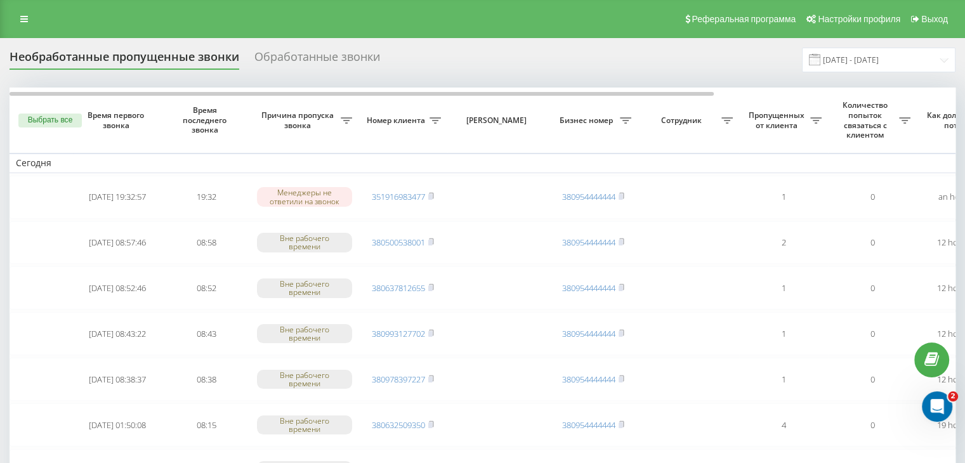
click at [381, 23] on div "Реферальная программа Настройки профиля Выход" at bounding box center [482, 19] width 965 height 38
click at [892, 57] on input "[DATE] - [DATE]" at bounding box center [879, 60] width 154 height 25
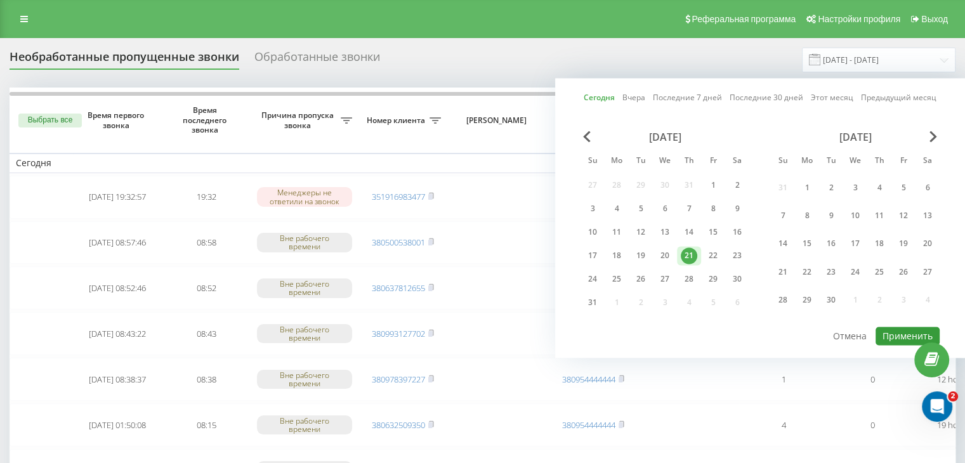
click at [891, 331] on button "Применить" at bounding box center [908, 336] width 64 height 18
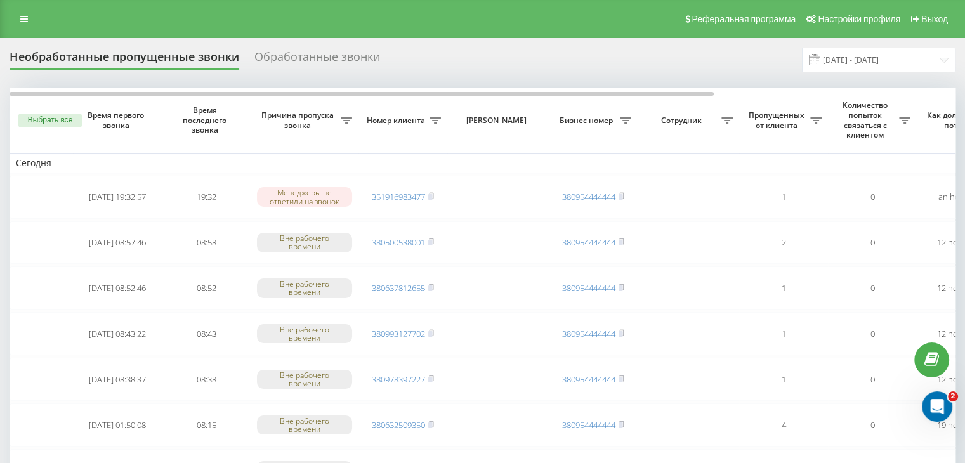
click at [395, 30] on div "Реферальная программа Настройки профиля Выход" at bounding box center [482, 19] width 965 height 38
click at [875, 67] on input "[DATE] - [DATE]" at bounding box center [879, 60] width 154 height 25
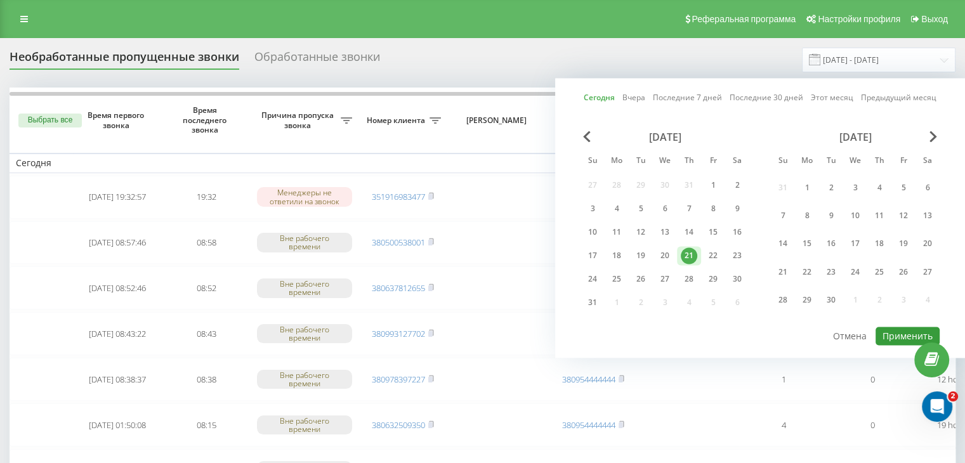
click at [893, 331] on button "Применить" at bounding box center [908, 336] width 64 height 18
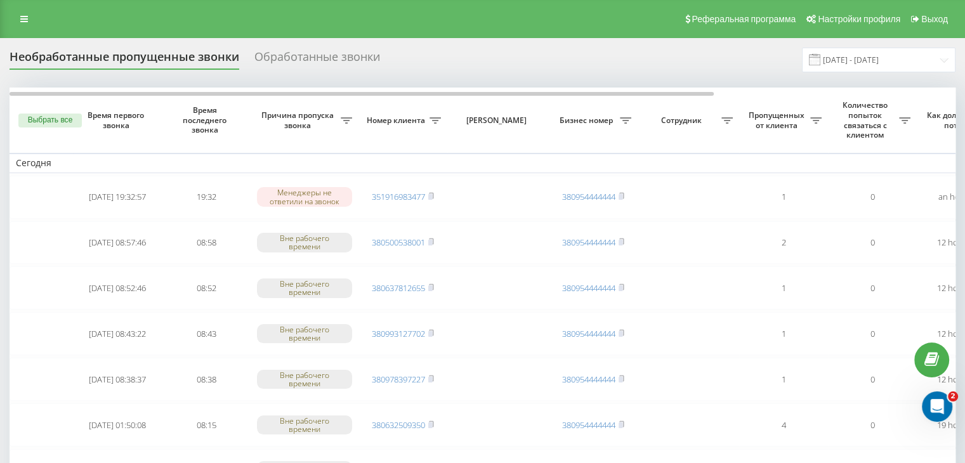
click at [342, 21] on div "Реферальная программа Настройки профиля Выход" at bounding box center [482, 19] width 965 height 38
click at [848, 54] on input "[DATE] - [DATE]" at bounding box center [879, 60] width 154 height 25
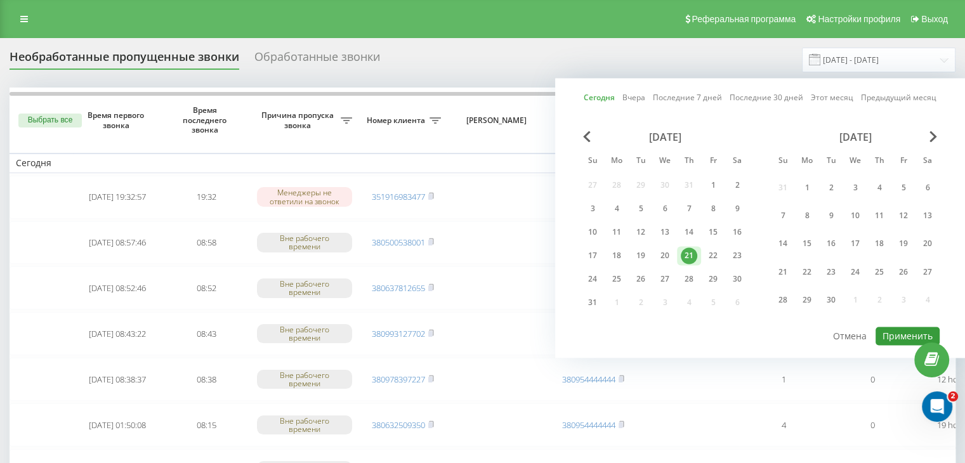
click at [888, 334] on button "Применить" at bounding box center [908, 336] width 64 height 18
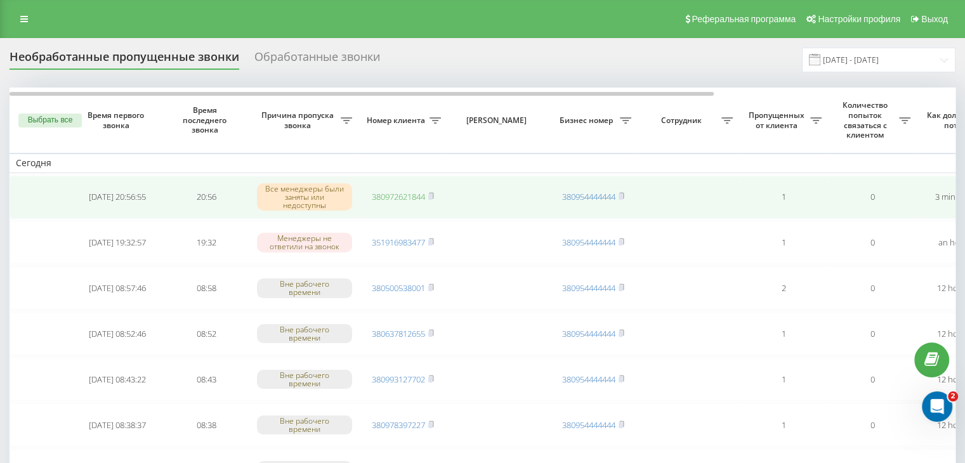
click at [407, 194] on link "380972621844" at bounding box center [398, 196] width 53 height 11
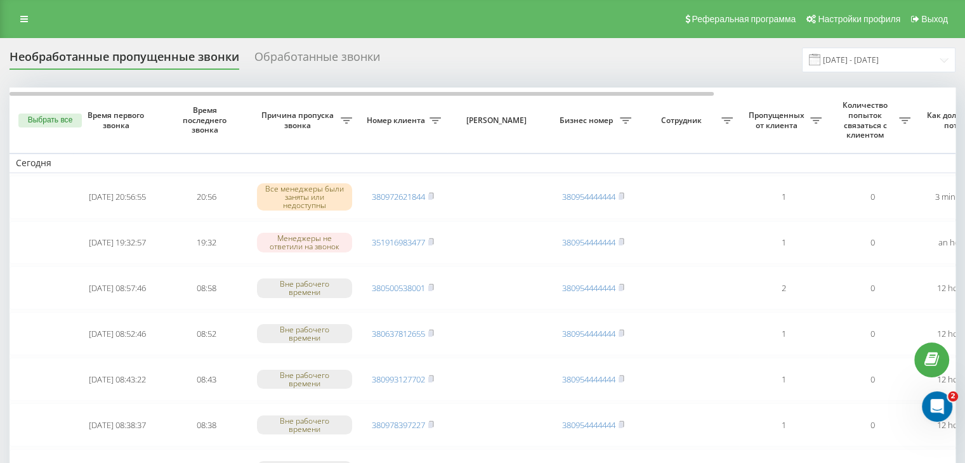
click at [365, 33] on div "Реферальная программа Настройки профиля Выход" at bounding box center [482, 19] width 965 height 38
click at [901, 55] on input "[DATE] - [DATE]" at bounding box center [879, 60] width 154 height 25
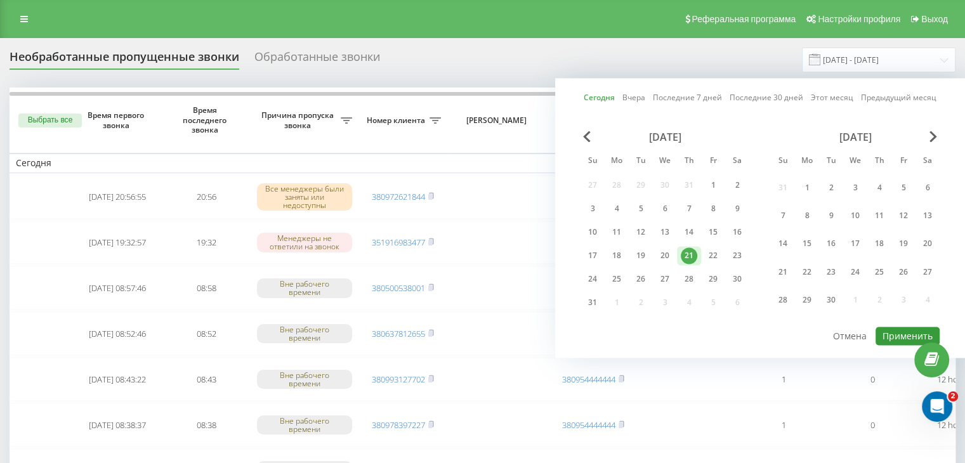
click at [892, 334] on button "Применить" at bounding box center [908, 336] width 64 height 18
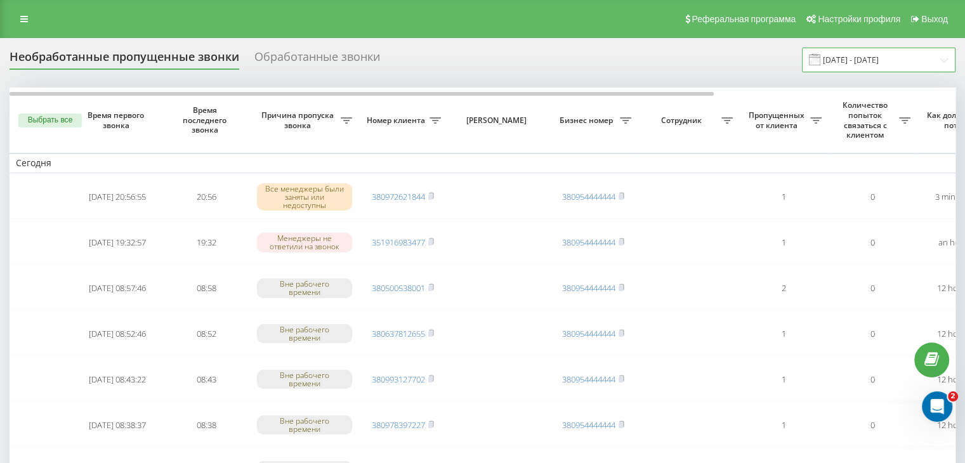
click at [912, 70] on input "[DATE] - [DATE]" at bounding box center [879, 60] width 154 height 25
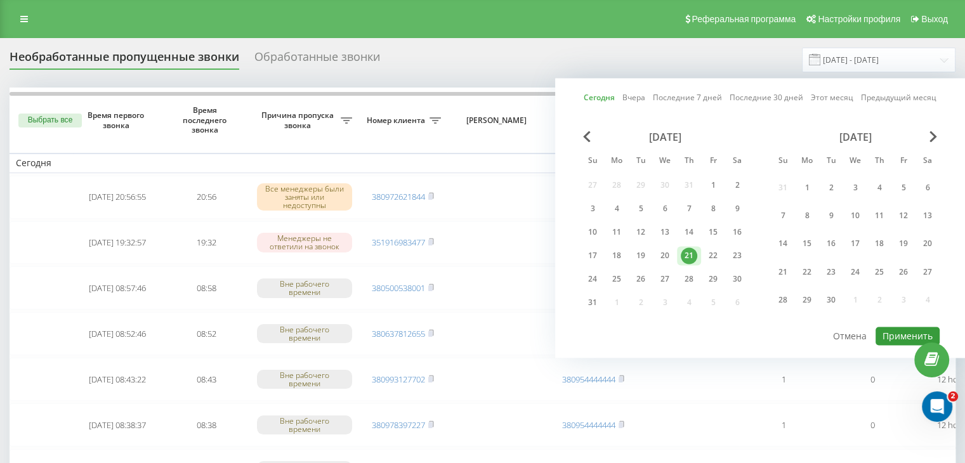
click at [884, 337] on button "Применить" at bounding box center [908, 336] width 64 height 18
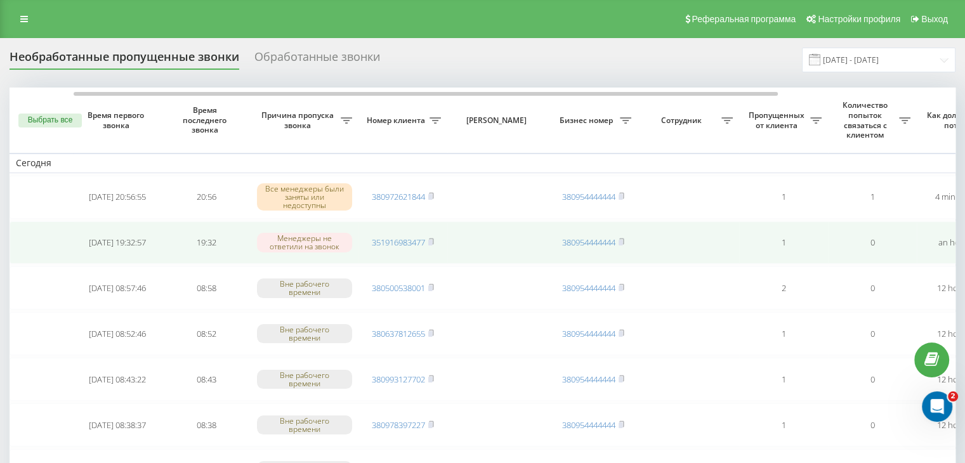
scroll to position [0, 322]
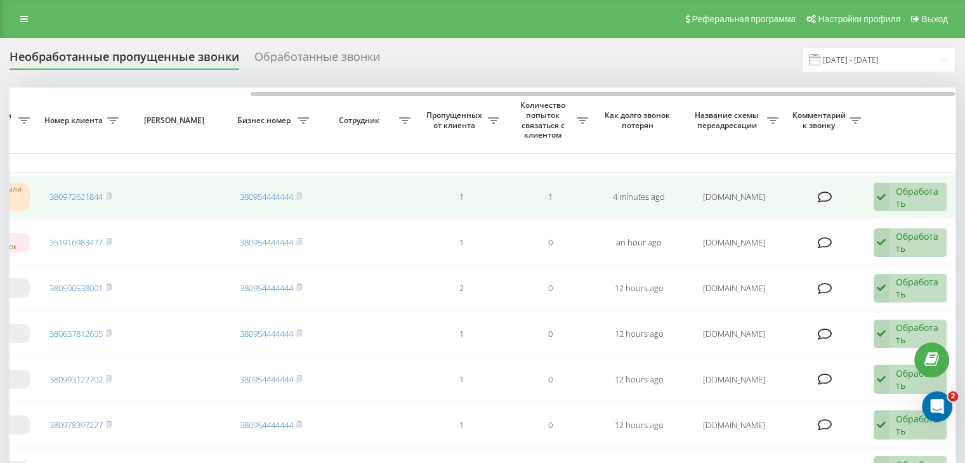
click at [907, 207] on div "Обработать" at bounding box center [918, 197] width 44 height 24
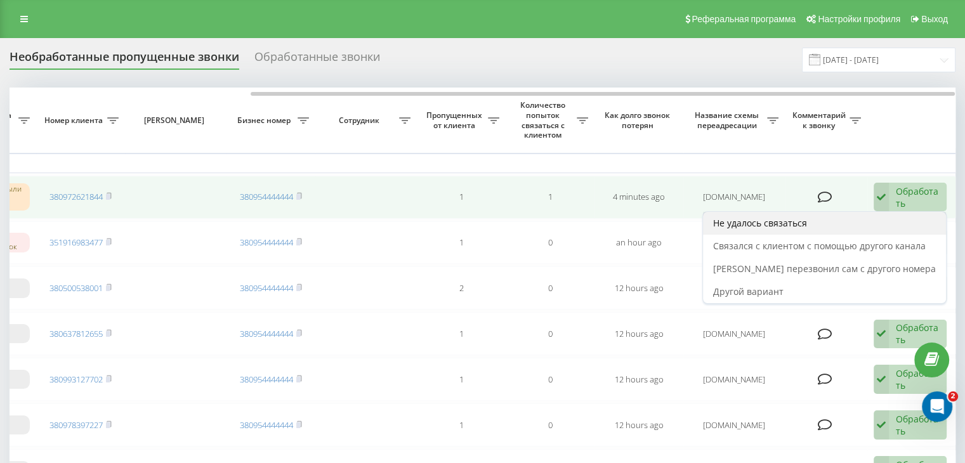
click at [888, 224] on div "Не удалось связаться" at bounding box center [824, 223] width 243 height 23
